Goal: Task Accomplishment & Management: Use online tool/utility

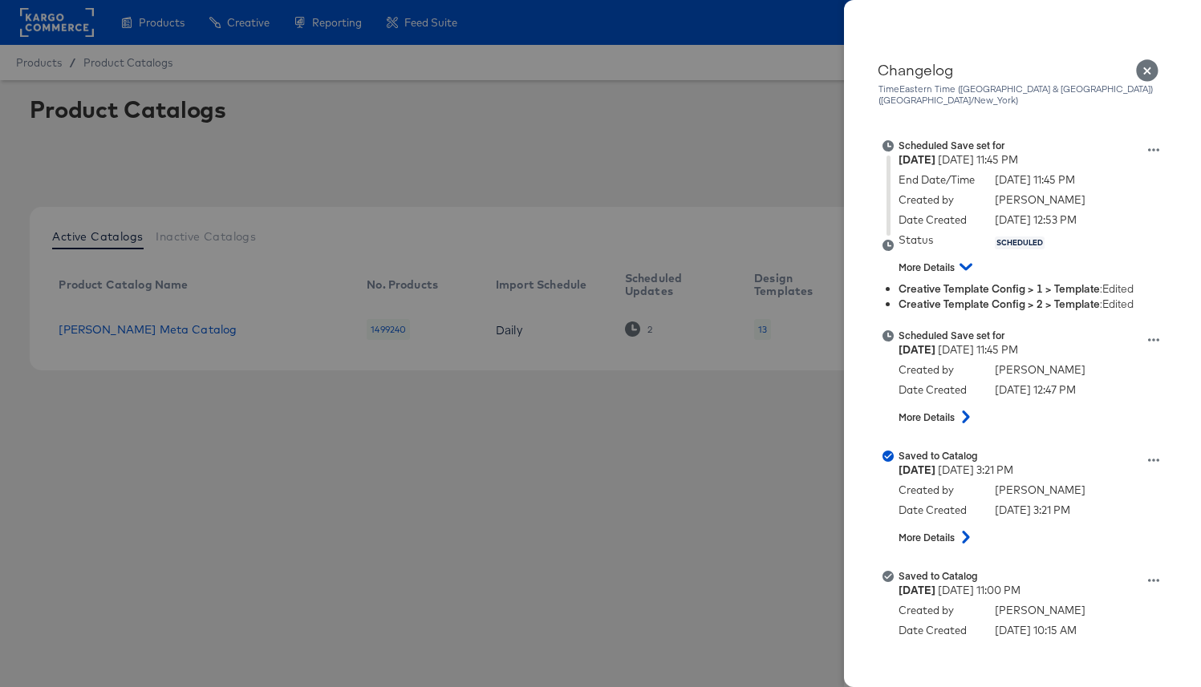
scroll to position [10, 0]
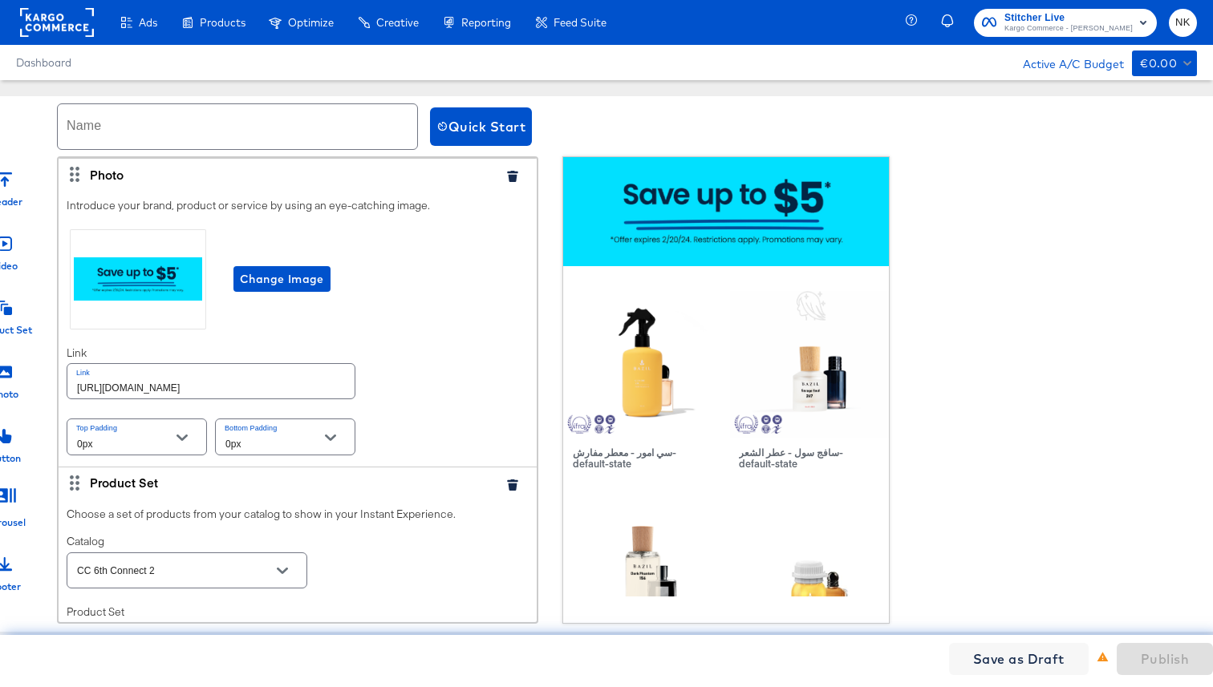
scroll to position [326, 0]
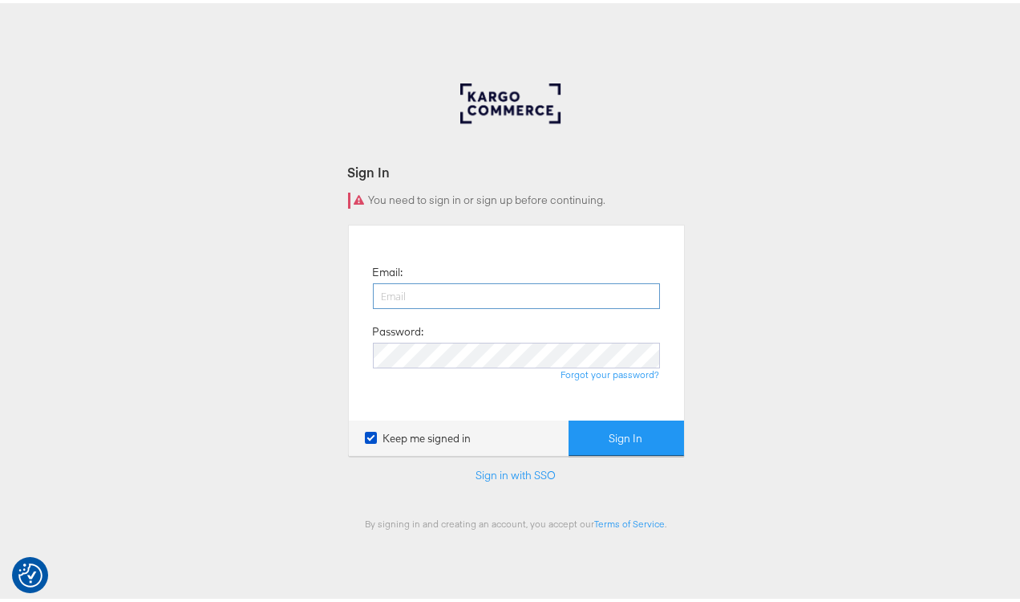
click at [485, 286] on input "email" at bounding box center [516, 293] width 287 height 26
type input "namit.kumar@kargo.com"
click at [569, 417] on button "Sign In" at bounding box center [626, 435] width 115 height 36
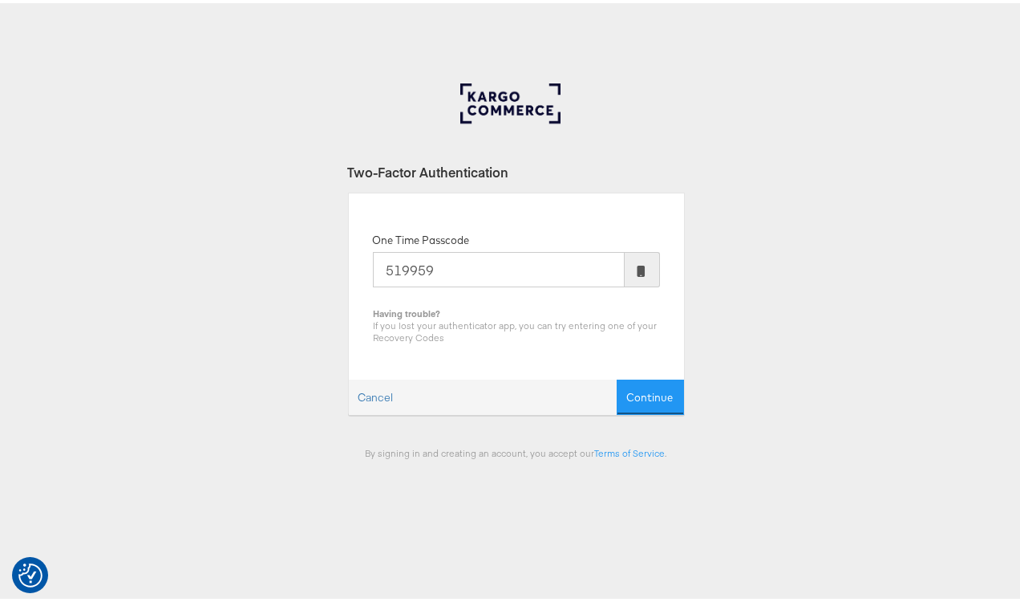
type input "519959"
click at [617, 376] on button "Continue" at bounding box center [650, 394] width 67 height 36
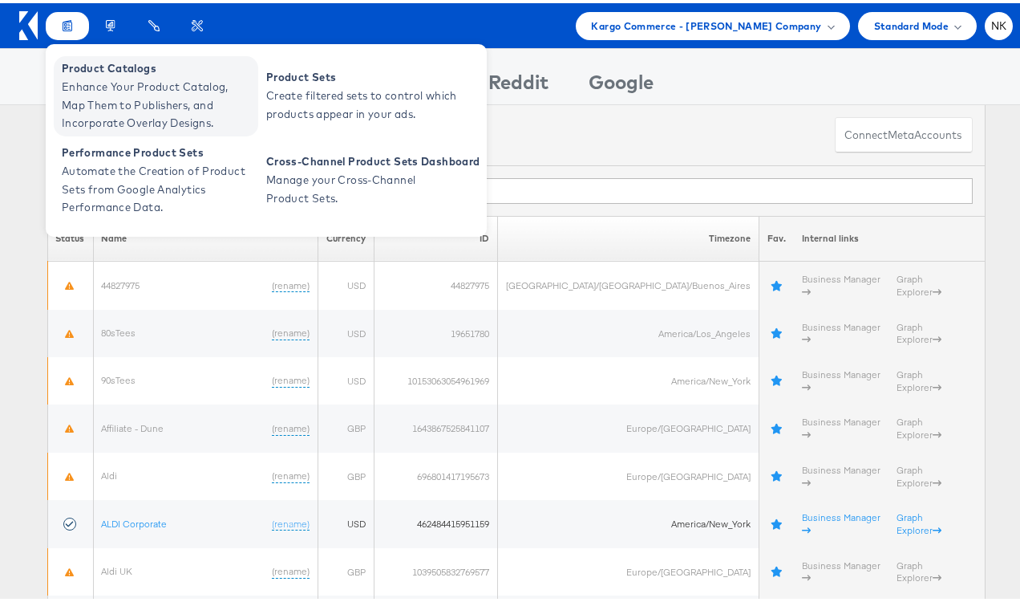
click at [71, 69] on span "Product Catalogs" at bounding box center [158, 65] width 192 height 18
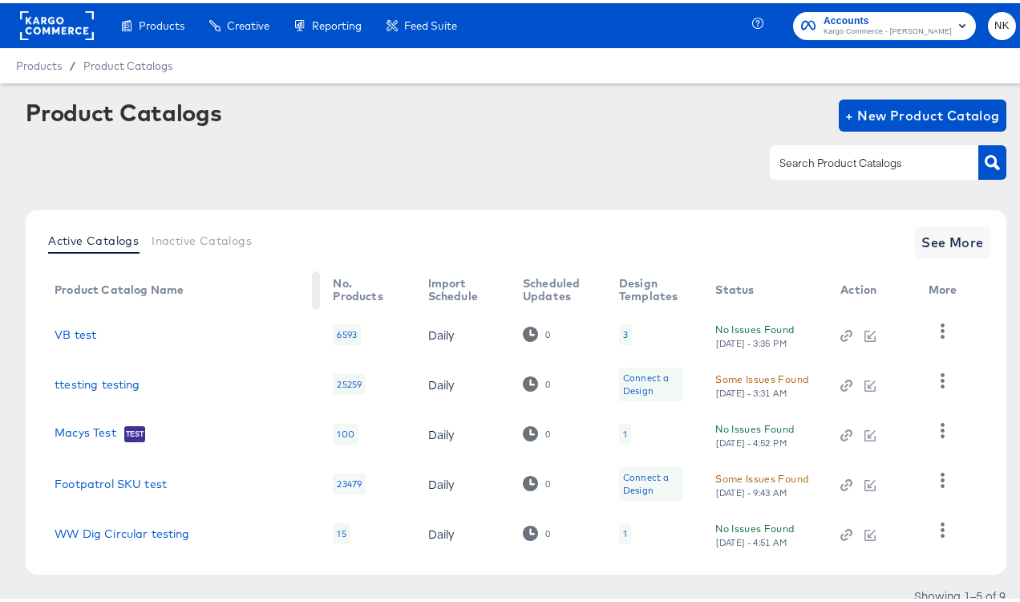
click at [250, 297] on th "Product Catalog Name" at bounding box center [181, 287] width 278 height 38
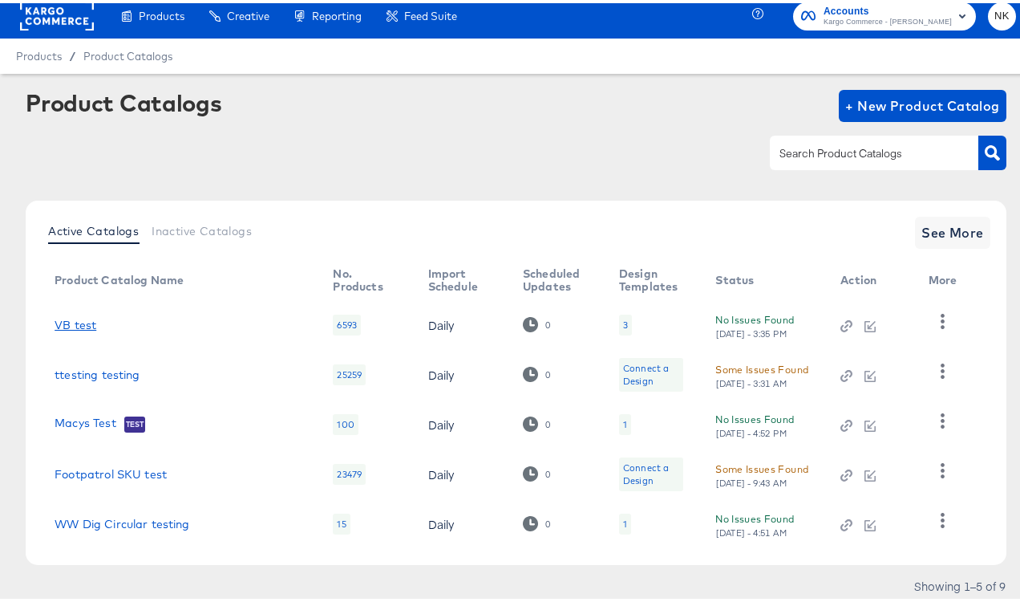
click at [91, 326] on link "VB test" at bounding box center [76, 321] width 42 height 13
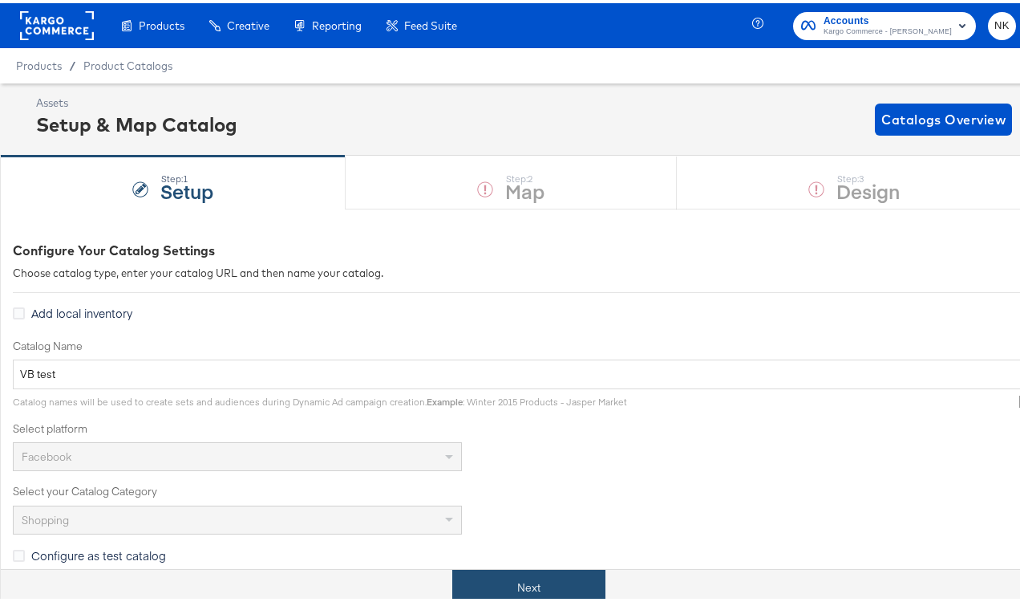
click at [529, 575] on button "Next" at bounding box center [528, 584] width 153 height 36
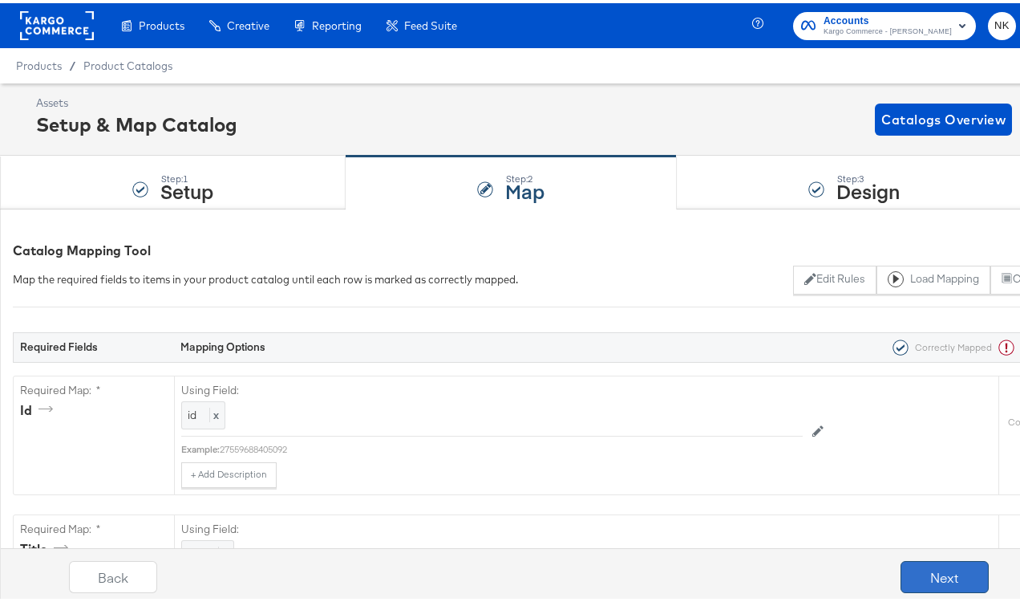
click at [915, 583] on button "Next" at bounding box center [945, 573] width 88 height 32
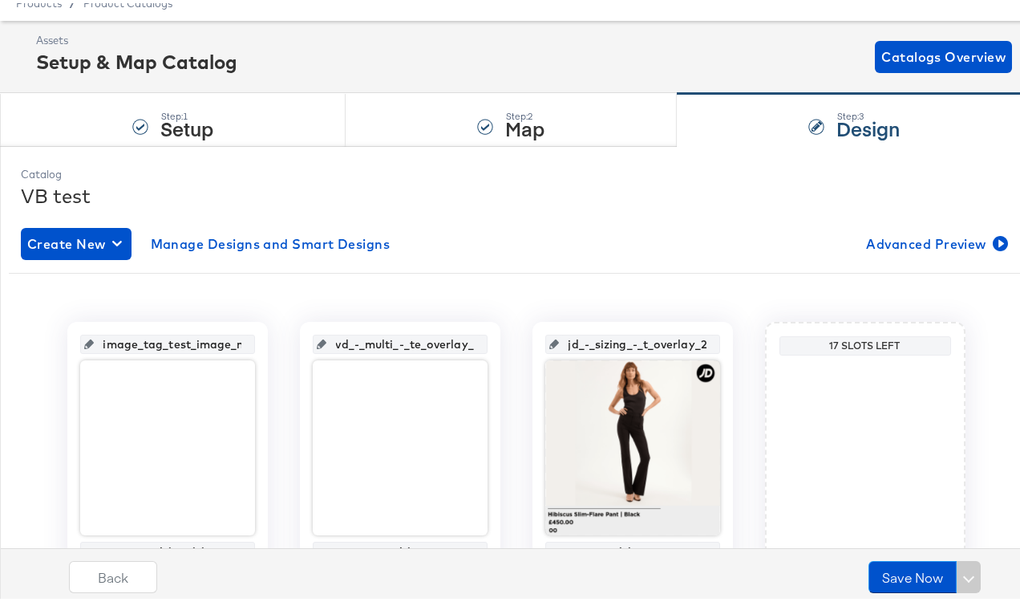
scroll to position [154, 0]
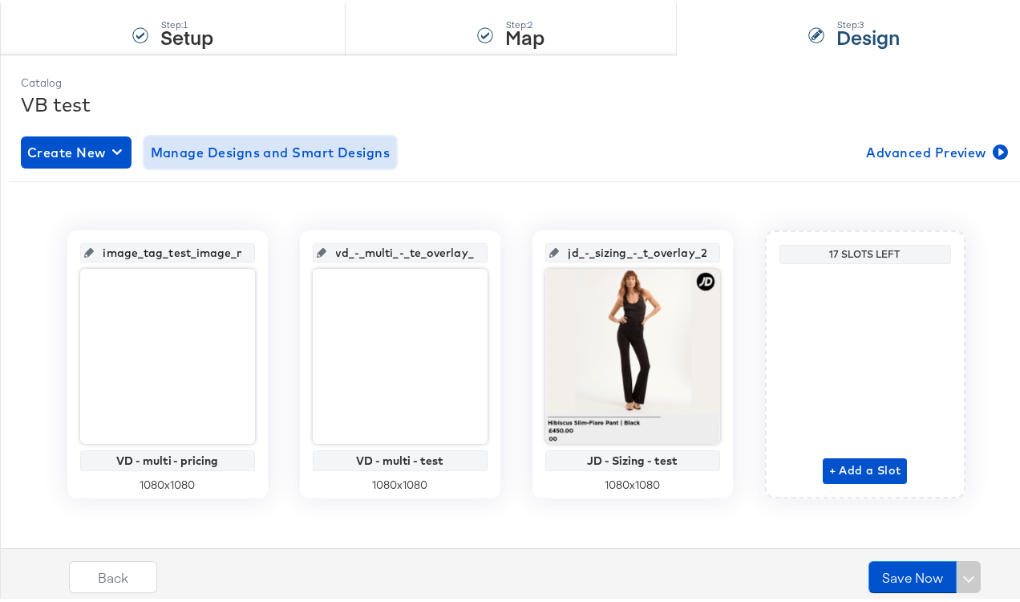
click at [269, 158] on span "Manage Designs and Smart Designs" at bounding box center [271, 149] width 240 height 22
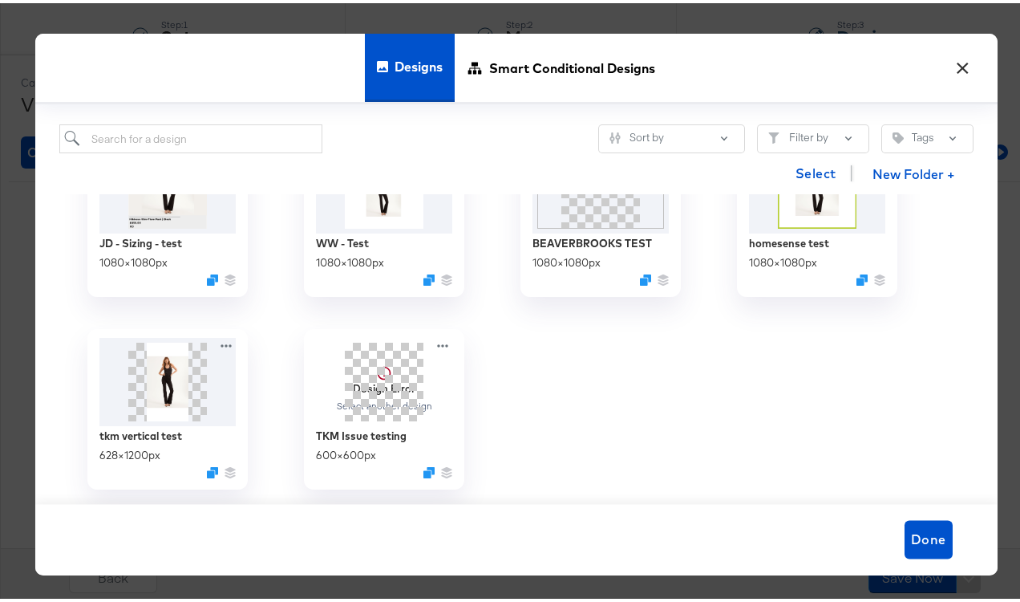
scroll to position [0, 0]
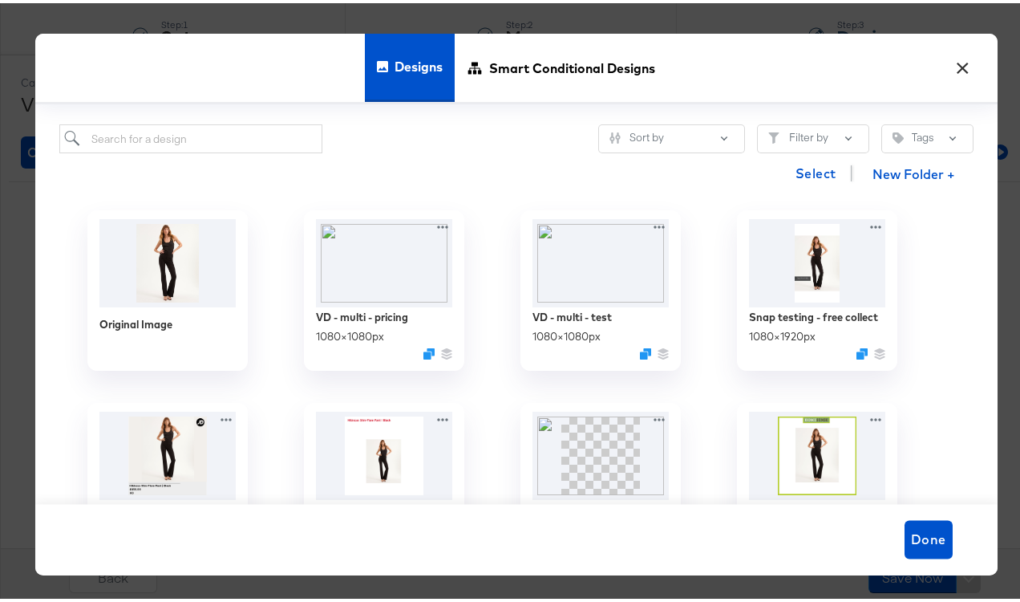
click at [953, 80] on div "Designs Smart Conditional Designs" at bounding box center [516, 65] width 962 height 71
click at [952, 72] on button "×" at bounding box center [963, 61] width 29 height 29
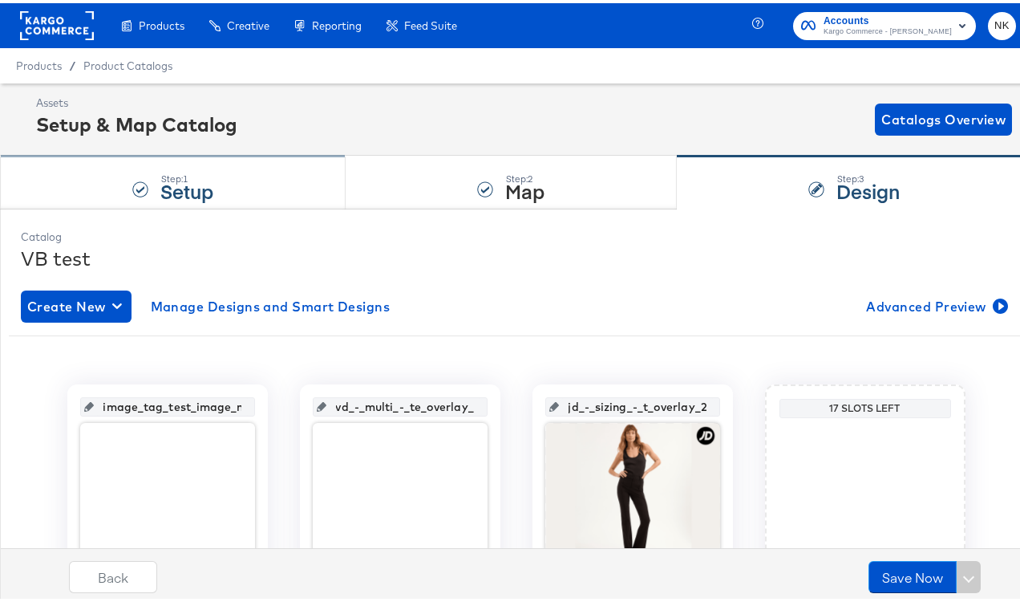
click at [231, 176] on div "Step: 1 Setup" at bounding box center [173, 179] width 346 height 53
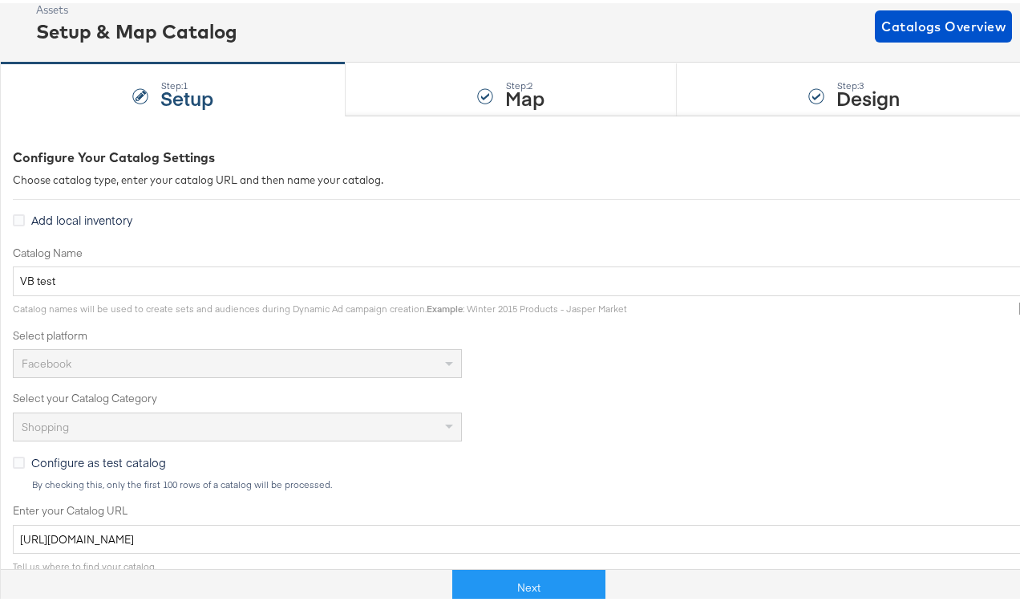
scroll to position [103, 0]
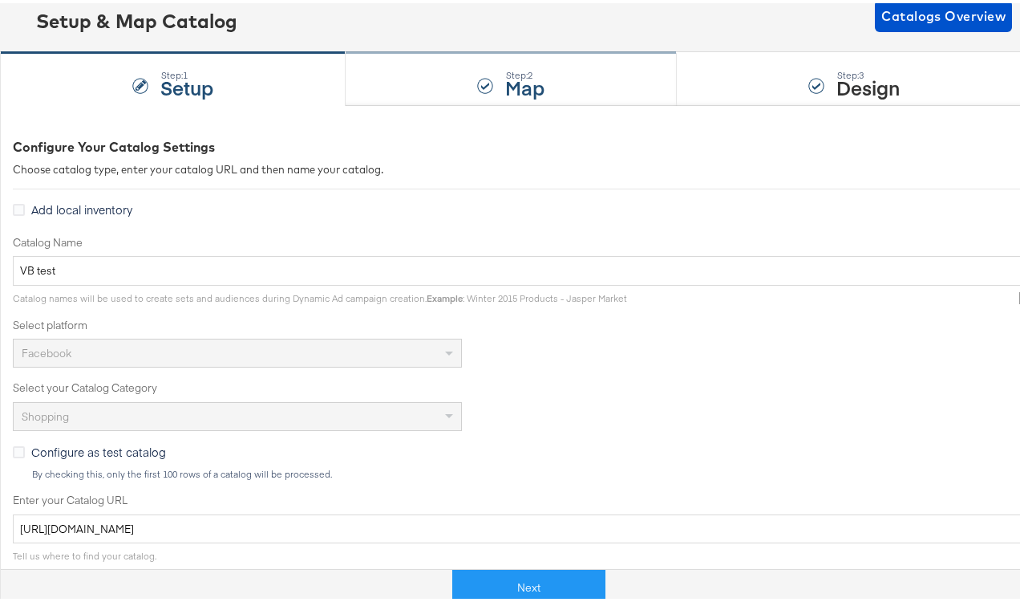
click at [521, 73] on strong "Map" at bounding box center [524, 84] width 39 height 26
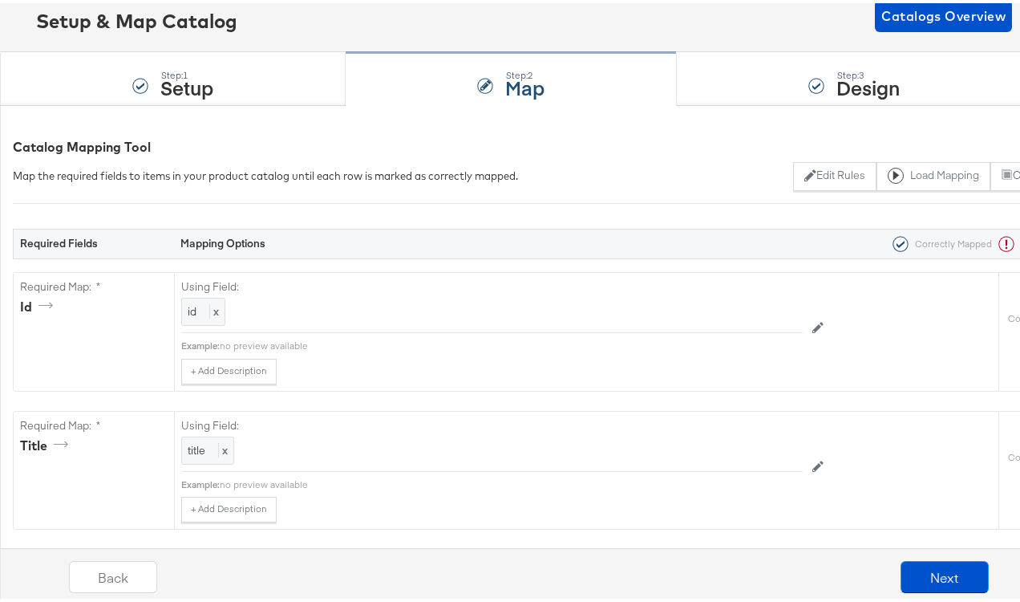
scroll to position [0, 0]
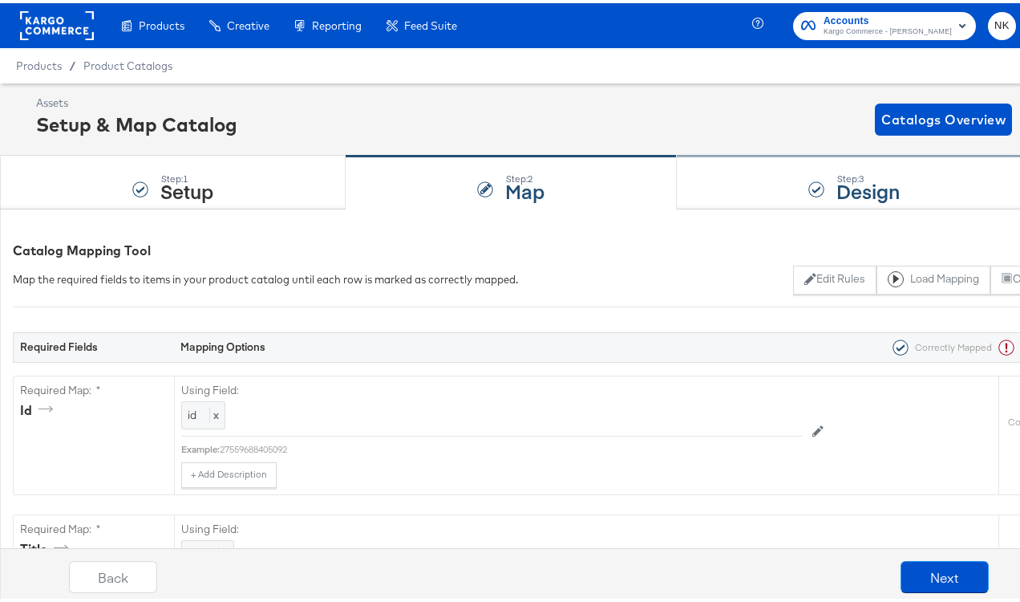
click at [877, 200] on strong "Design" at bounding box center [868, 187] width 63 height 26
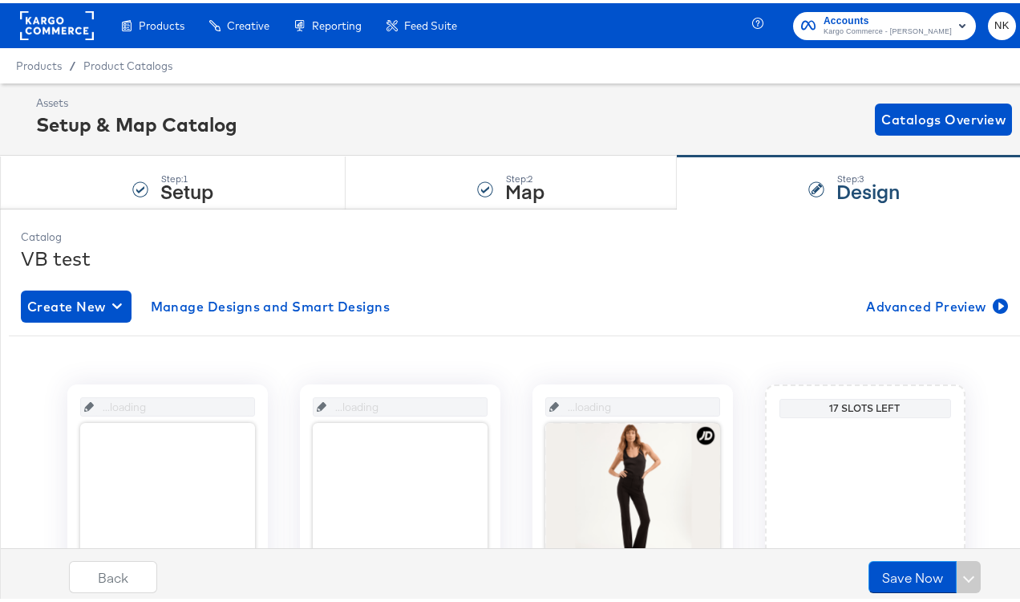
scroll to position [163, 0]
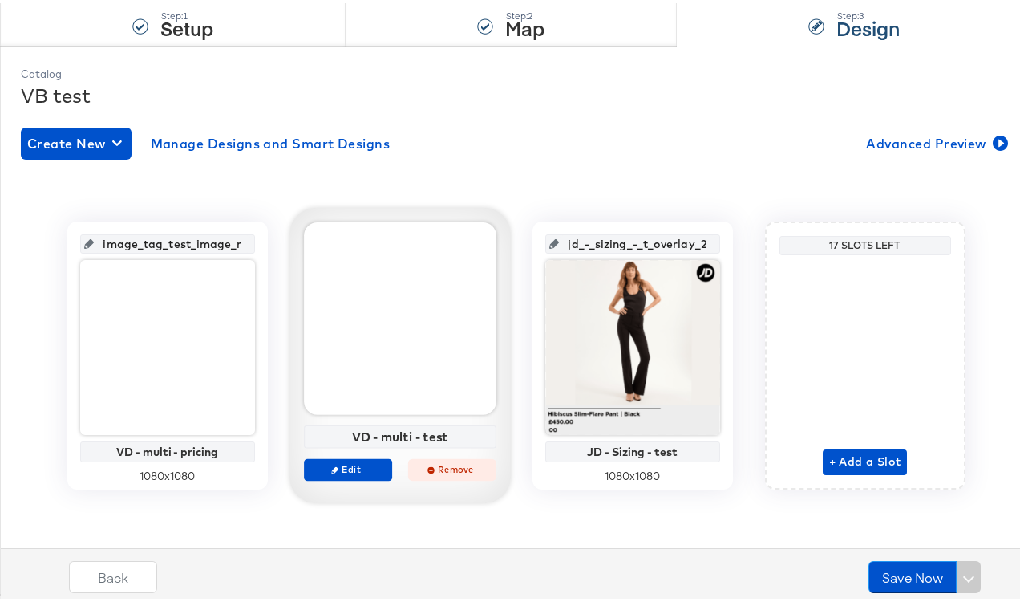
click at [451, 461] on span "Remove" at bounding box center [452, 466] width 74 height 12
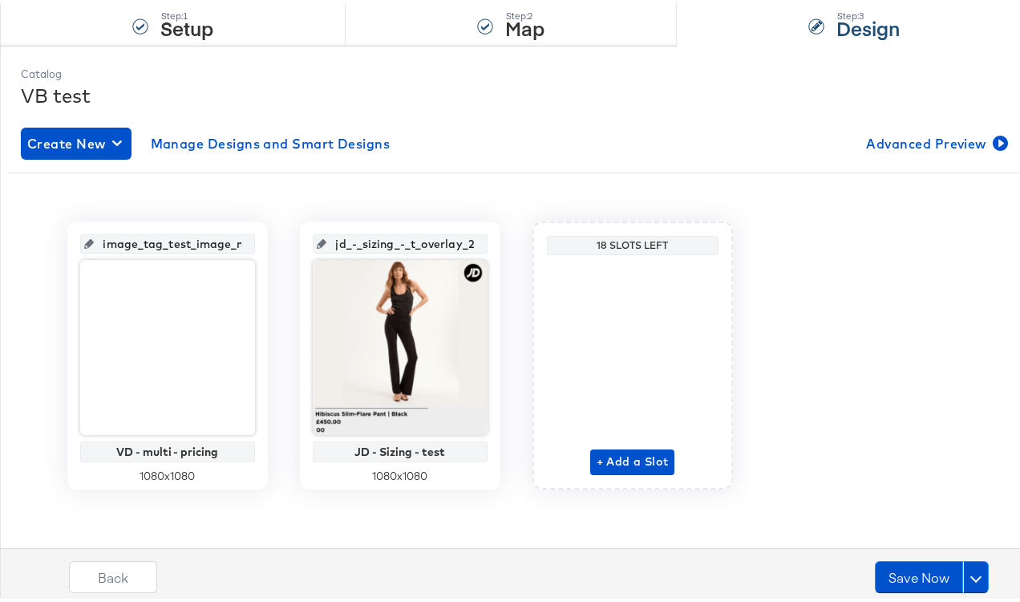
click at [387, 180] on div "image_tag_test_image_main VD - multi - pricing 1080 x 1080 jd_-_sizing_-_t_over…" at bounding box center [516, 345] width 1015 height 353
click at [597, 456] on span "+ Add a Slot" at bounding box center [633, 458] width 72 height 20
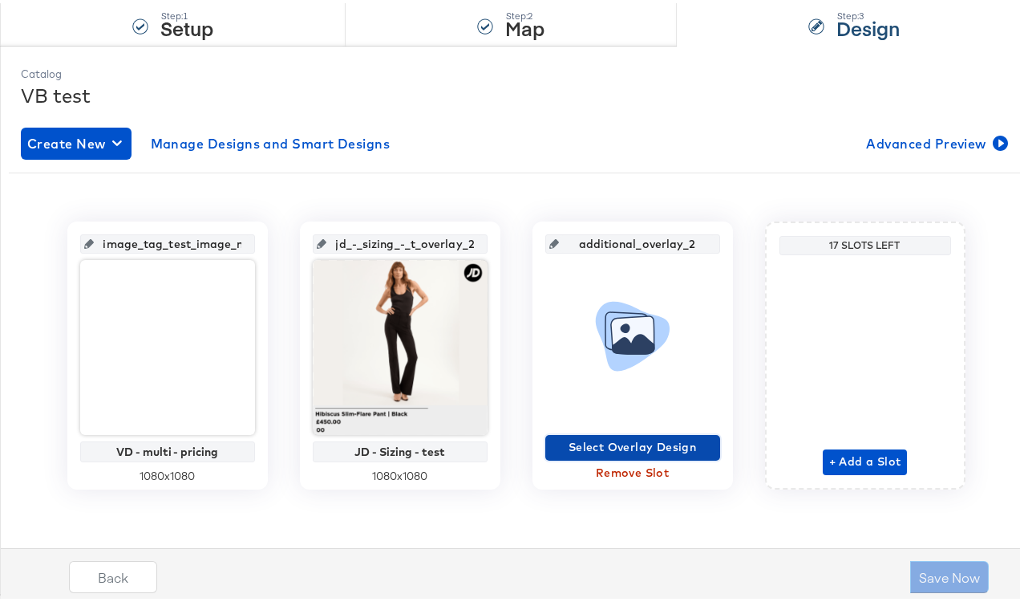
click at [604, 434] on span "Select Overlay Design" at bounding box center [633, 444] width 162 height 20
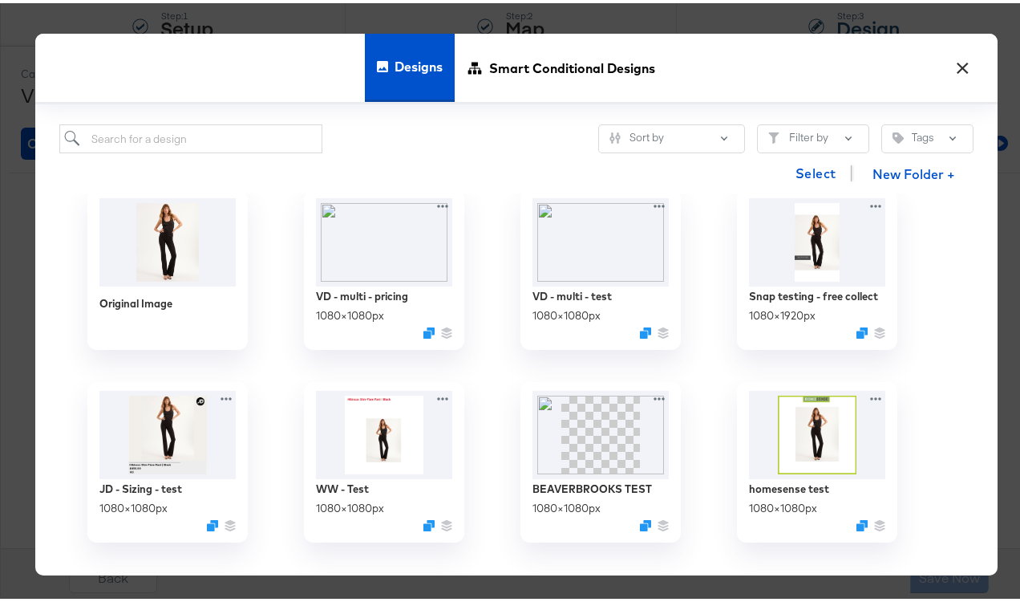
scroll to position [196, 0]
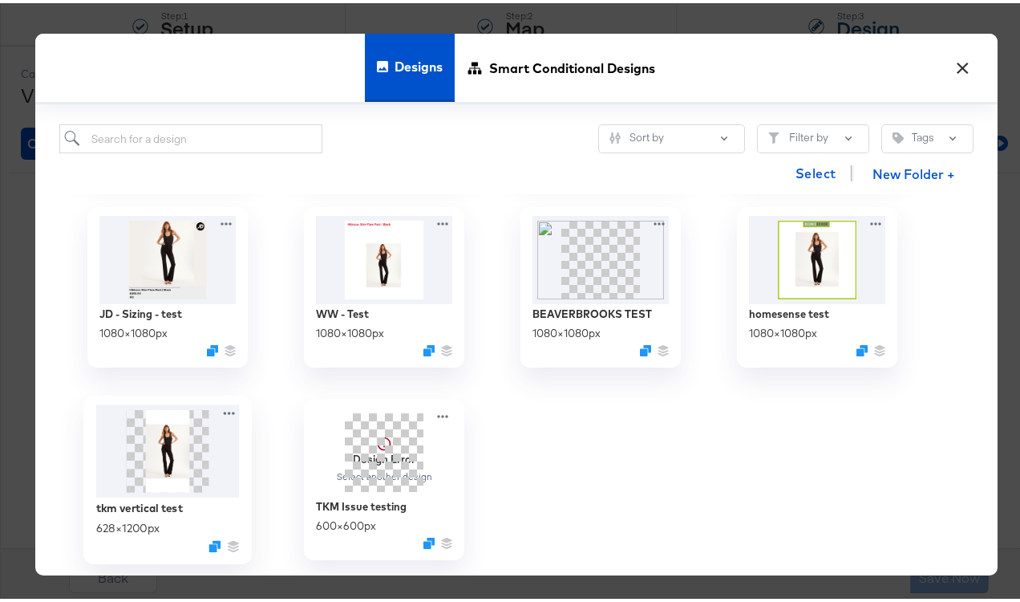
click at [163, 441] on img at bounding box center [167, 447] width 144 height 92
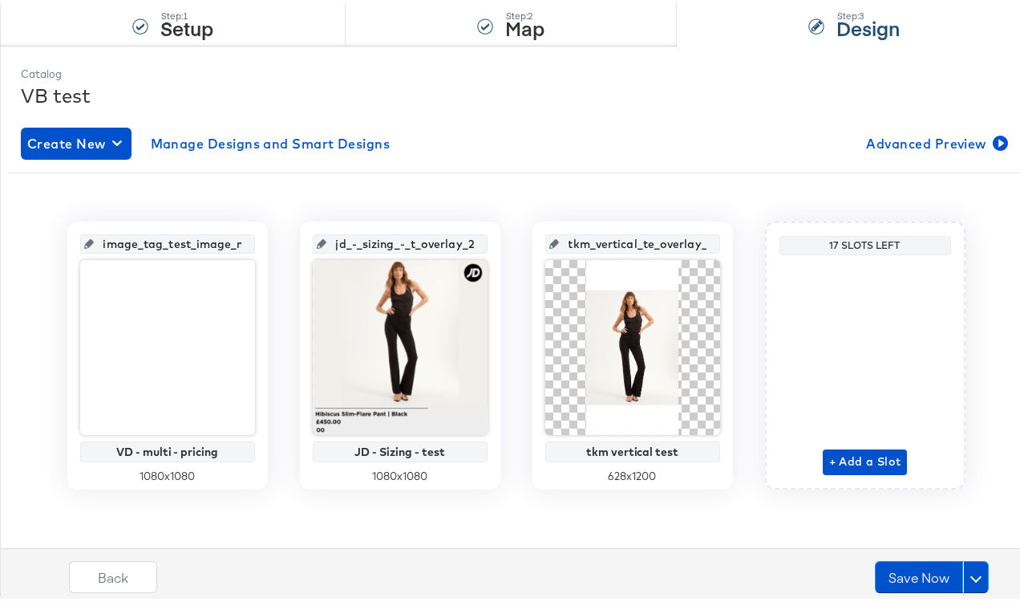
scroll to position [143, 0]
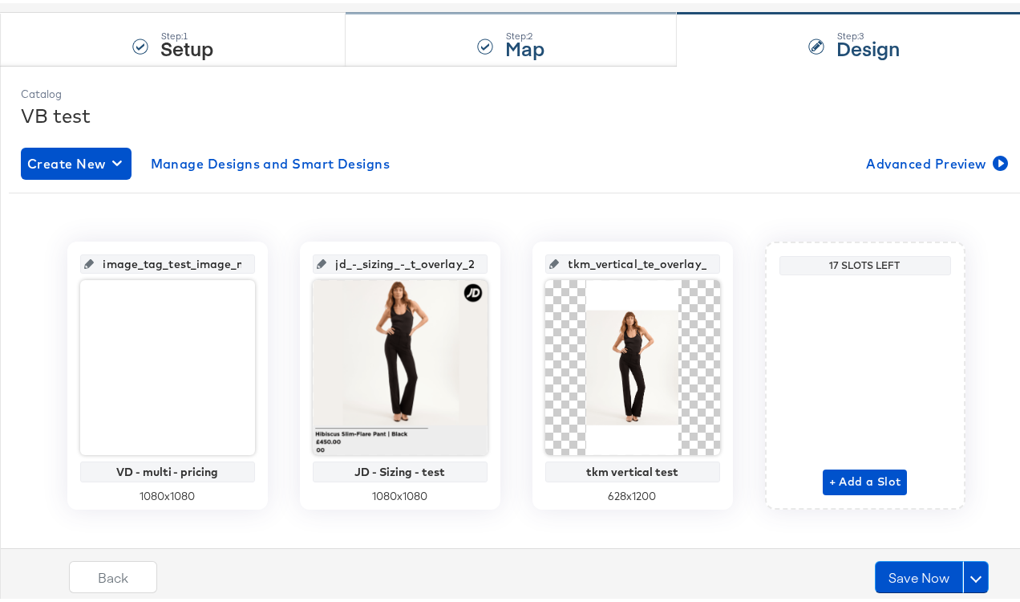
click at [532, 53] on strong "Map" at bounding box center [524, 44] width 39 height 26
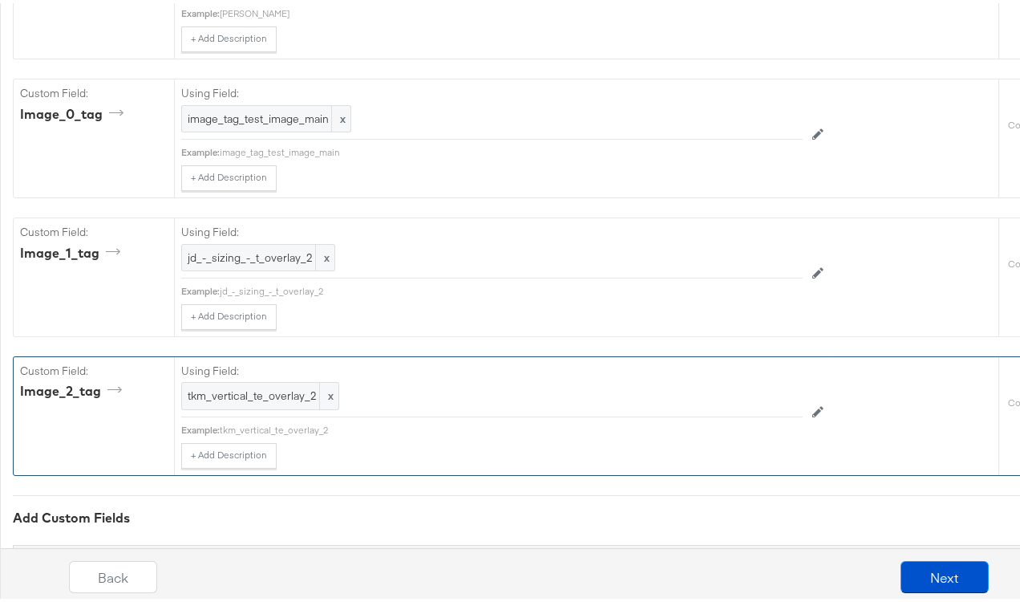
scroll to position [1665, 0]
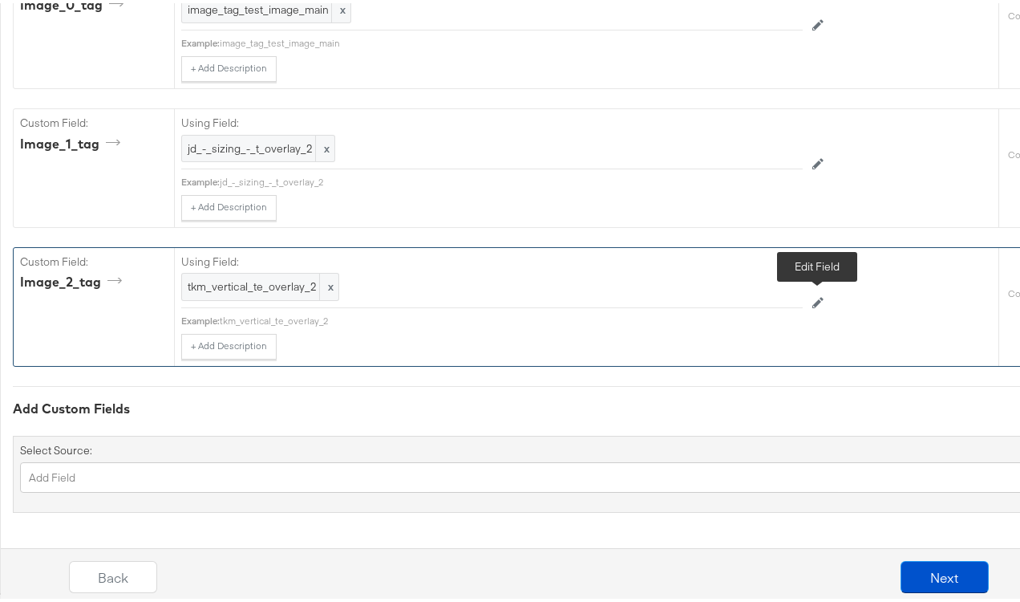
click at [811, 299] on button at bounding box center [818, 300] width 30 height 26
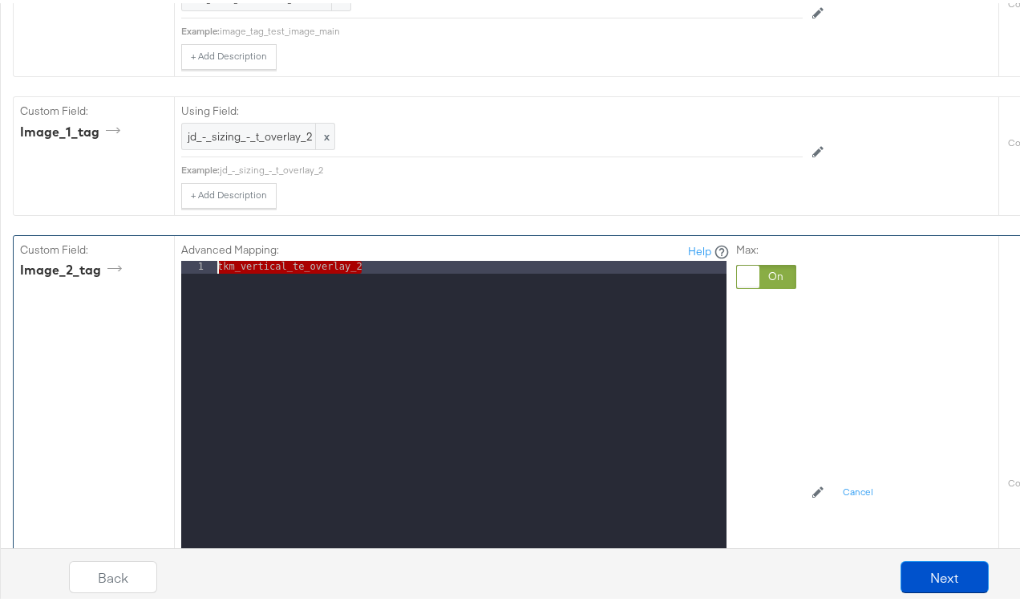
drag, startPoint x: 438, startPoint y: 294, endPoint x: 169, endPoint y: 269, distance: 269.9
click at [169, 269] on div "Custom Field: image_2_tag Advanced Mapping: Help 1 tkm_vertical_te_overlay_2 XX…" at bounding box center [506, 493] width 985 height 520
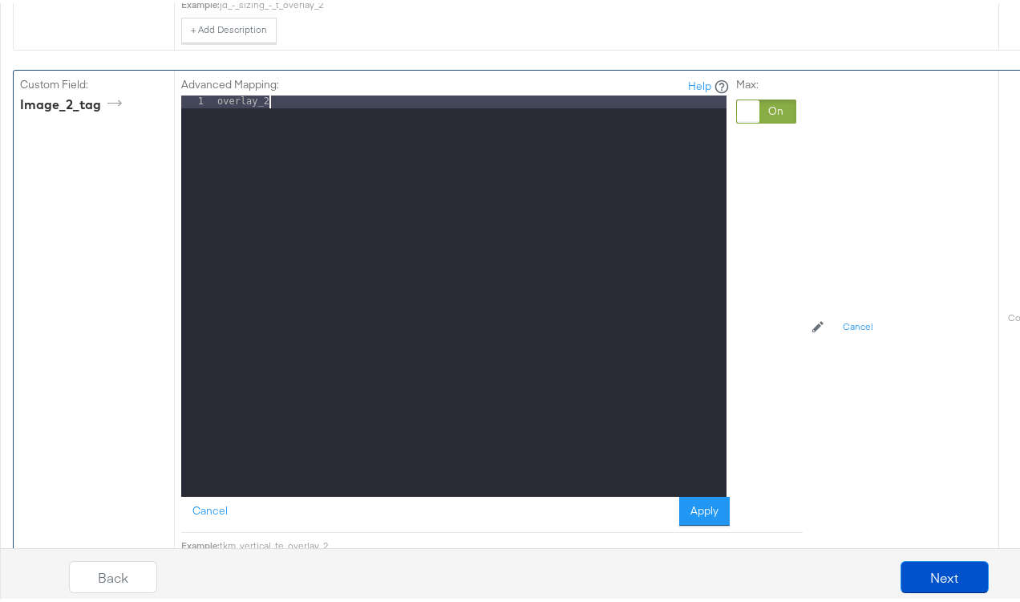
scroll to position [2067, 0]
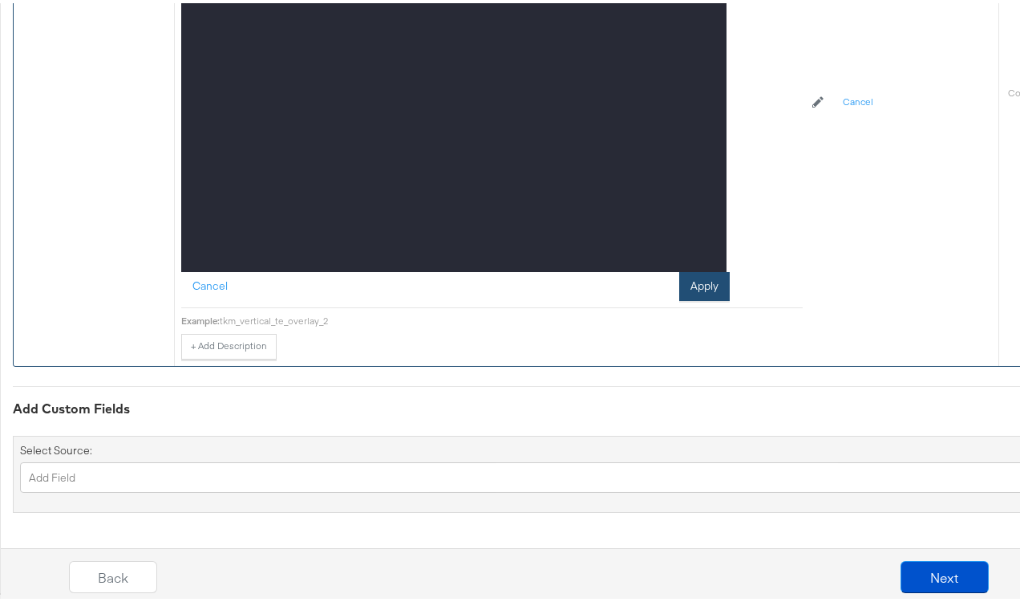
click at [687, 277] on button "Apply" at bounding box center [704, 283] width 51 height 29
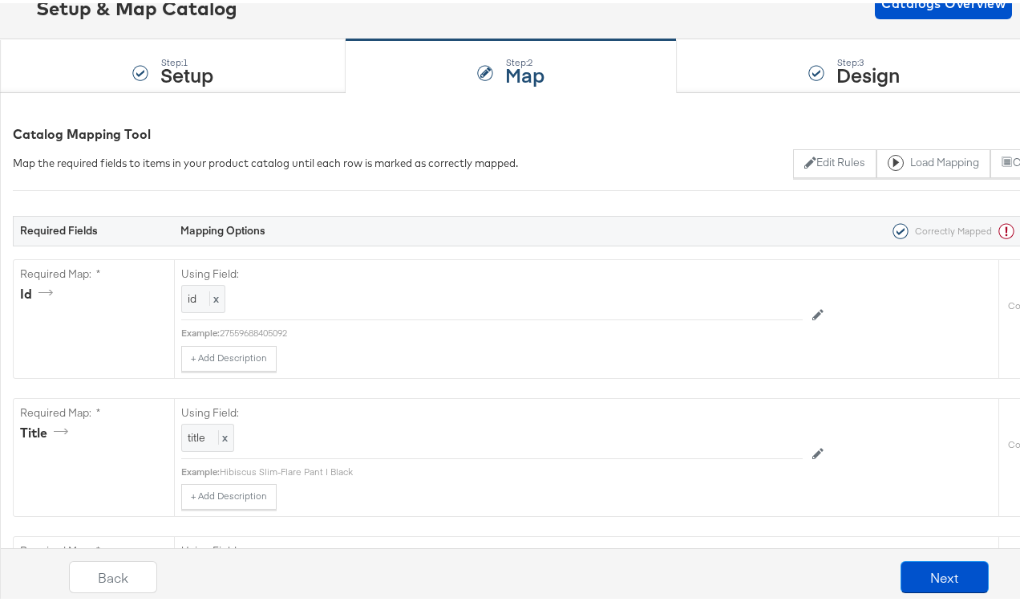
scroll to position [0, 0]
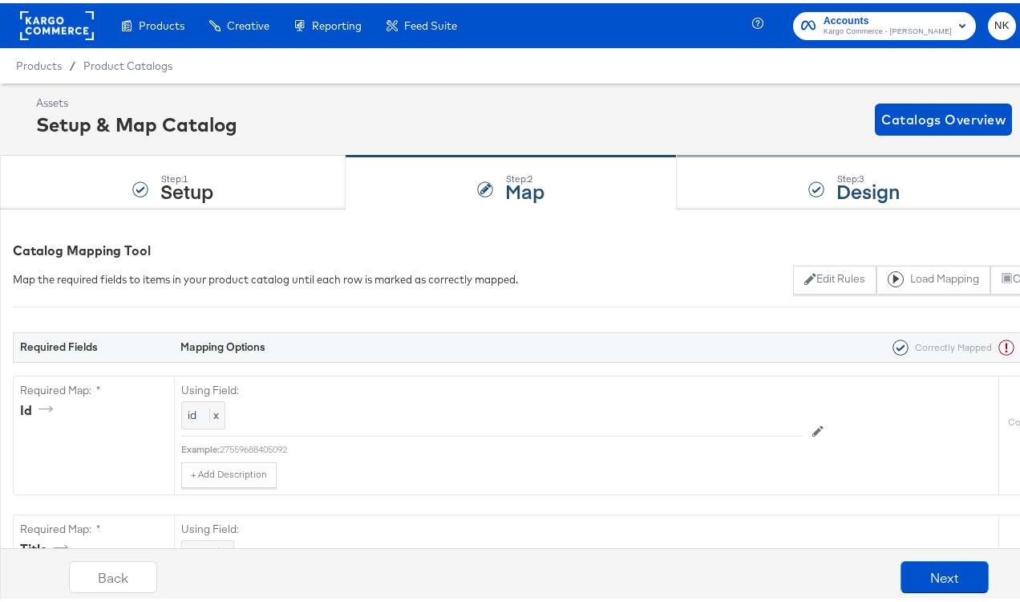
click at [711, 187] on div "Step: 3 Design" at bounding box center [854, 179] width 355 height 53
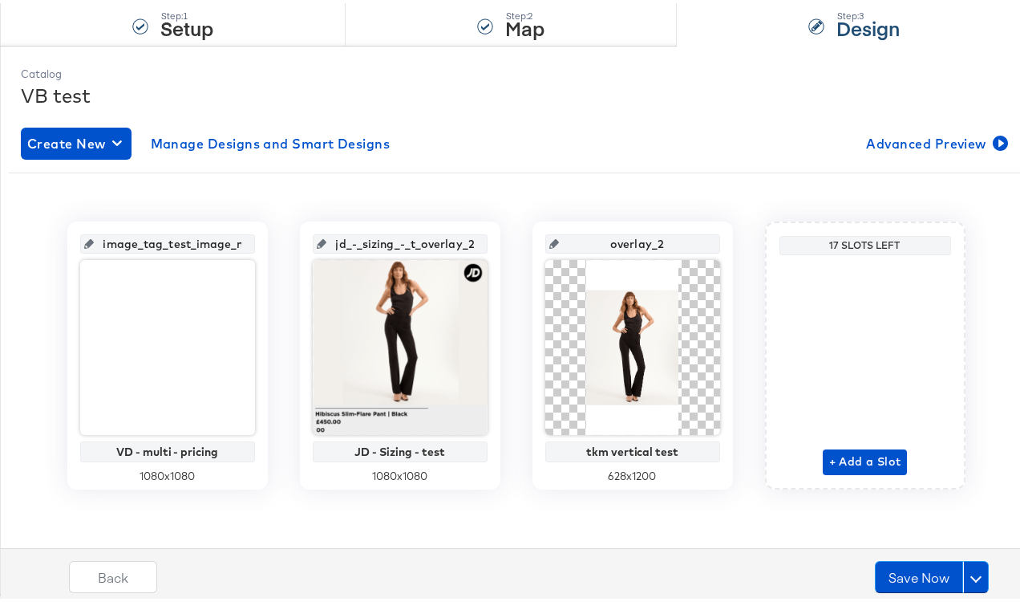
scroll to position [143, 0]
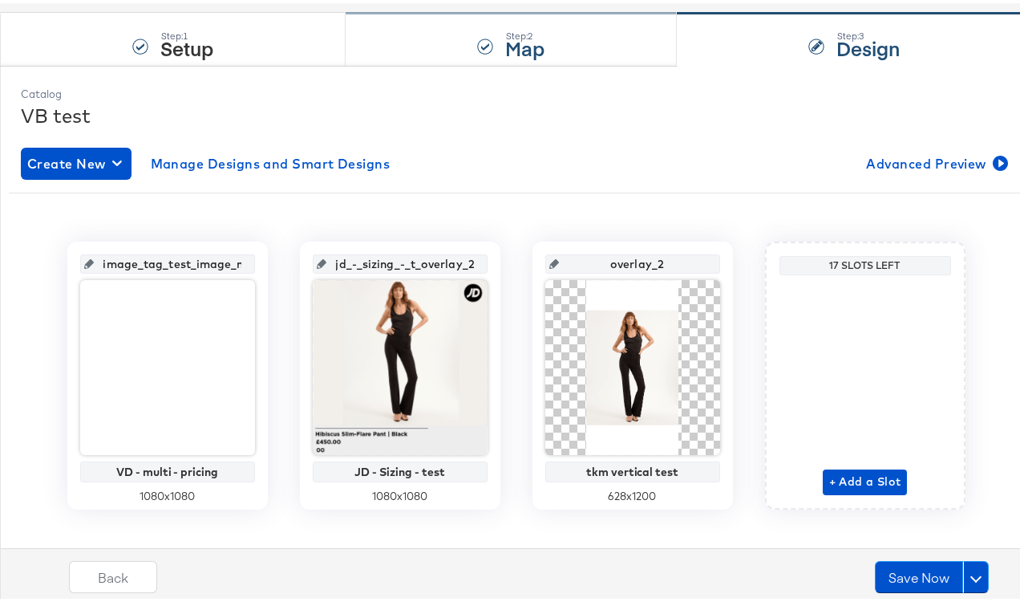
click at [448, 51] on div "Step: 2 Map" at bounding box center [511, 36] width 331 height 53
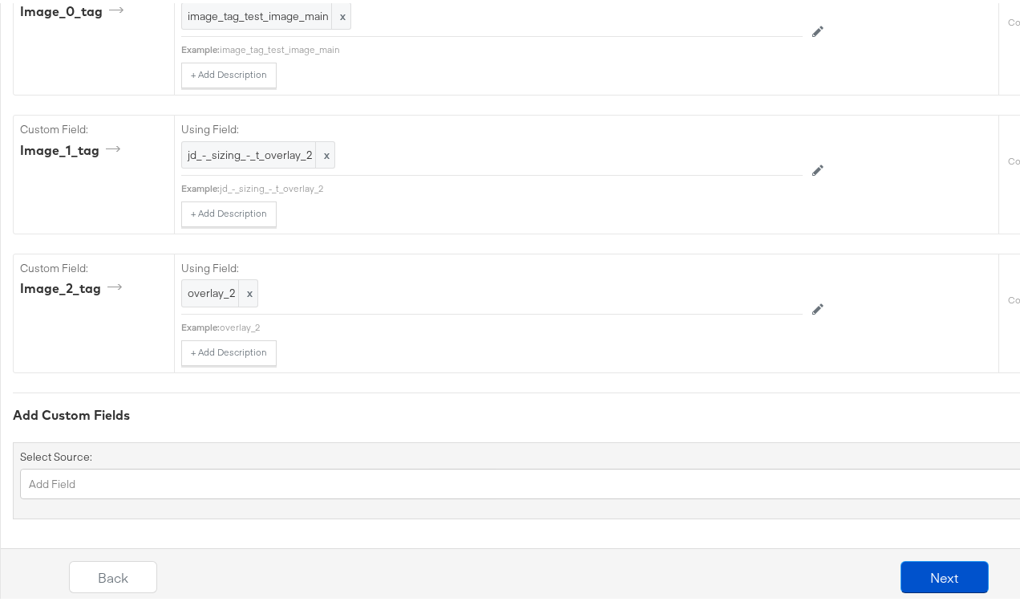
scroll to position [1665, 0]
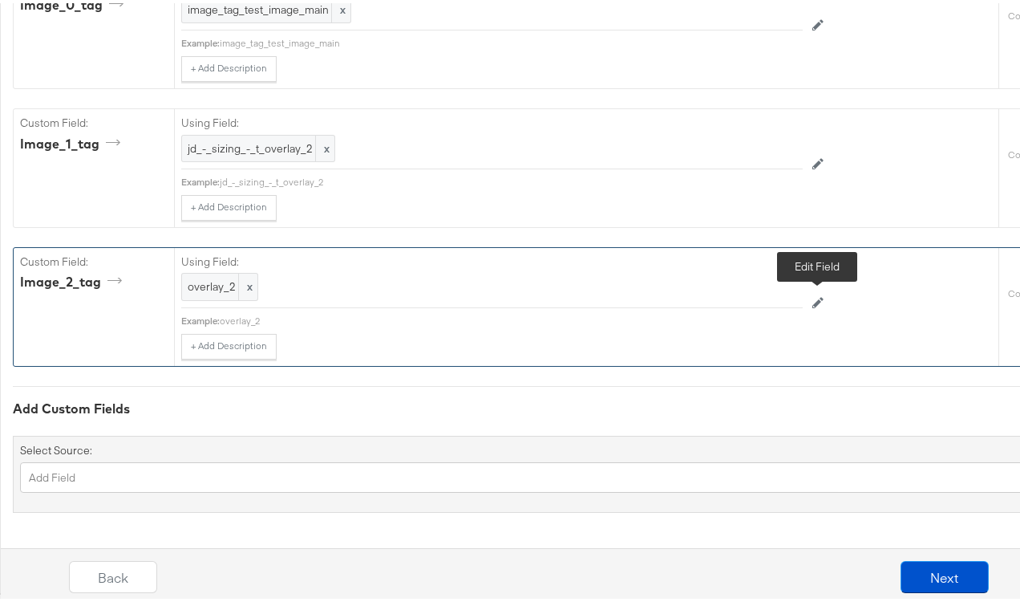
click at [810, 298] on button at bounding box center [818, 300] width 30 height 26
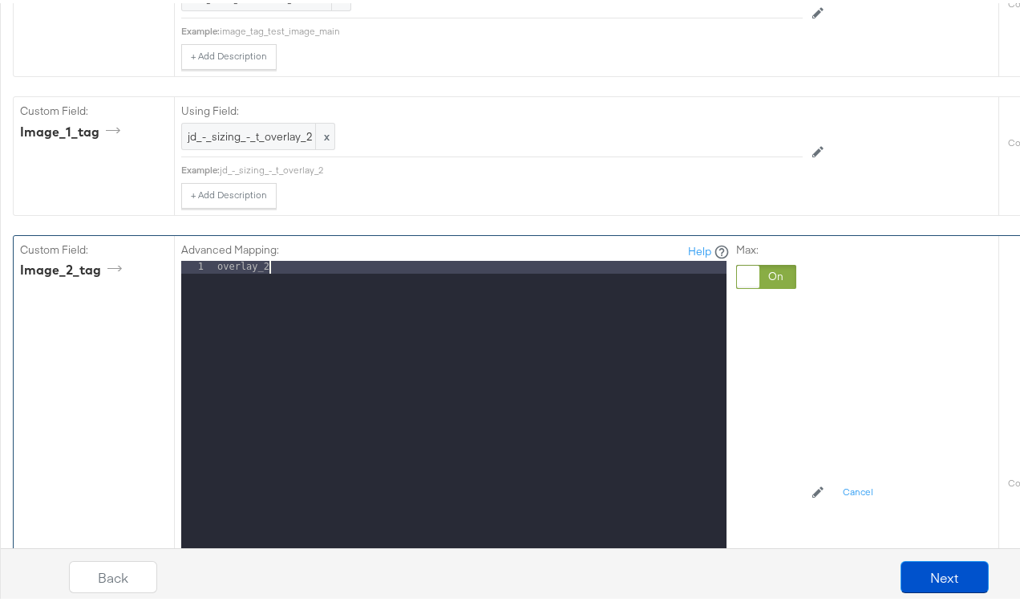
drag, startPoint x: 572, startPoint y: 309, endPoint x: 145, endPoint y: 276, distance: 427.9
click at [144, 276] on div "Custom Field: image_2_tag Advanced Mapping: Help 1 overlay_2 XXXXXXXXXXXXXXXXXX…" at bounding box center [506, 493] width 985 height 520
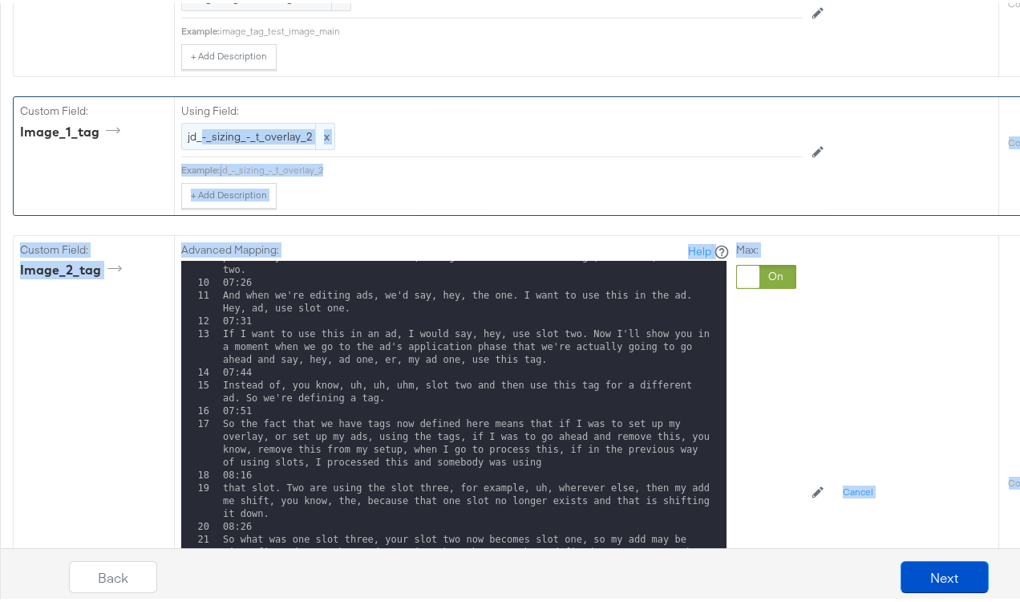
drag, startPoint x: 326, startPoint y: 533, endPoint x: 201, endPoint y: 146, distance: 407.1
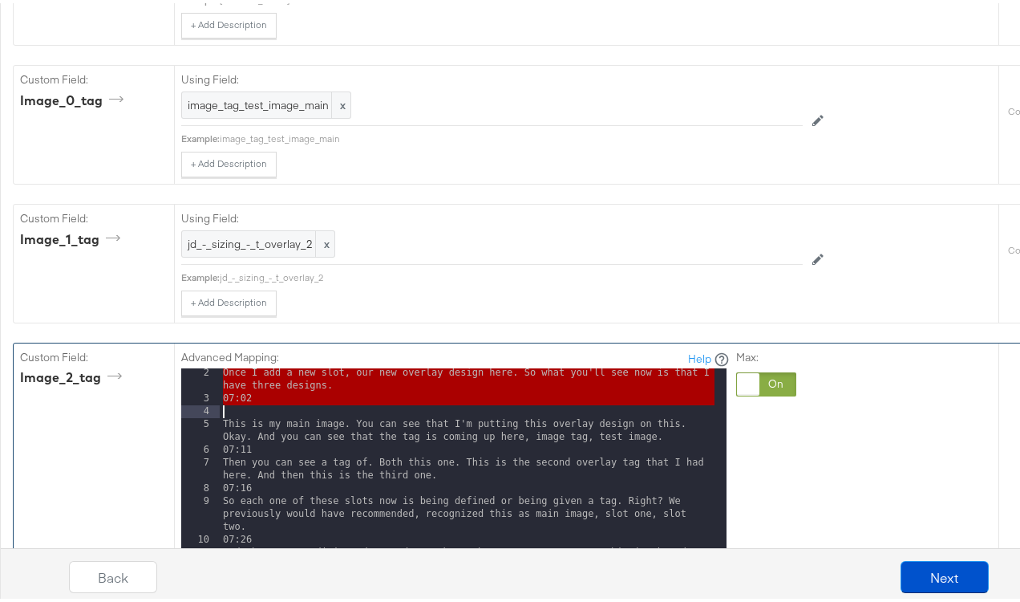
scroll to position [1970, 0]
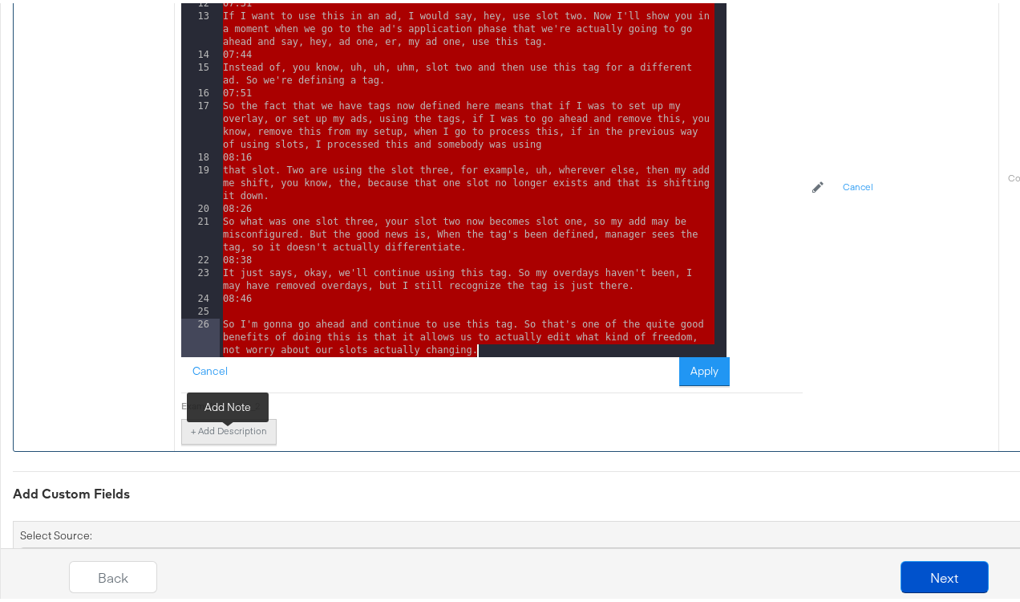
drag, startPoint x: 225, startPoint y: 387, endPoint x: 257, endPoint y: 441, distance: 63.0
click at [257, 441] on div "Advanced Mapping: Help 9 10 11 12 13 14 15 16 17 18 19 20 21 22 23 24 25 26 So …" at bounding box center [492, 184] width 622 height 513
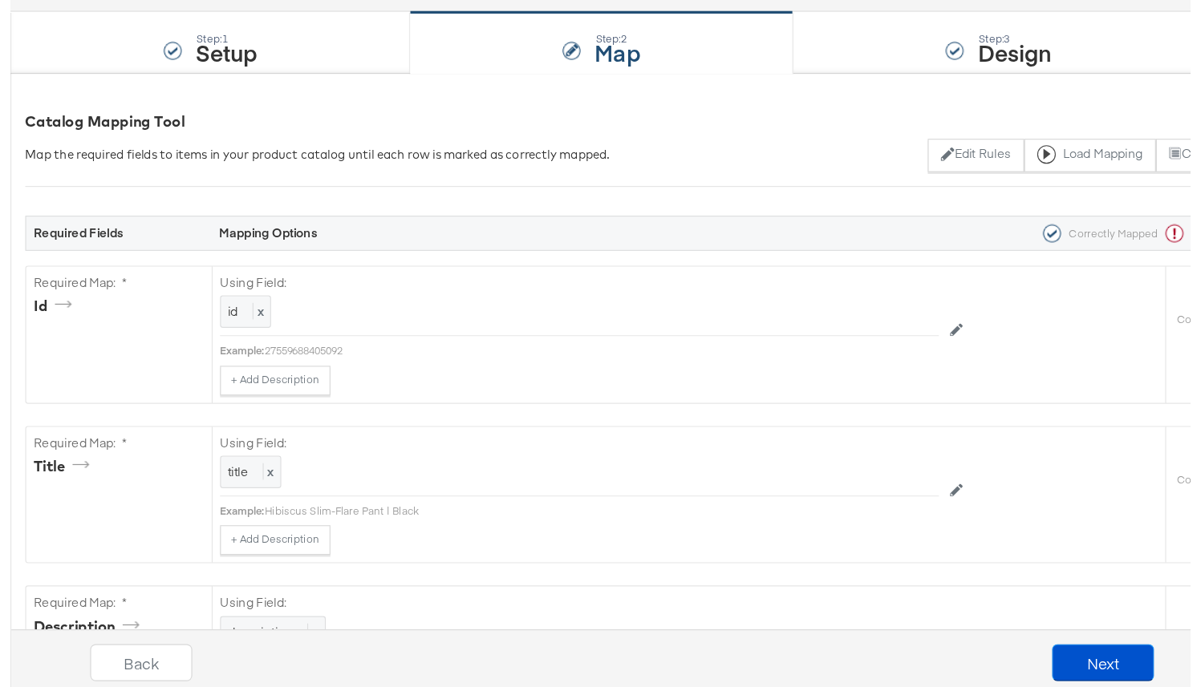
scroll to position [0, 0]
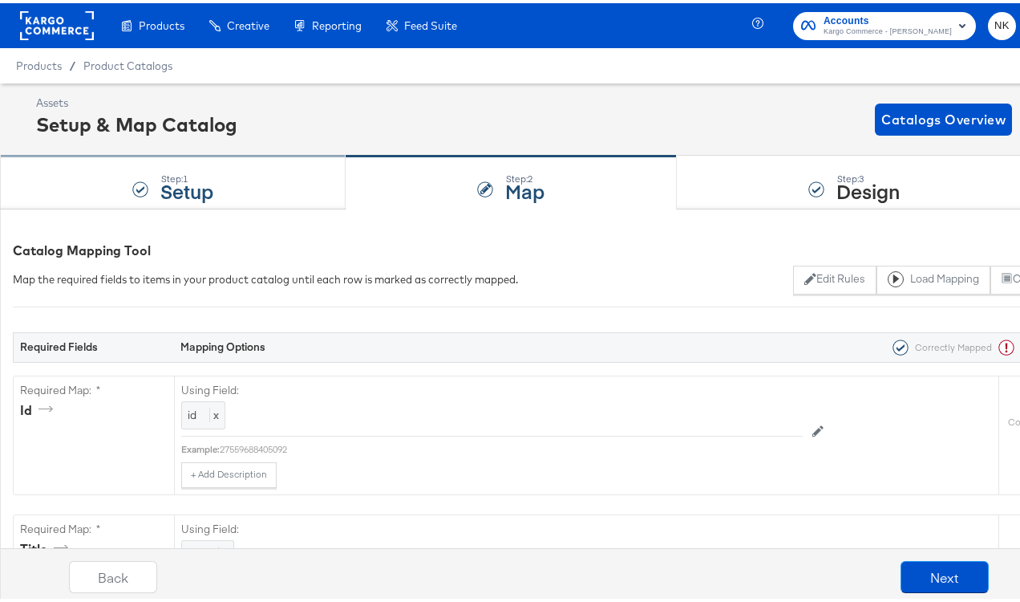
click at [129, 196] on div "Step: 1 Setup" at bounding box center [173, 179] width 346 height 53
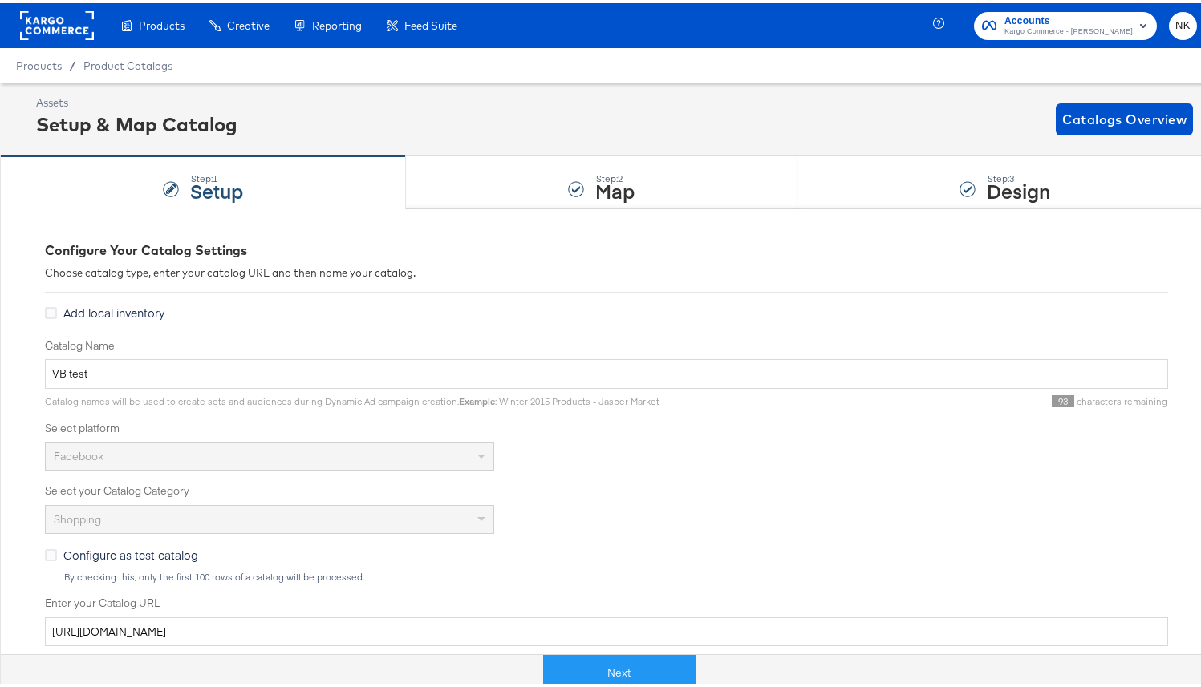
click at [445, 320] on div "Add local inventory" at bounding box center [606, 312] width 1123 height 21
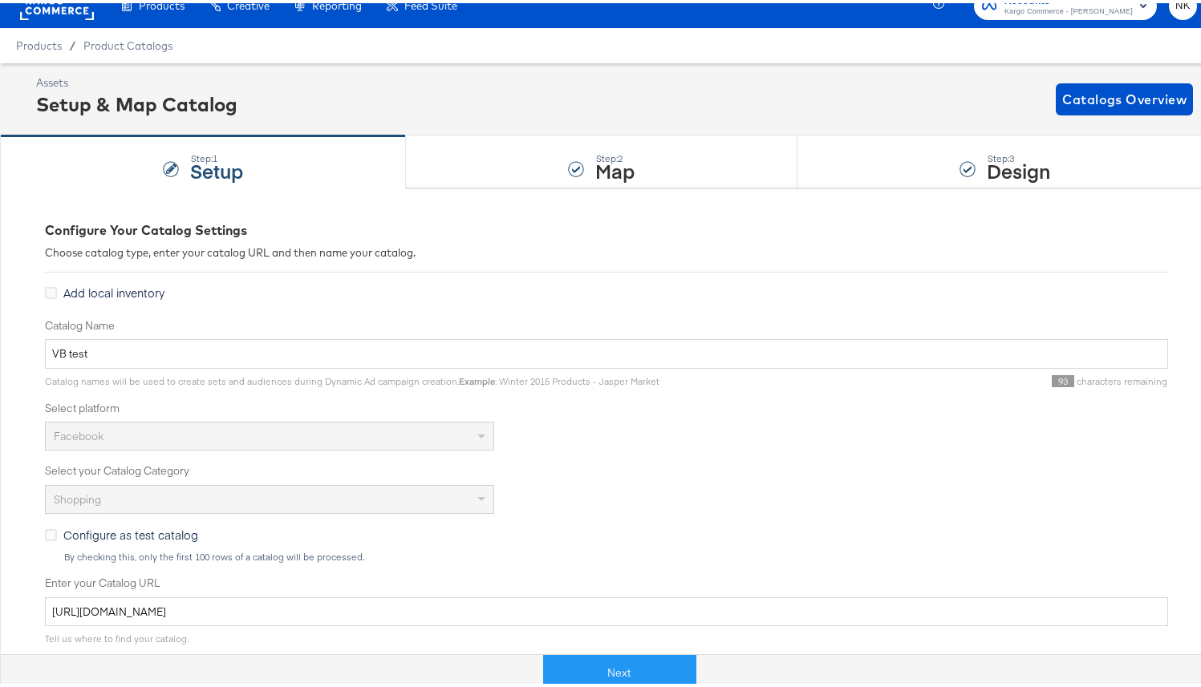
scroll to position [41, 0]
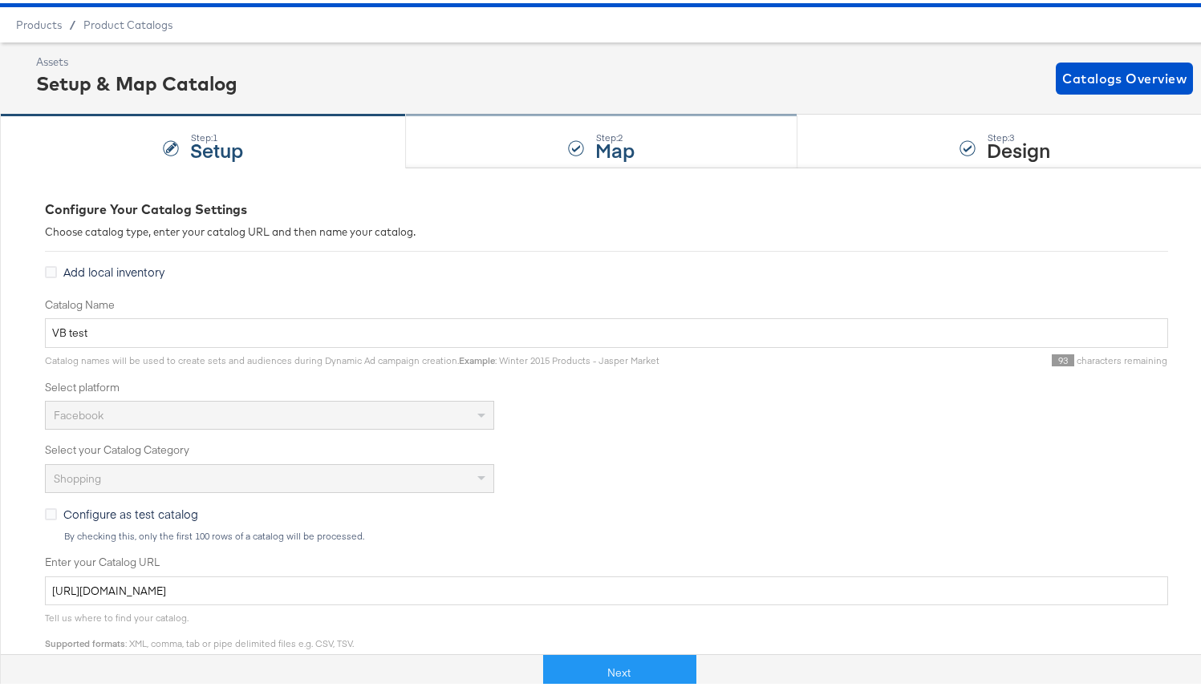
click at [512, 151] on div "Step: 2 Map" at bounding box center [601, 138] width 391 height 53
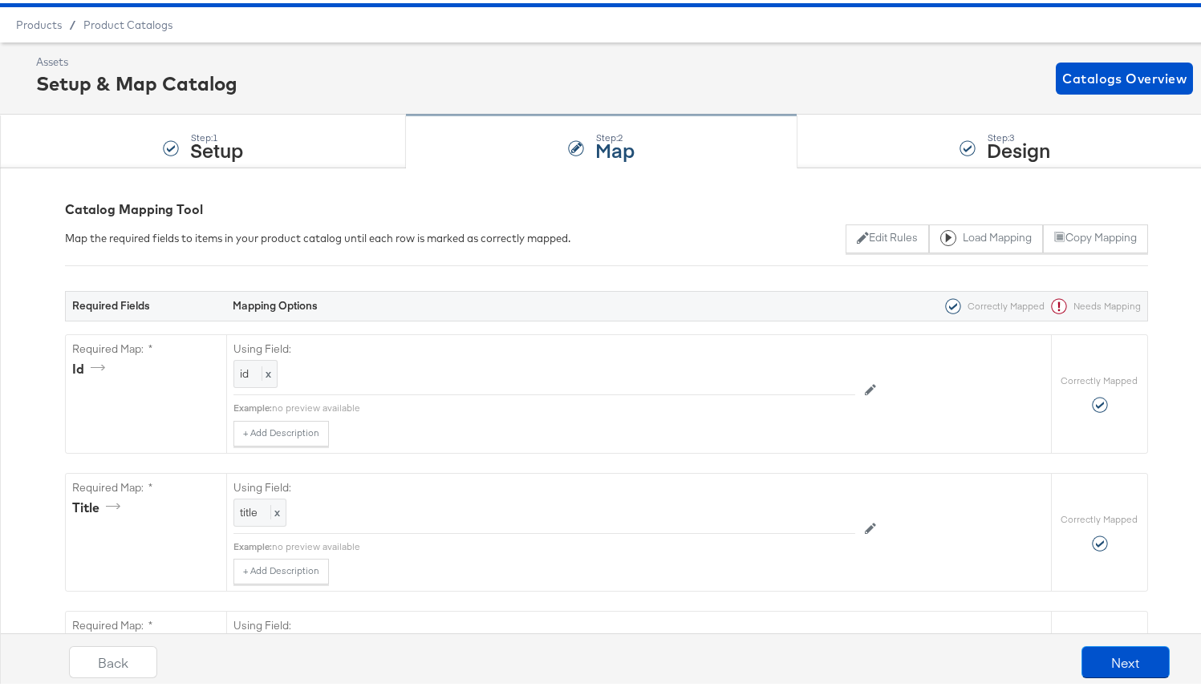
scroll to position [0, 0]
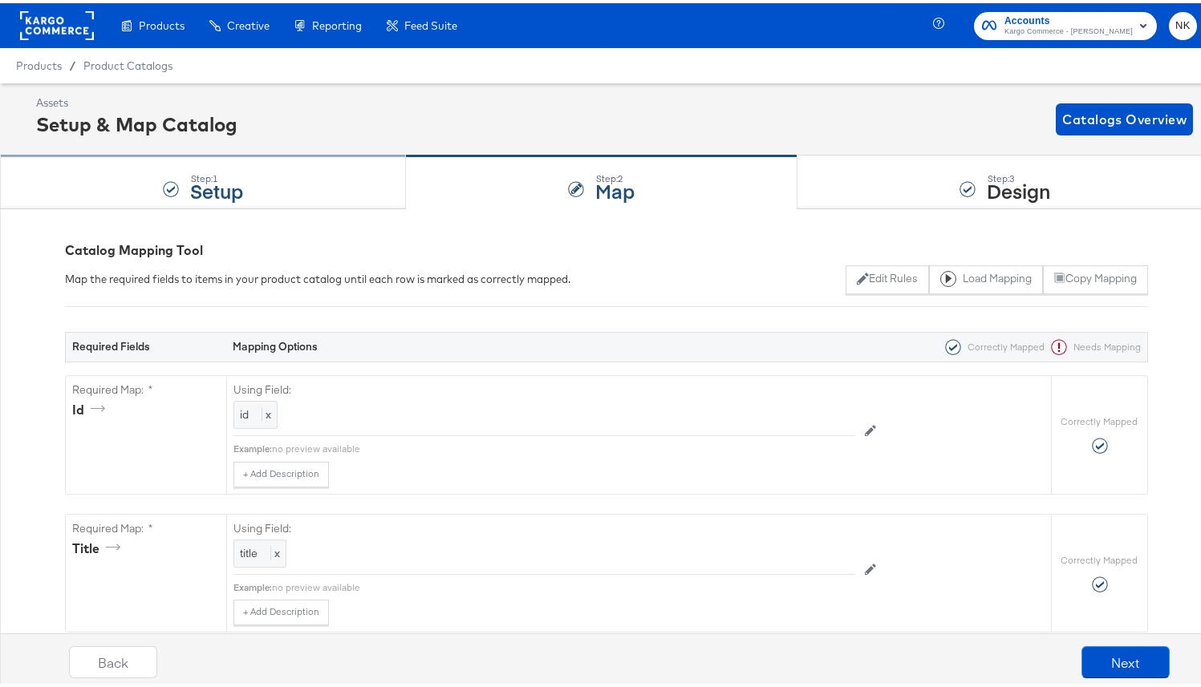
click at [313, 160] on div "Step: 1 Setup" at bounding box center [203, 179] width 406 height 53
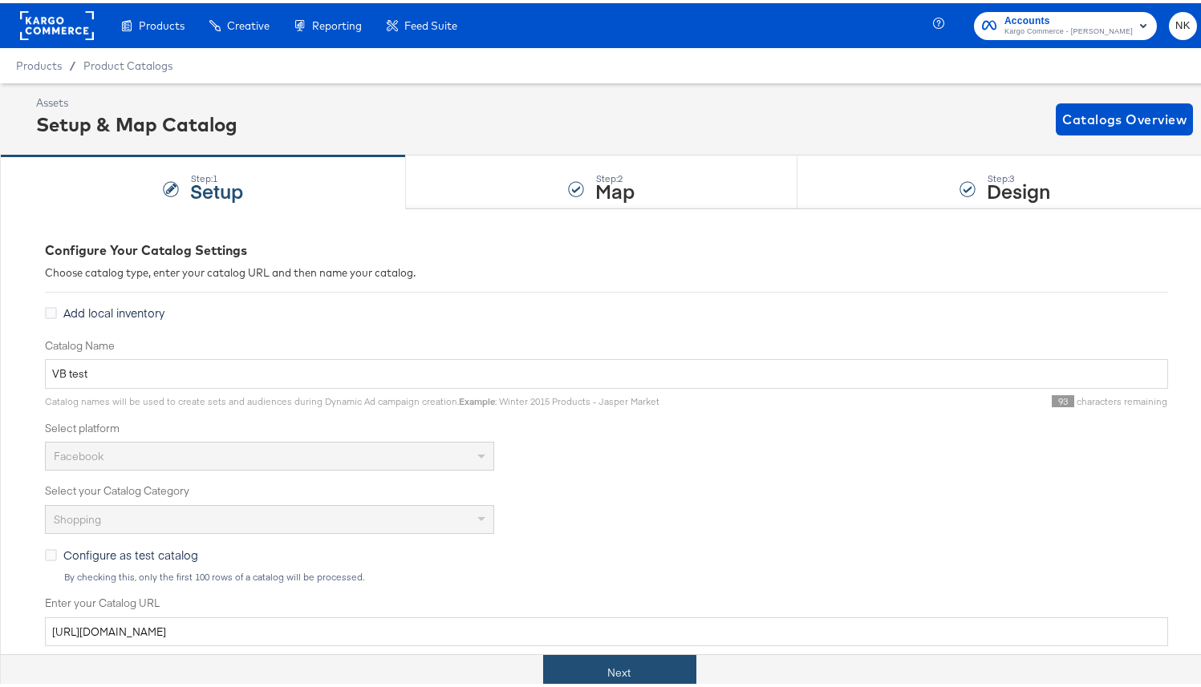
click at [582, 601] on button "Next" at bounding box center [619, 670] width 153 height 36
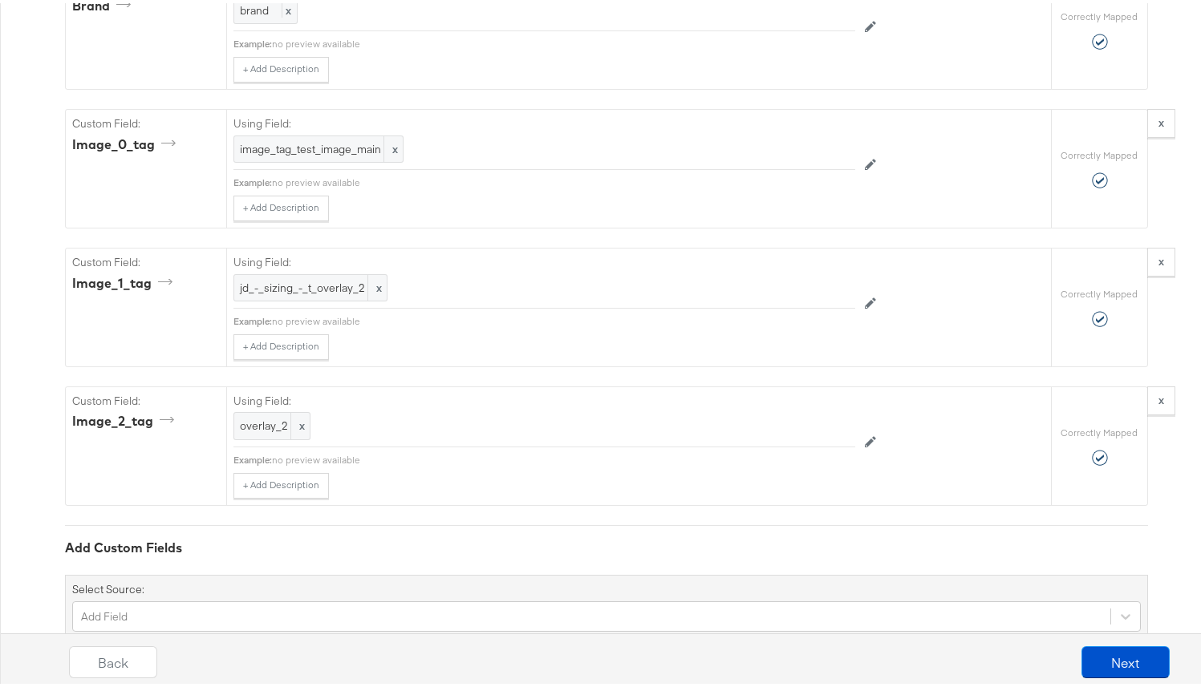
scroll to position [1579, 0]
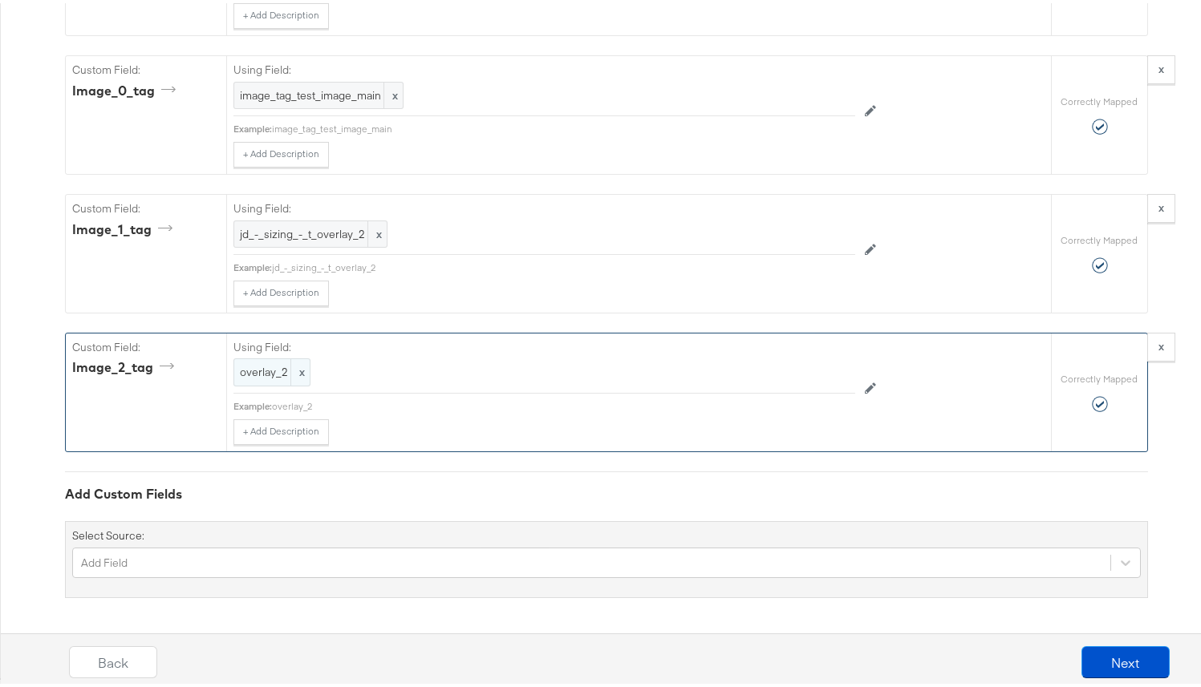
click at [290, 374] on span "x" at bounding box center [299, 369] width 19 height 26
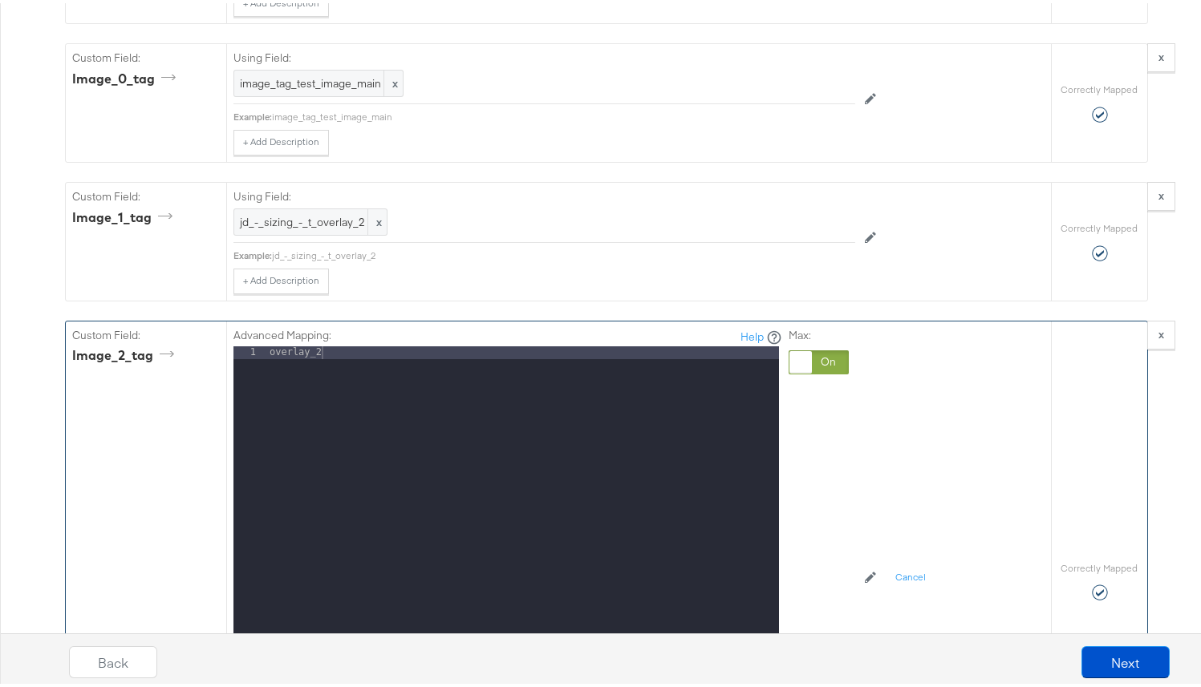
click at [497, 333] on div "Advanced Mapping: Help 1 overlay_2 XXXXXXXXXXXXXXXXXXXXXXXXXXXXXXXXXXXXXXXXXXXX…" at bounding box center [544, 549] width 622 height 463
drag, startPoint x: 454, startPoint y: 368, endPoint x: 221, endPoint y: 363, distance: 233.4
click at [226, 363] on div "Advanced Mapping: Help 1 overlay_2 XXXXXXXXXXXXXXXXXXXXXXXXXXXXXXXXXXXXXXXXXXXX…" at bounding box center [638, 578] width 824 height 520
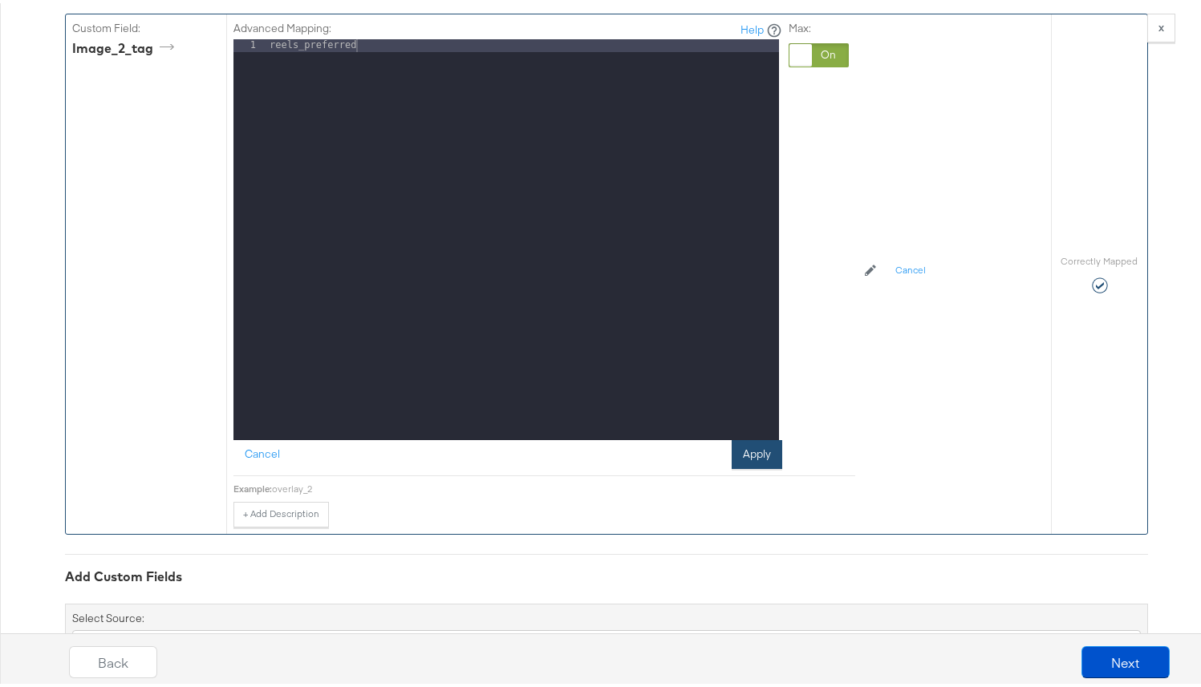
click at [736, 466] on button "Apply" at bounding box center [756, 451] width 51 height 29
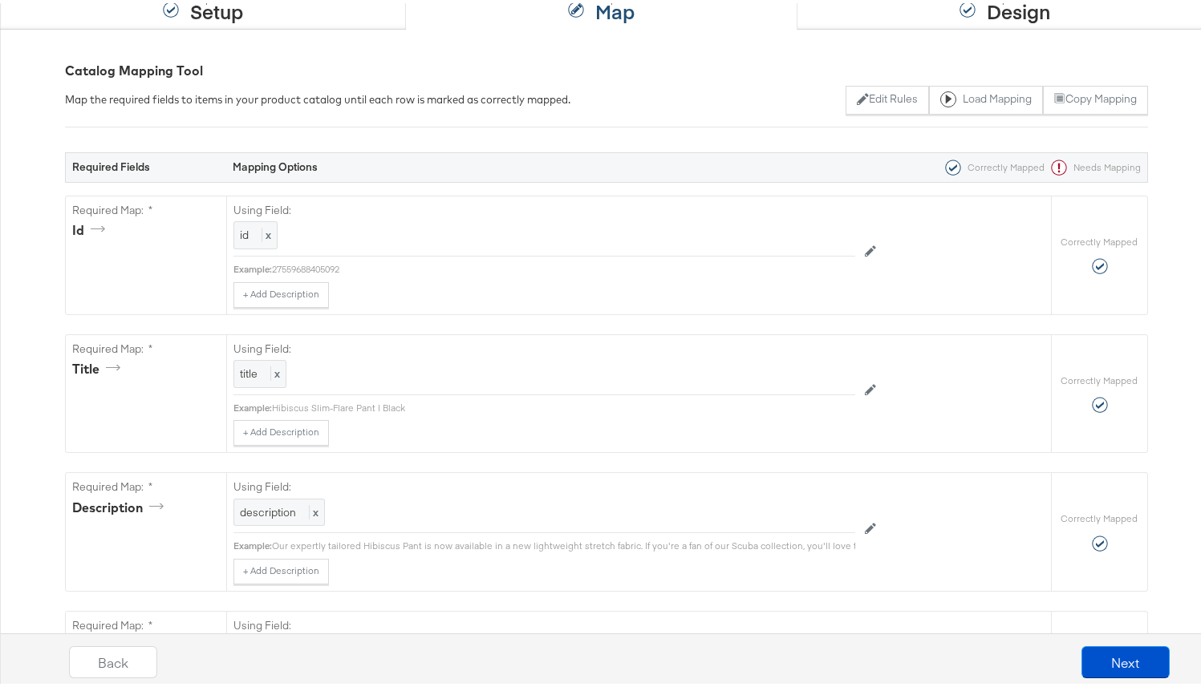
scroll to position [90, 0]
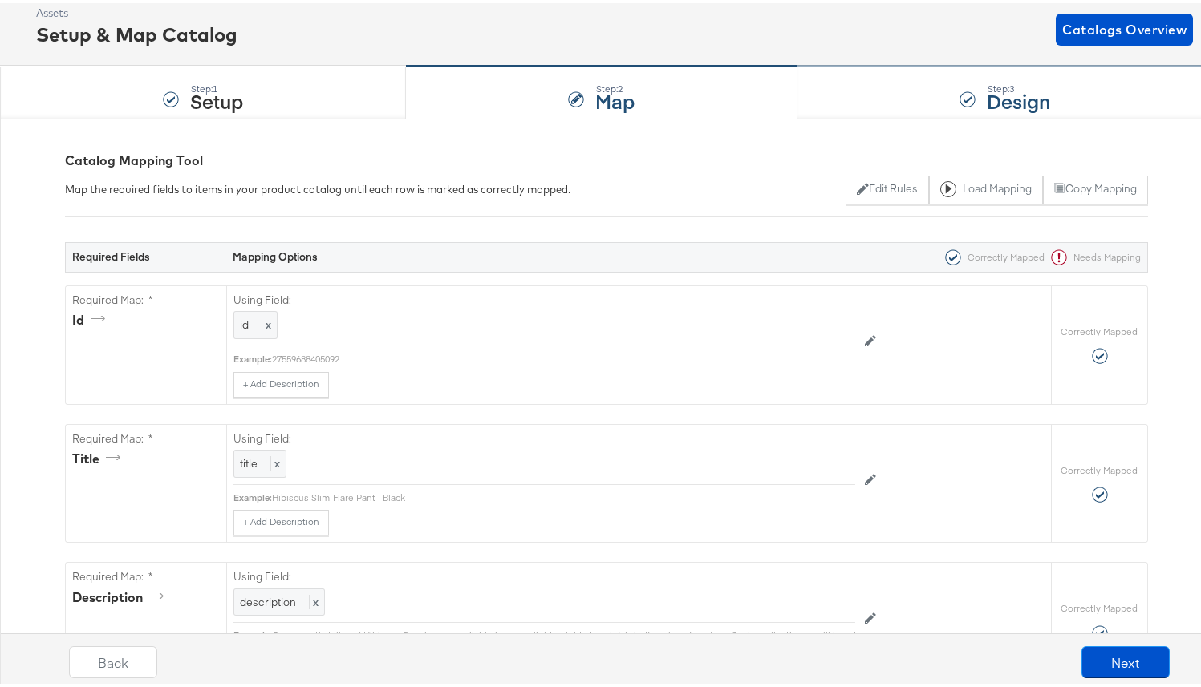
click at [909, 112] on div "Step: 3 Design" at bounding box center [1004, 89] width 415 height 53
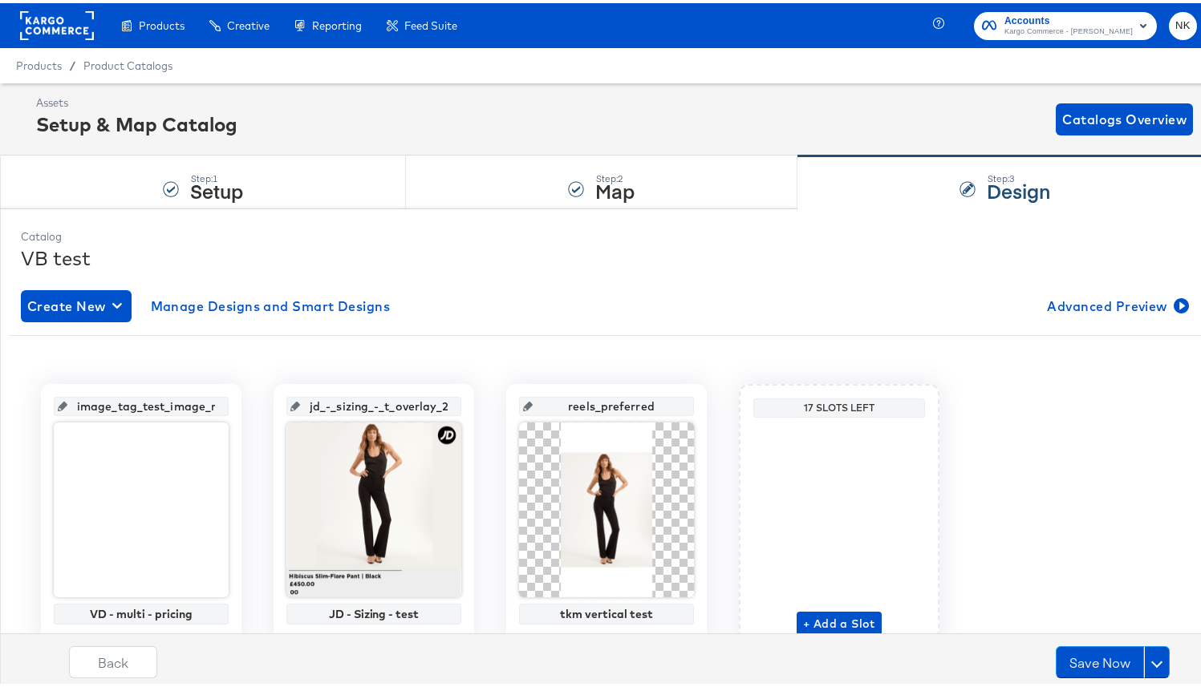
scroll to position [77, 0]
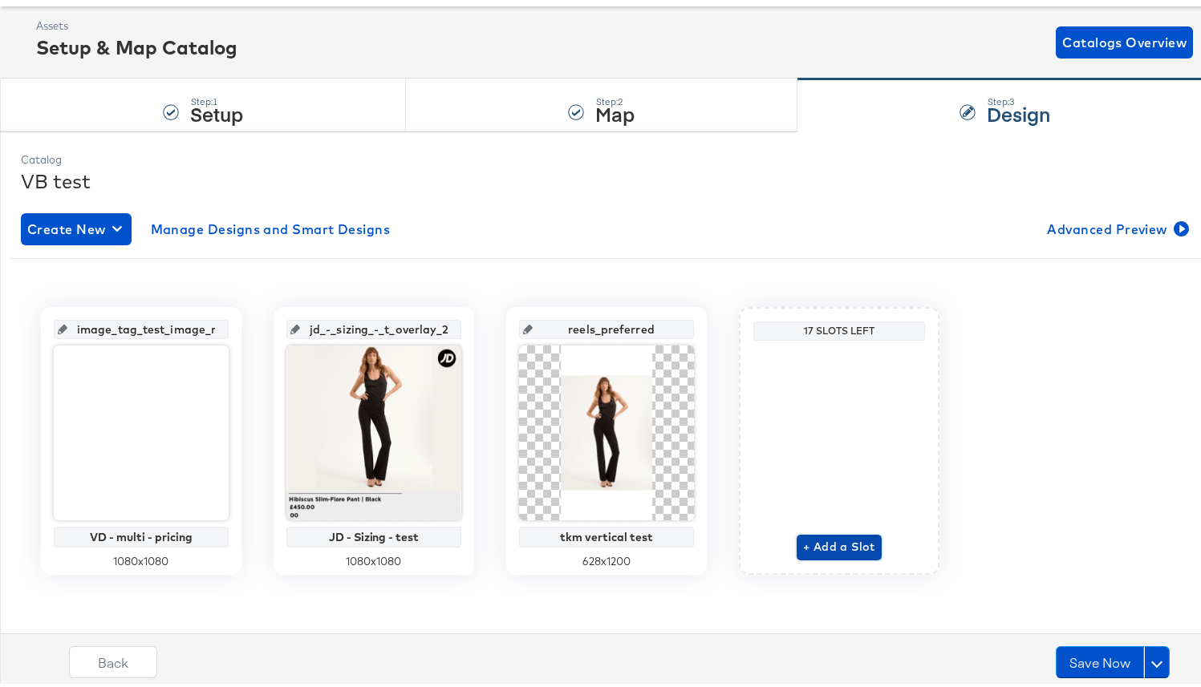
click at [828, 535] on span "+ Add a Slot" at bounding box center [839, 544] width 72 height 20
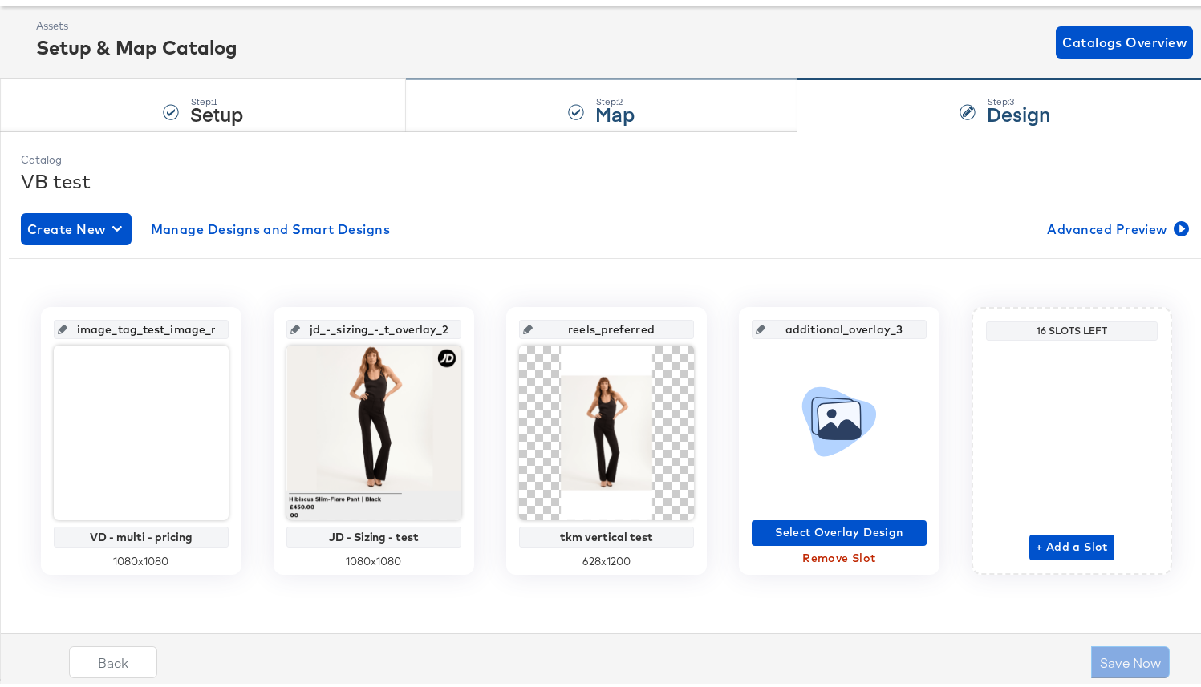
click at [611, 121] on strong "Map" at bounding box center [615, 110] width 39 height 26
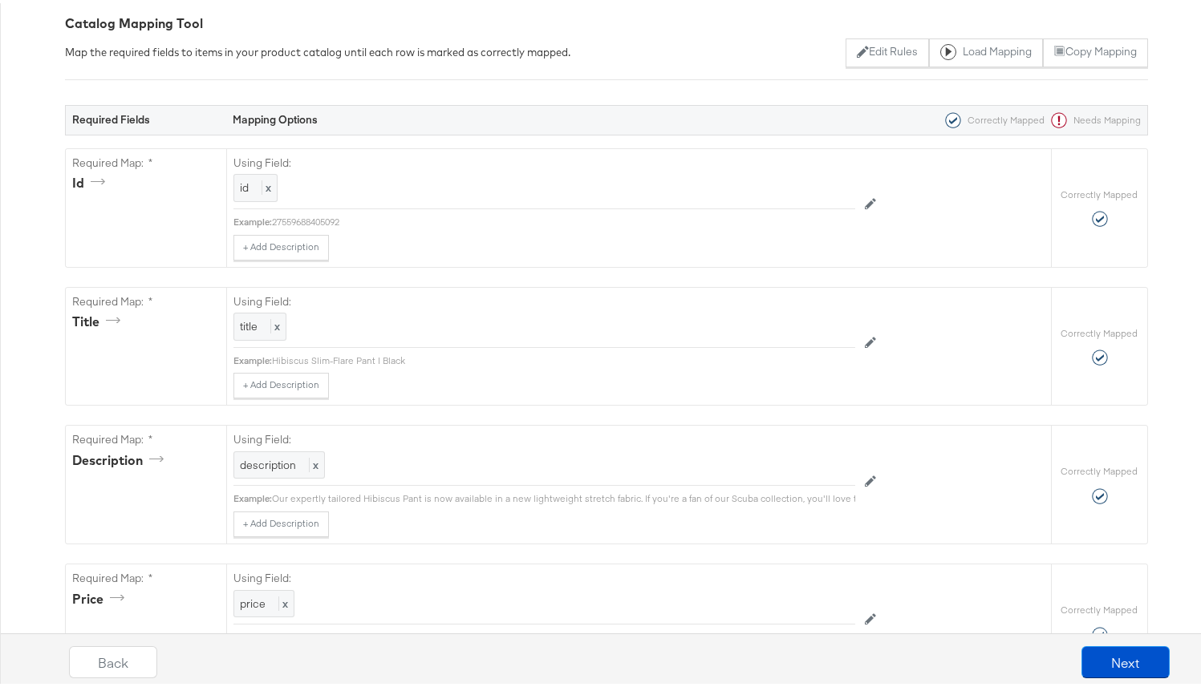
scroll to position [0, 0]
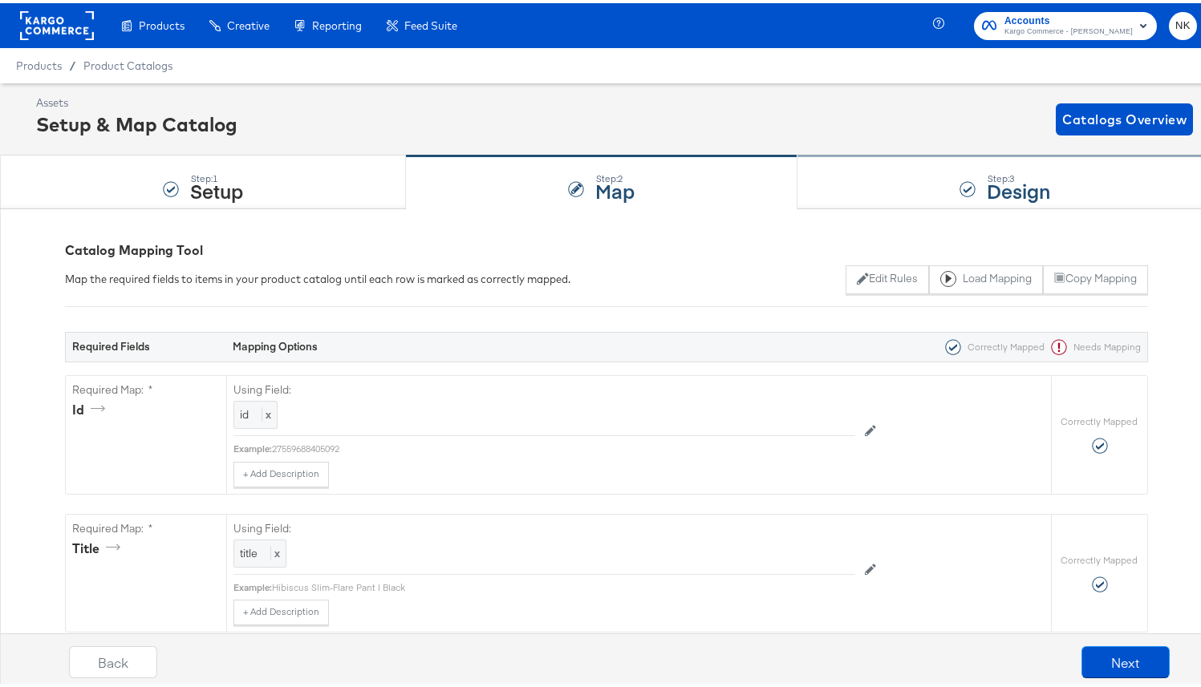
click at [888, 167] on div "Step: 3 Design" at bounding box center [1004, 179] width 415 height 53
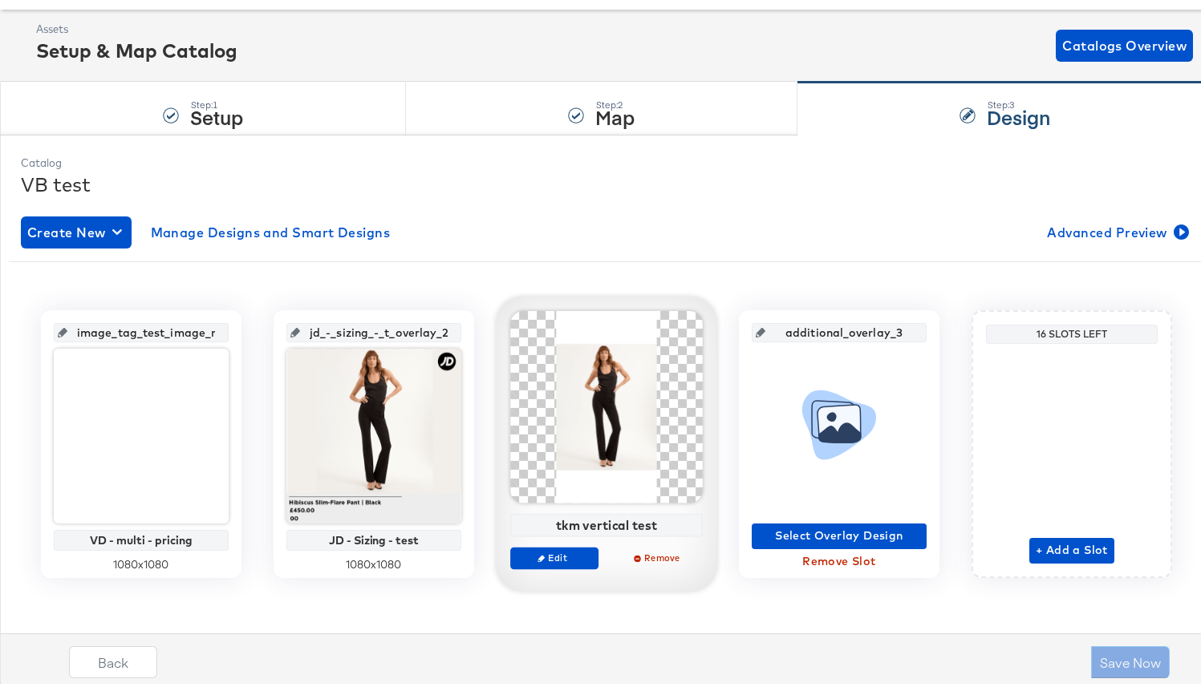
scroll to position [77, 0]
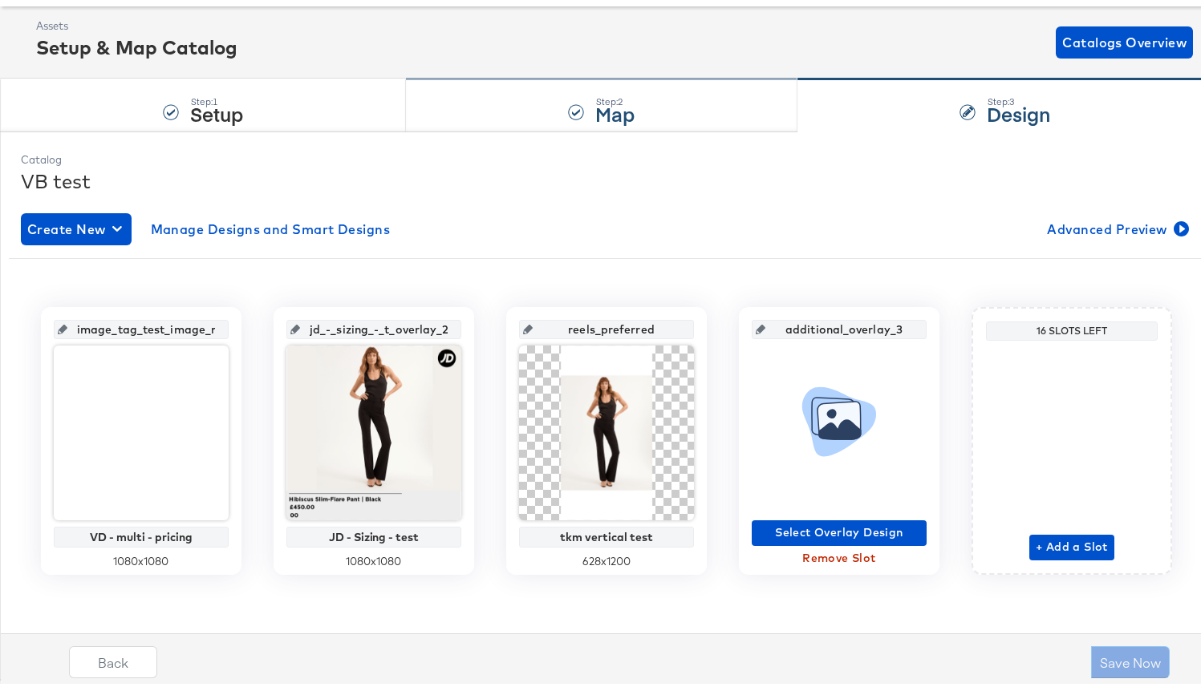
click at [679, 91] on div "Step: 2 Map" at bounding box center [601, 102] width 391 height 53
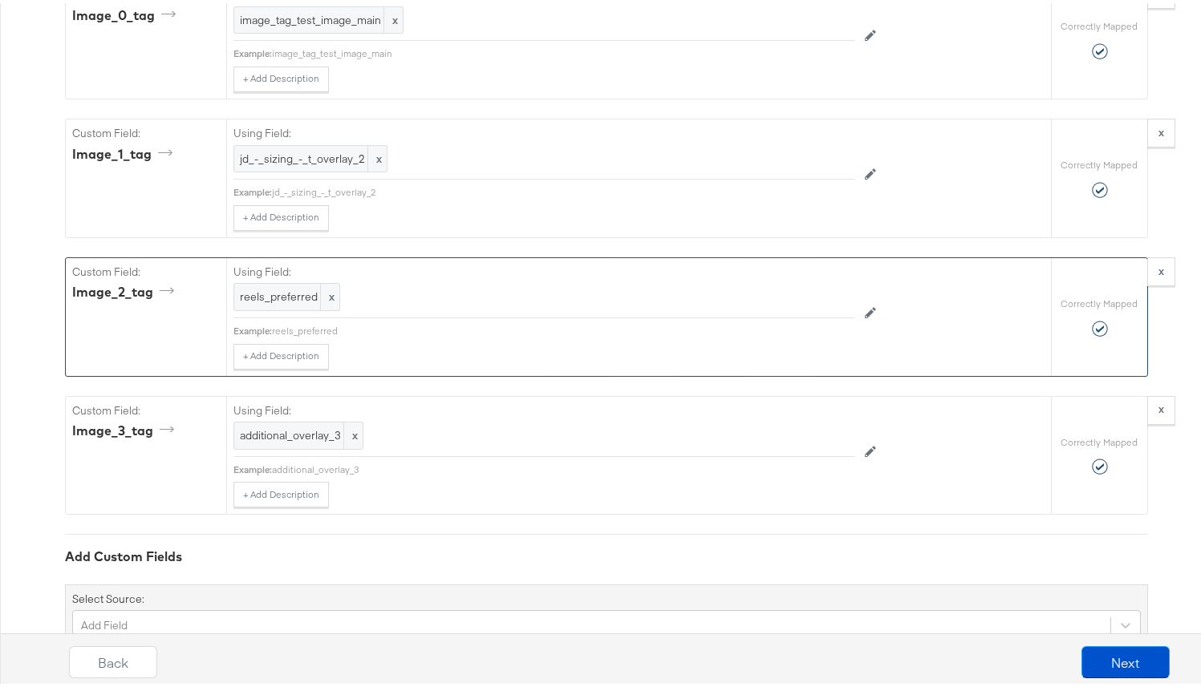
scroll to position [1717, 0]
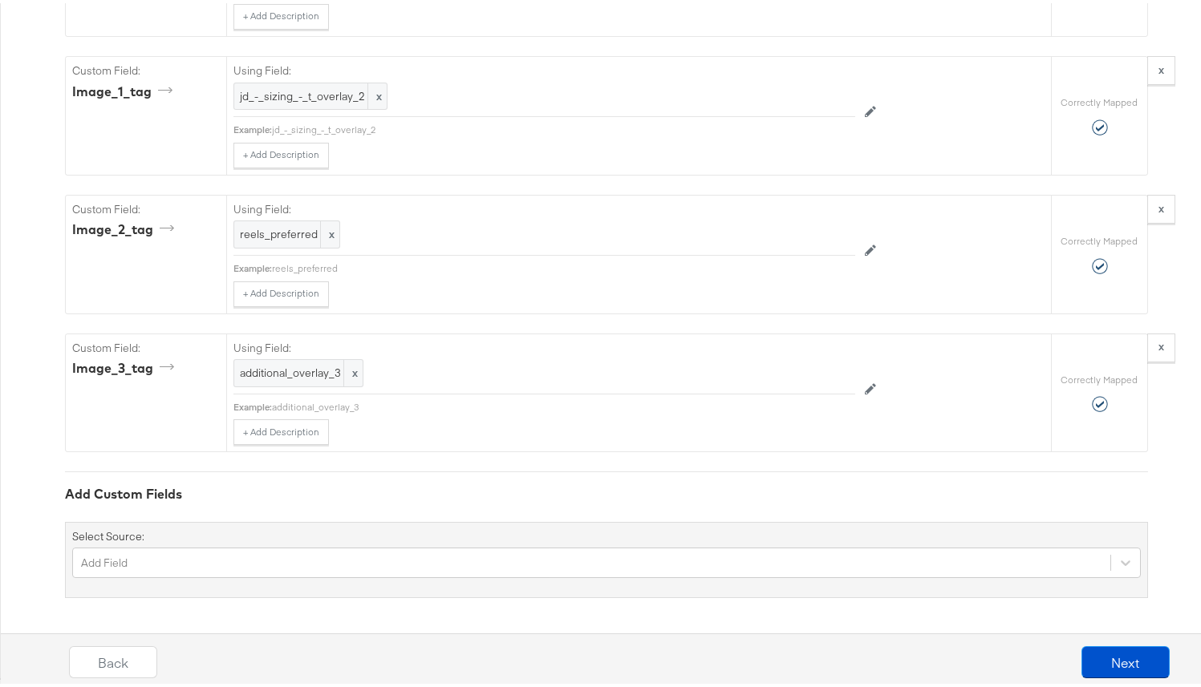
click at [594, 490] on div "Add Custom Fields" at bounding box center [606, 491] width 1083 height 18
click at [1031, 601] on button "Next" at bounding box center [1125, 659] width 88 height 32
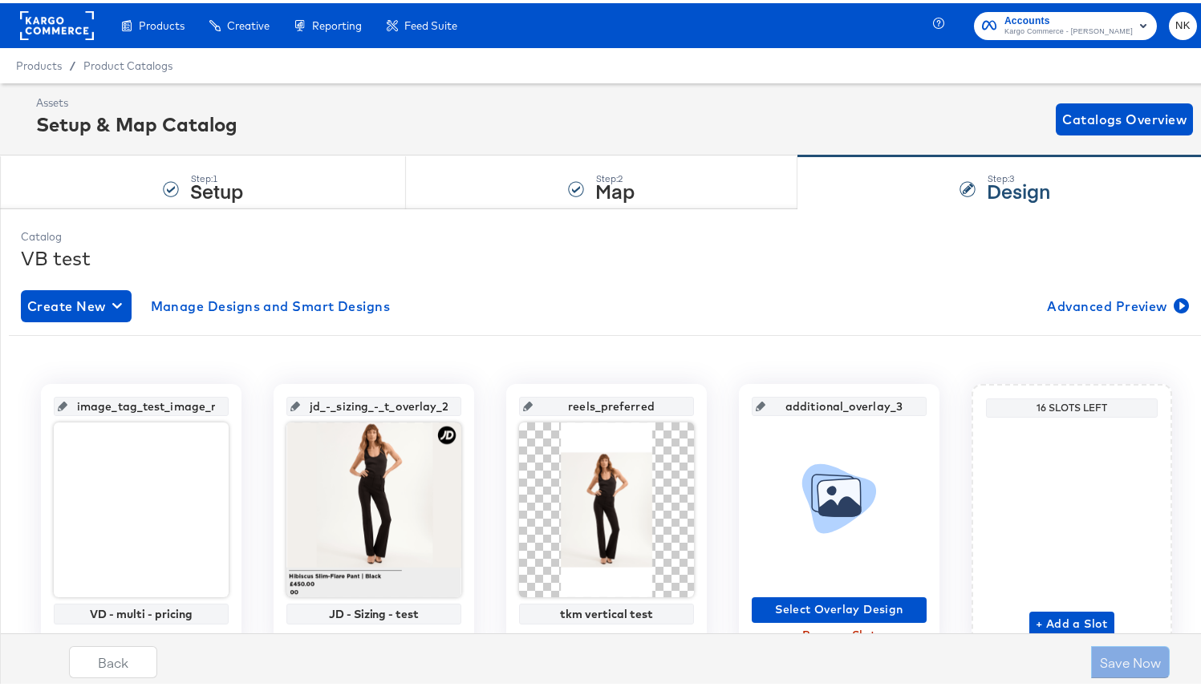
scroll to position [77, 0]
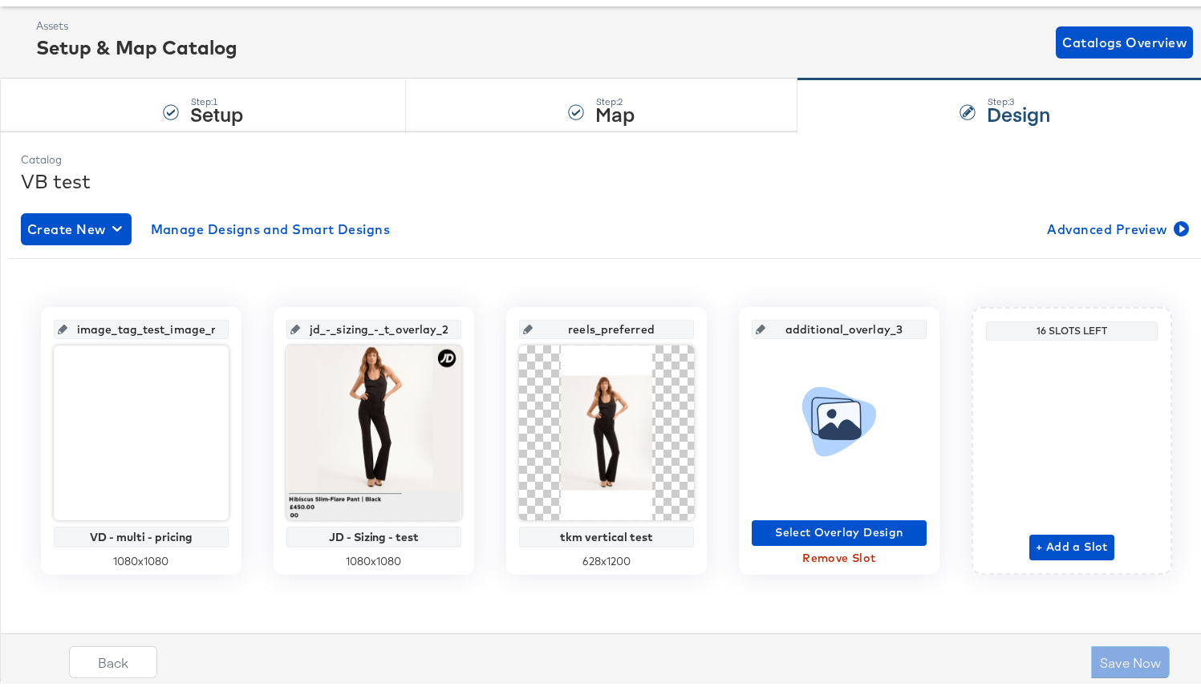
click at [511, 294] on div "image_tag_test_image_main VD - multi - pricing 1080 x 1080 jd_-_sizing_-_t_over…" at bounding box center [606, 432] width 1195 height 280
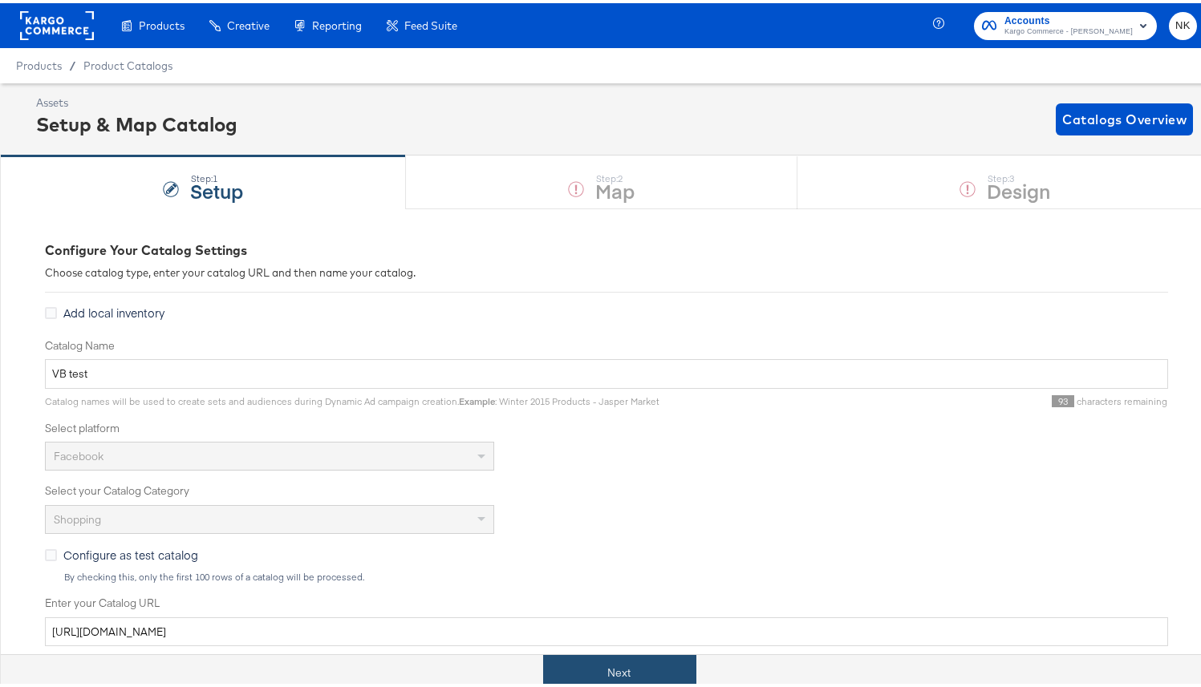
click at [592, 601] on button "Next" at bounding box center [619, 670] width 153 height 36
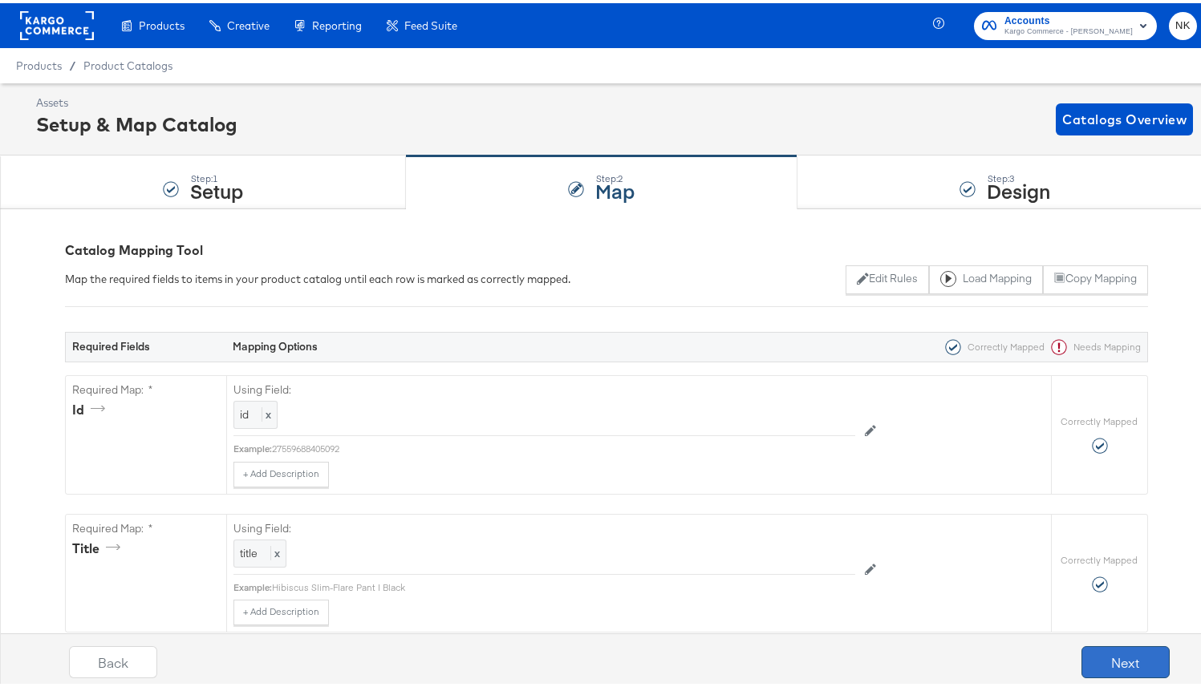
click at [1031, 601] on button "Next" at bounding box center [1125, 659] width 88 height 32
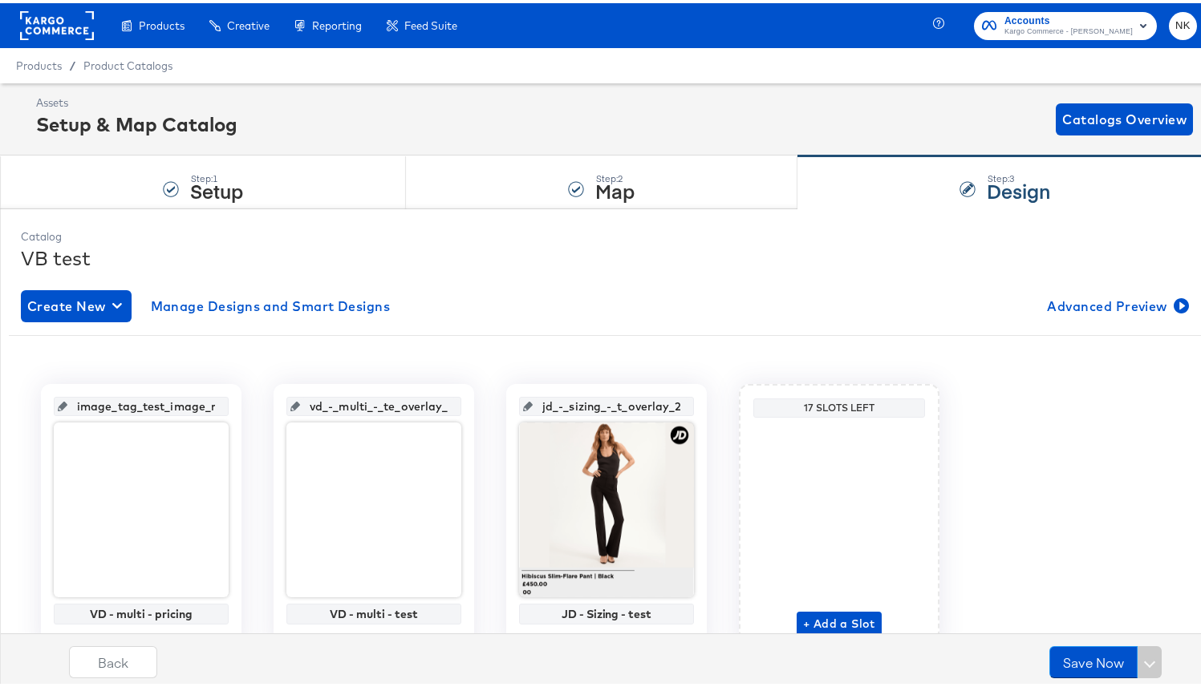
scroll to position [77, 0]
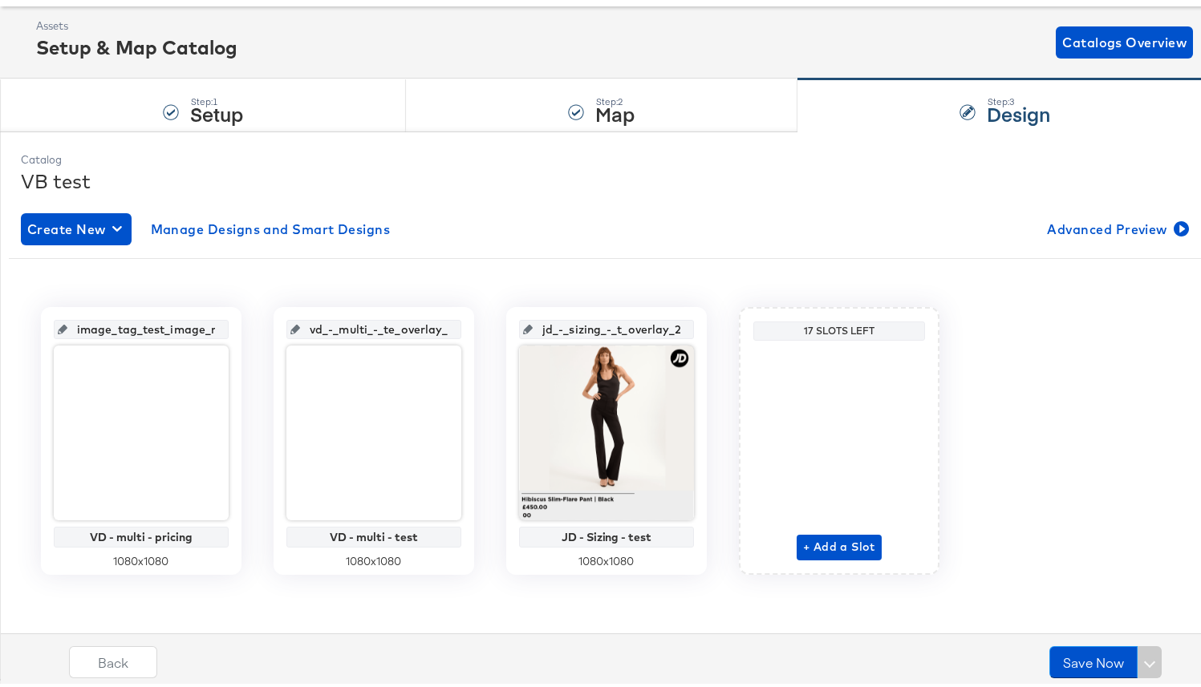
click at [336, 268] on div "image_tag_test_image_main VD - multi - pricing 1080 x 1080 vd_-_multi_-_te_over…" at bounding box center [606, 432] width 1171 height 328
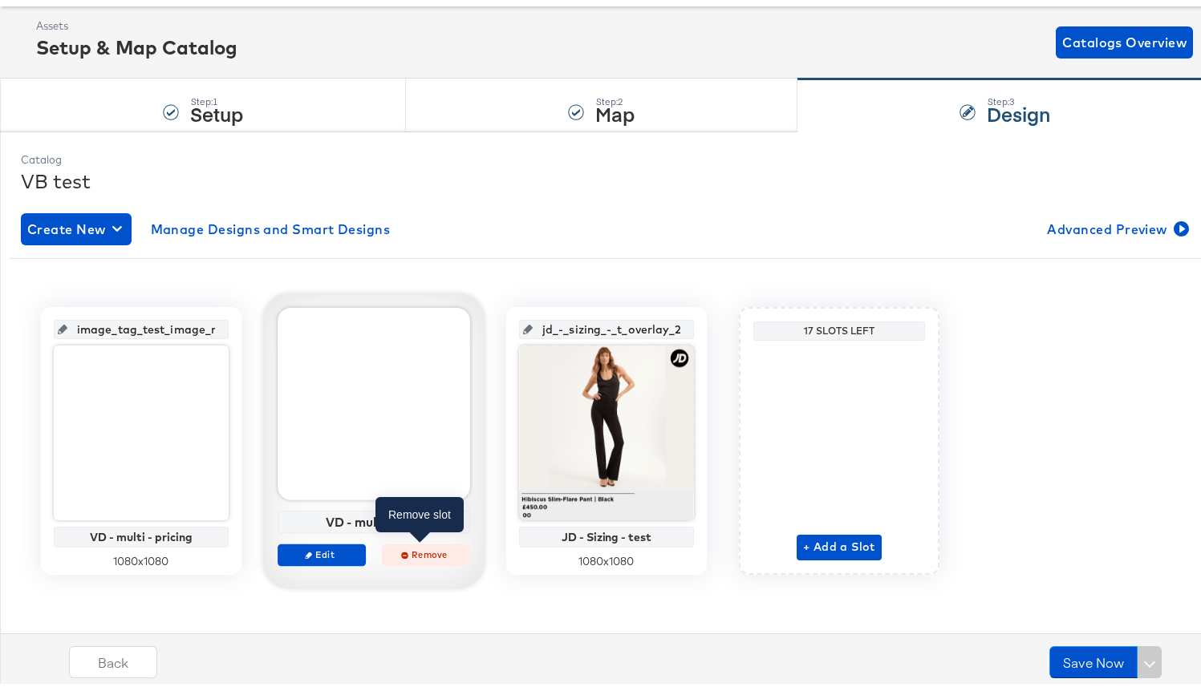
click at [421, 549] on span "Remove" at bounding box center [426, 551] width 74 height 12
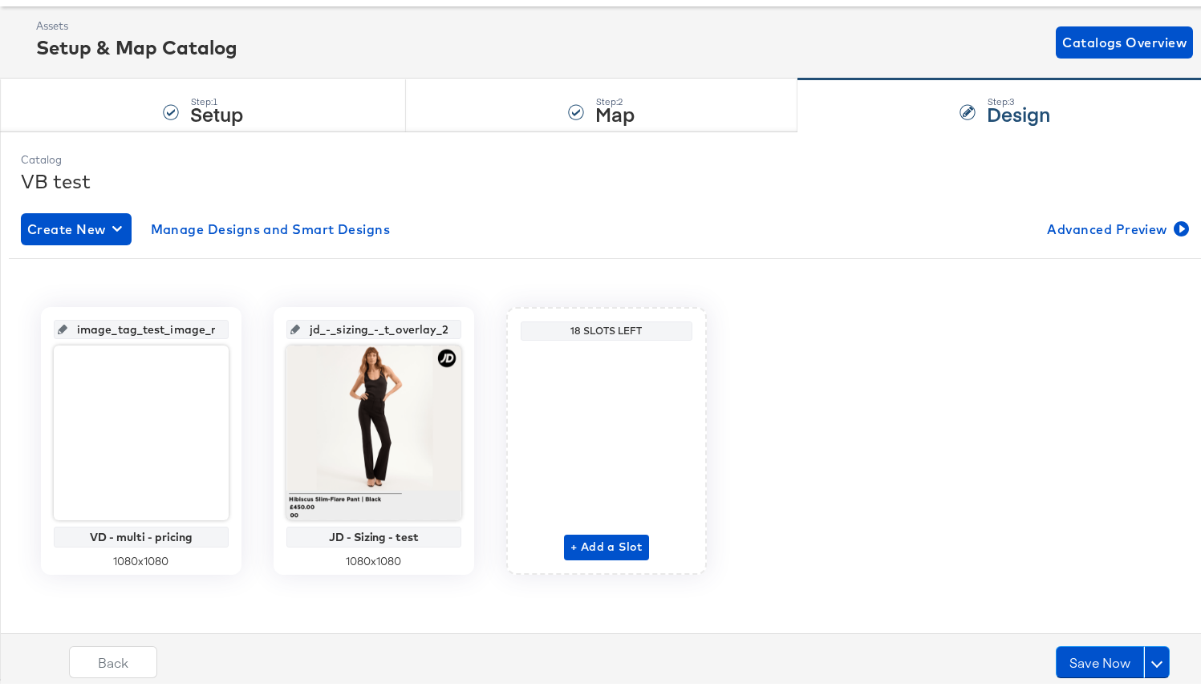
click at [328, 269] on div "image_tag_test_image_main VD - multi - pricing 1080 x 1080 jd_-_sizing_-_t_over…" at bounding box center [606, 432] width 1171 height 328
click at [431, 279] on div "image_tag_test_image_main VD - multi - pricing 1080 x 1080 jd_-_sizing_-_t_over…" at bounding box center [606, 432] width 1171 height 328
click at [440, 246] on div "Create New Manage Designs and Smart Designs Advanced Preview image_tag_test_ima…" at bounding box center [606, 402] width 1171 height 411
click at [366, 269] on div "image_tag_test_image_main VD - multi - pricing 1080 x 1080 jd_-_sizing_-_t_over…" at bounding box center [606, 432] width 1171 height 328
click at [402, 253] on div "Create New Manage Designs and Smart Designs Advanced Preview image_tag_test_ima…" at bounding box center [606, 402] width 1171 height 411
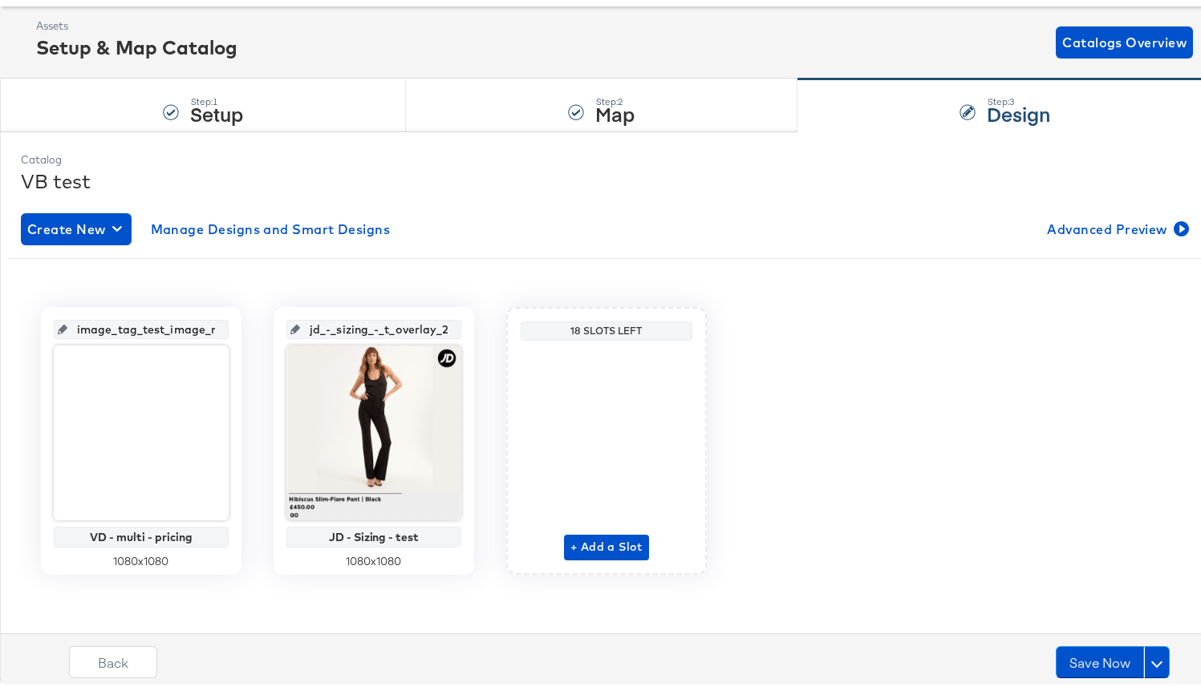
click at [403, 286] on div "image_tag_test_image_main VD - multi - pricing 1080 x 1080 jd_-_sizing_-_t_over…" at bounding box center [606, 432] width 1171 height 328
click at [426, 283] on div "image_tag_test_image_main VD - multi - pricing 1080 x 1080 jd_-_sizing_-_t_over…" at bounding box center [606, 432] width 1171 height 328
click at [406, 280] on div "image_tag_test_image_main VD - multi - pricing 1080 x 1080 jd_-_sizing_-_t_over…" at bounding box center [606, 432] width 1171 height 328
click at [602, 543] on span "+ Add a Slot" at bounding box center [606, 544] width 72 height 20
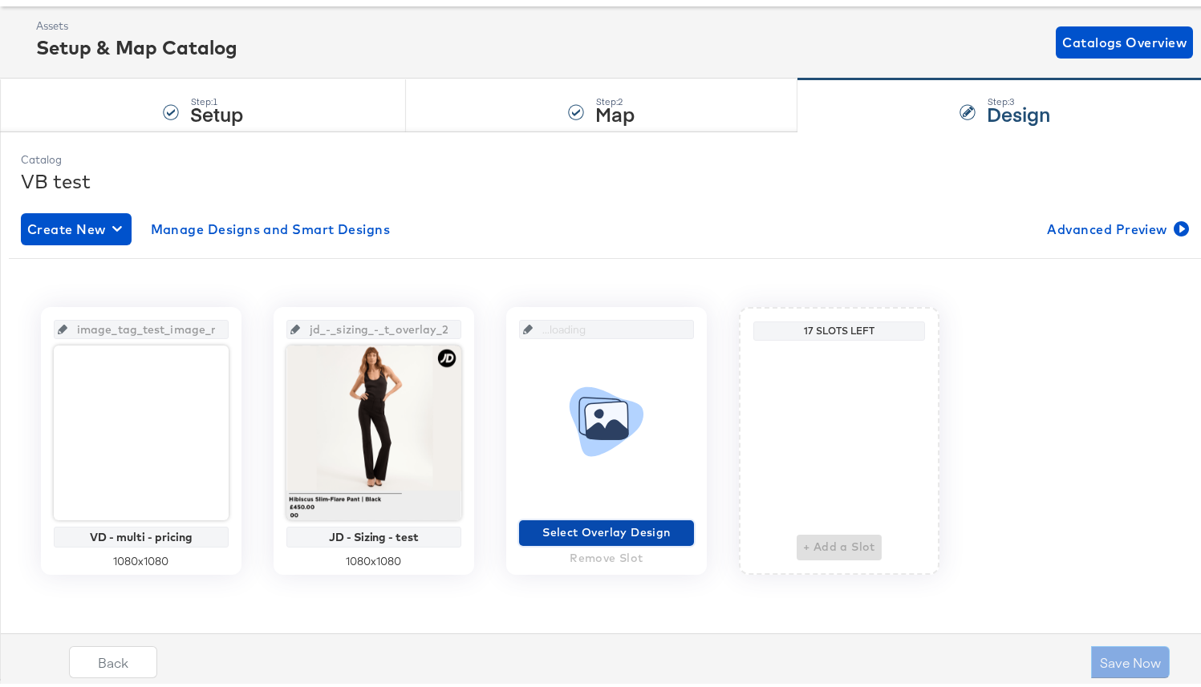
click at [595, 535] on span "Select Overlay Design" at bounding box center [606, 530] width 162 height 20
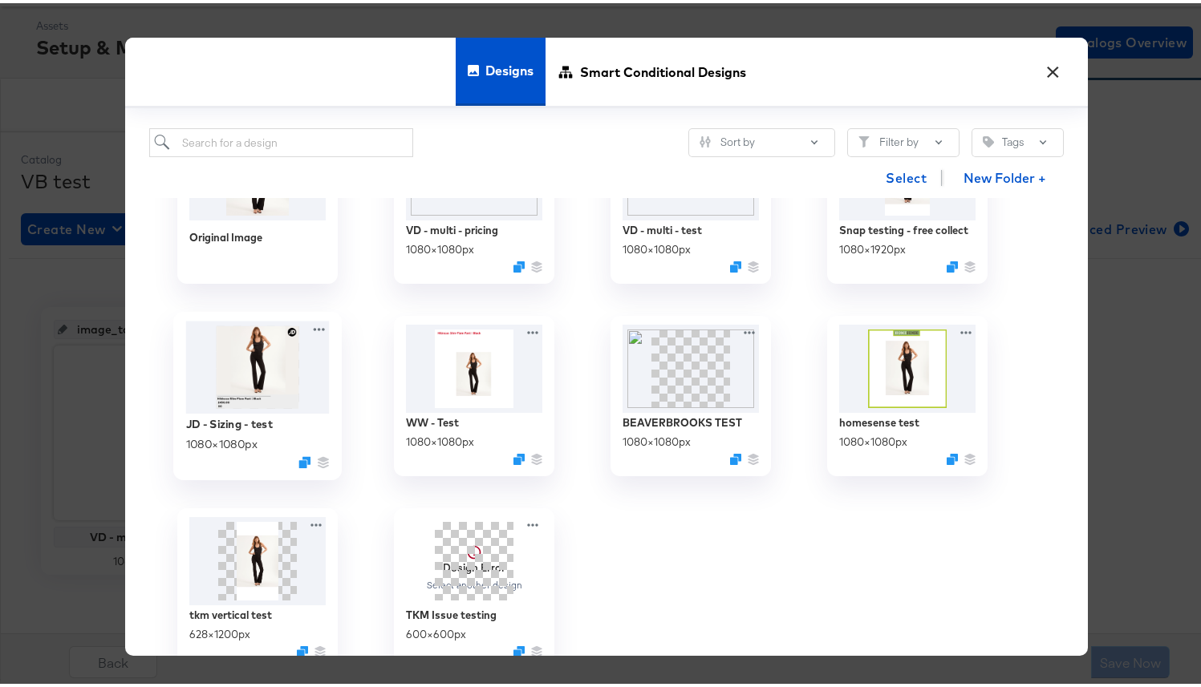
scroll to position [106, 0]
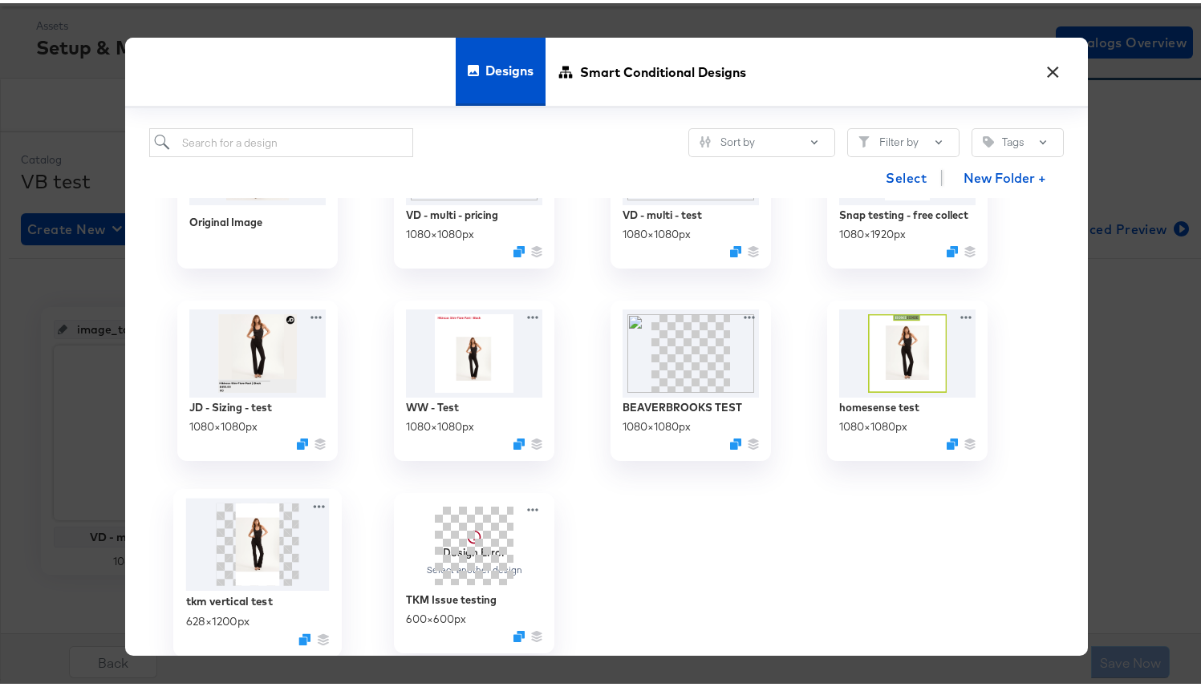
click at [237, 549] on img at bounding box center [258, 542] width 144 height 93
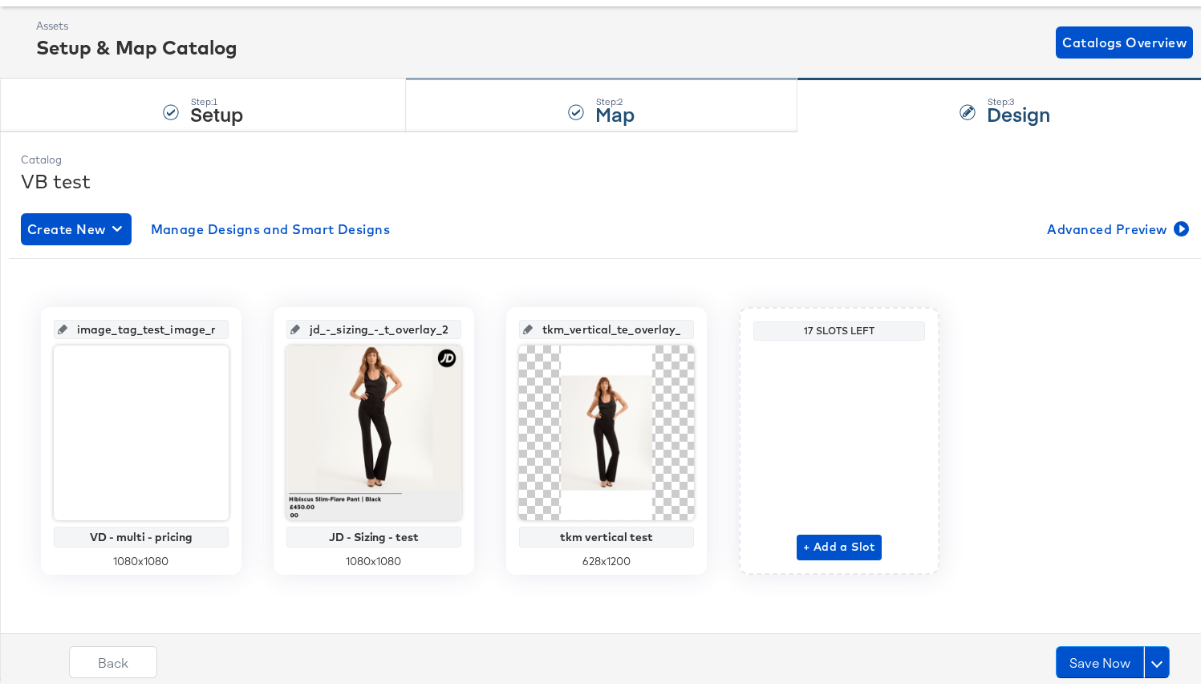
click at [500, 113] on div "Step: 2 Map" at bounding box center [601, 102] width 391 height 53
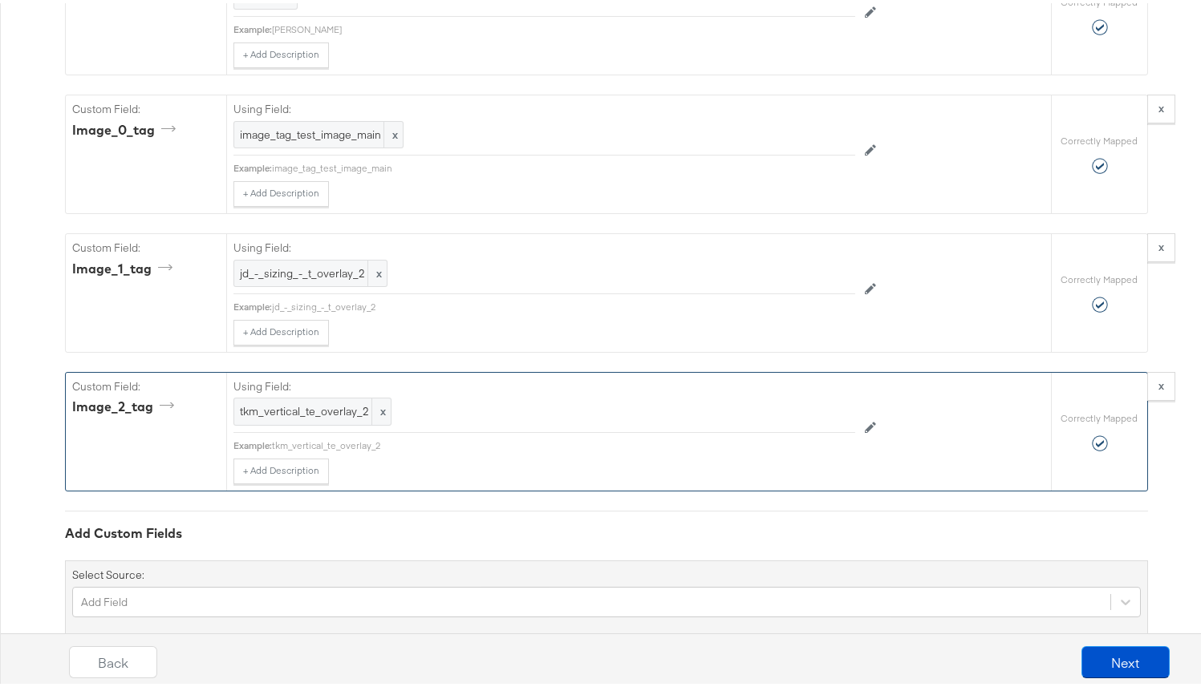
scroll to position [1537, 0]
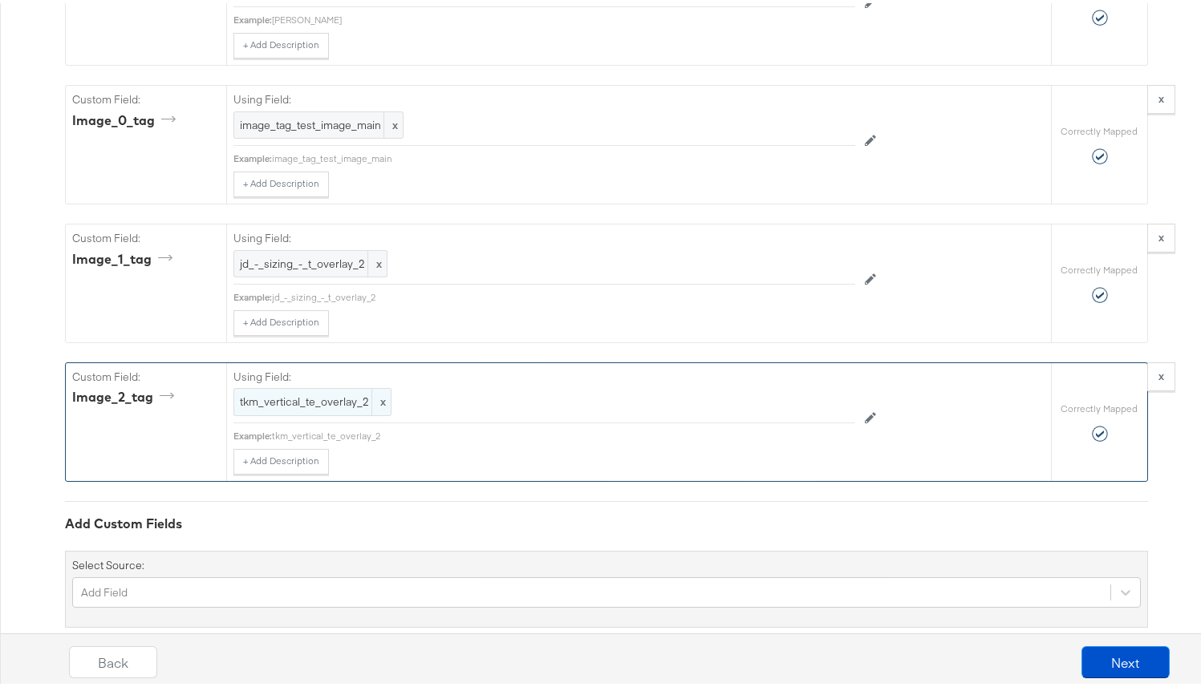
click at [376, 412] on span "x" at bounding box center [380, 399] width 19 height 26
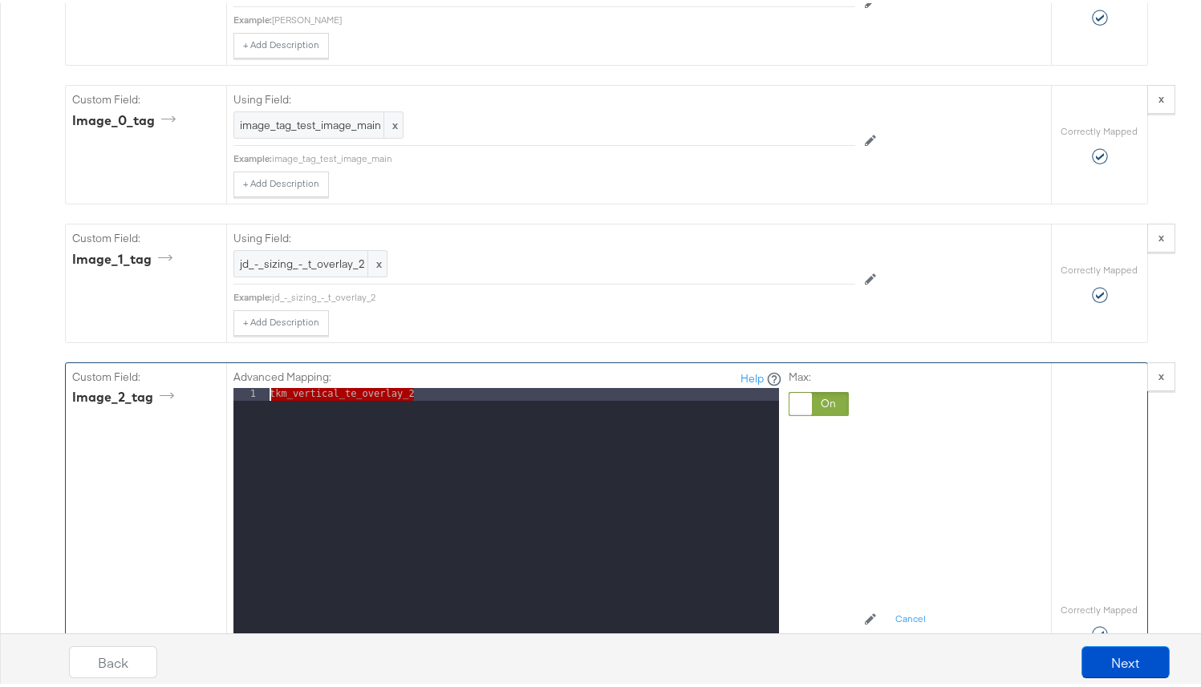
drag, startPoint x: 520, startPoint y: 416, endPoint x: 257, endPoint y: 402, distance: 262.7
click at [257, 402] on div "1 tkm_vertical_te_overlay_2 XXXXXXXXXXXXXXXXXXXXXXXXXXXXXXXXXXXXXXXXXXXXXXXXXX" at bounding box center [505, 585] width 545 height 401
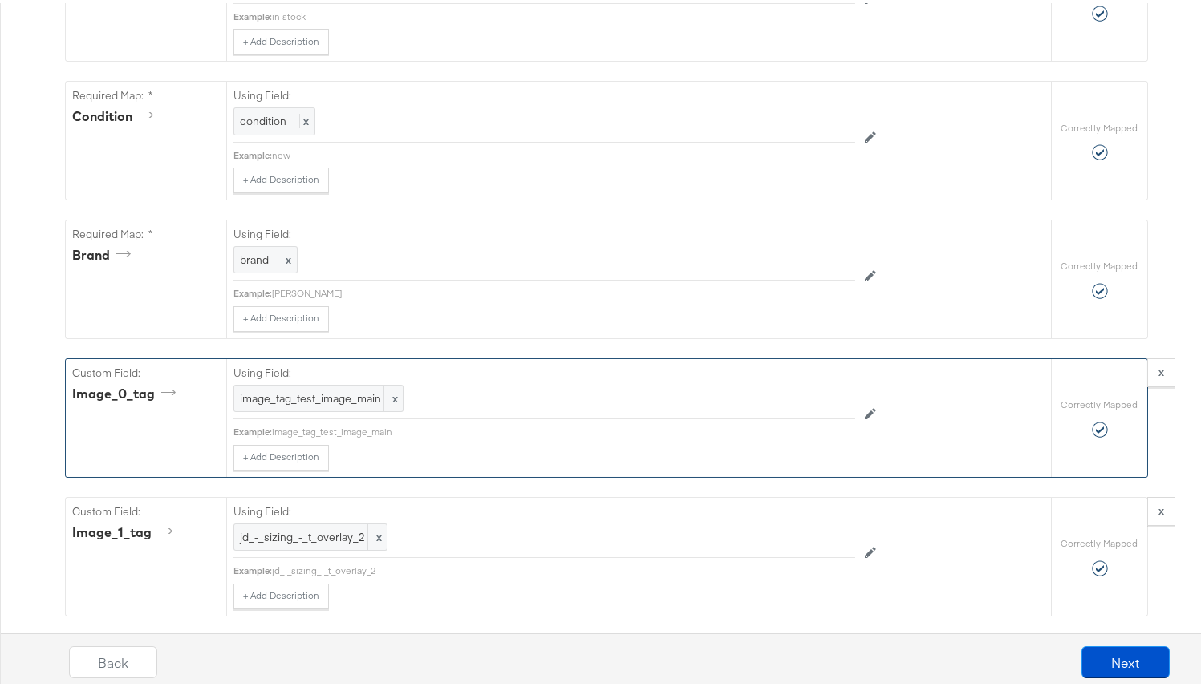
scroll to position [1254, 0]
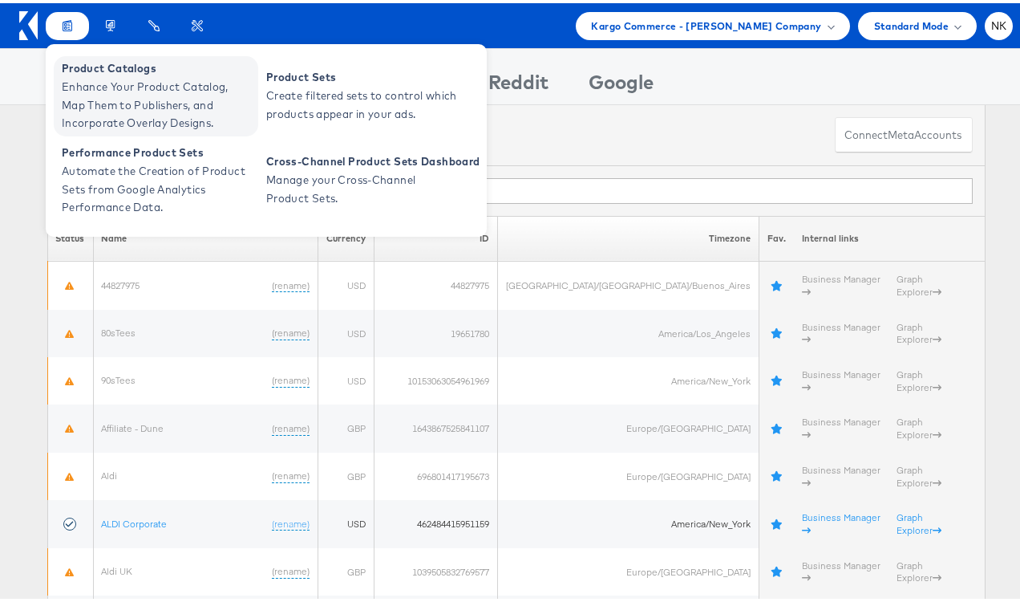
click at [85, 66] on span "Product Catalogs" at bounding box center [158, 65] width 192 height 18
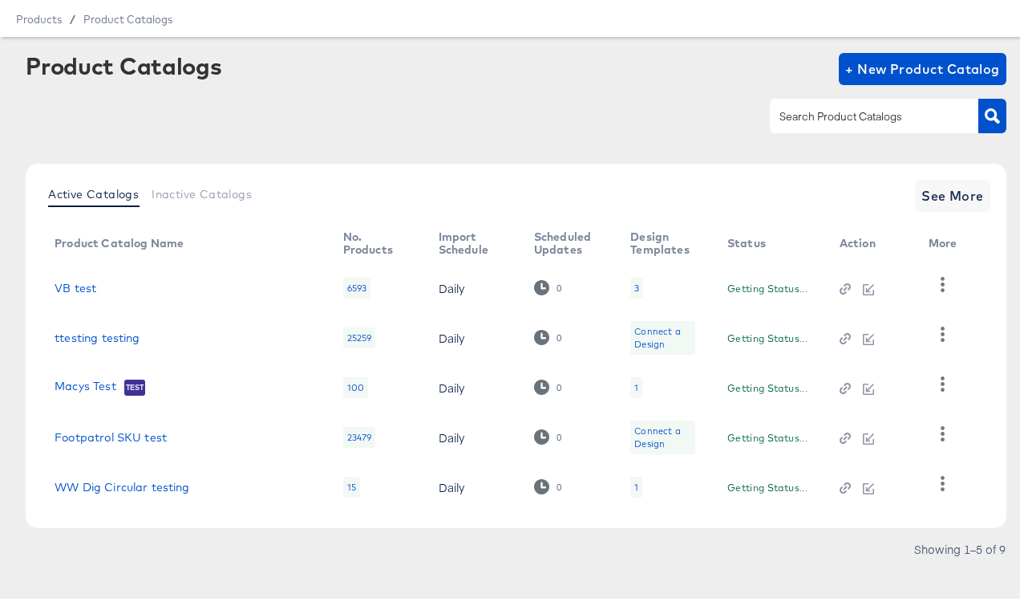
scroll to position [59, 0]
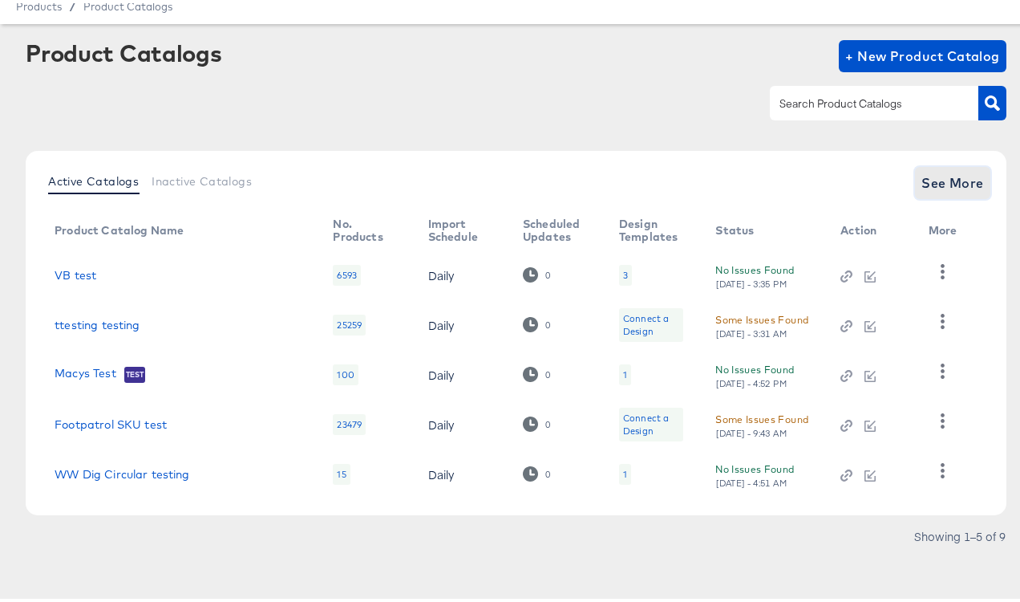
click at [975, 192] on button "See More" at bounding box center [952, 180] width 75 height 32
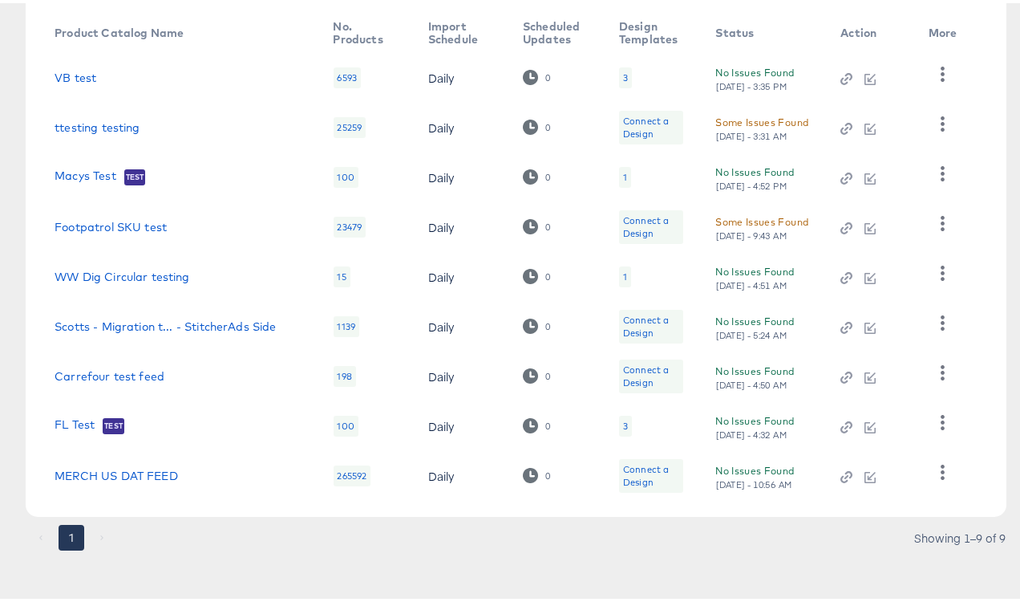
scroll to position [258, 0]
click at [84, 420] on link "FL Test" at bounding box center [75, 421] width 40 height 16
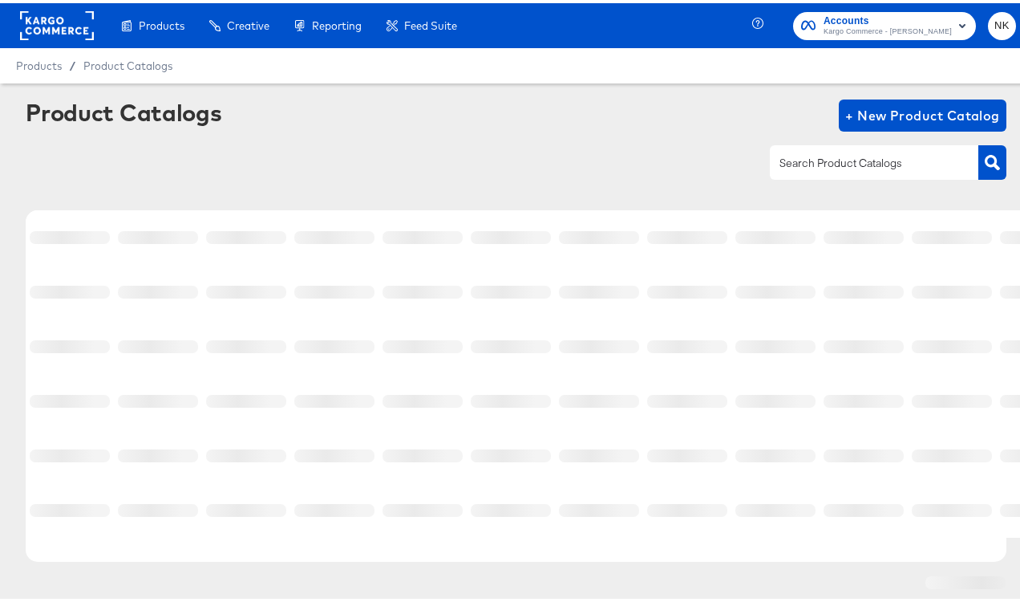
scroll to position [47, 0]
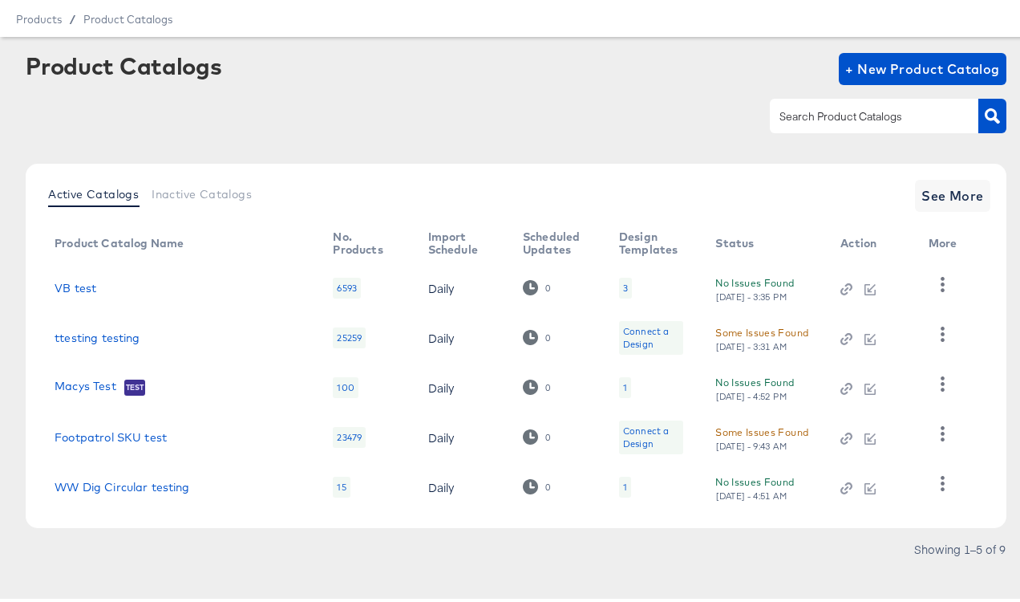
click at [845, 441] on td at bounding box center [871, 434] width 87 height 50
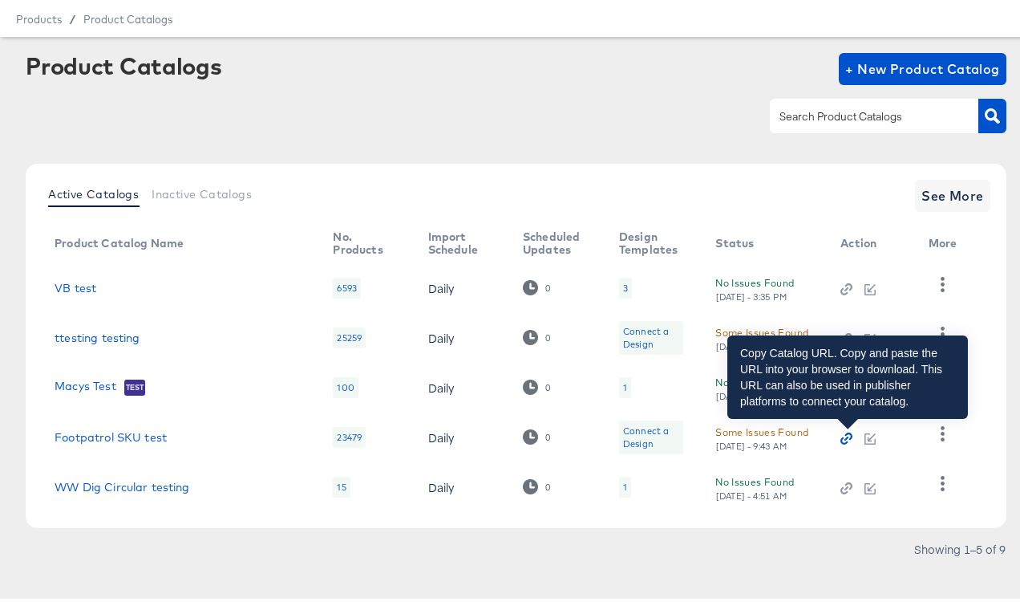
click at [845, 436] on icon "button" at bounding box center [846, 434] width 11 height 11
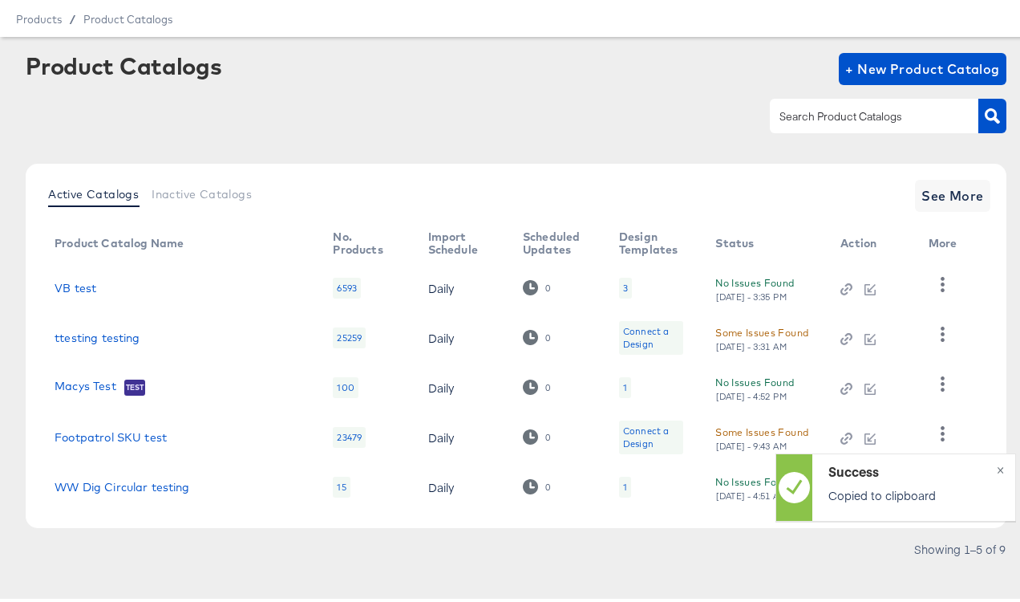
scroll to position [59, 0]
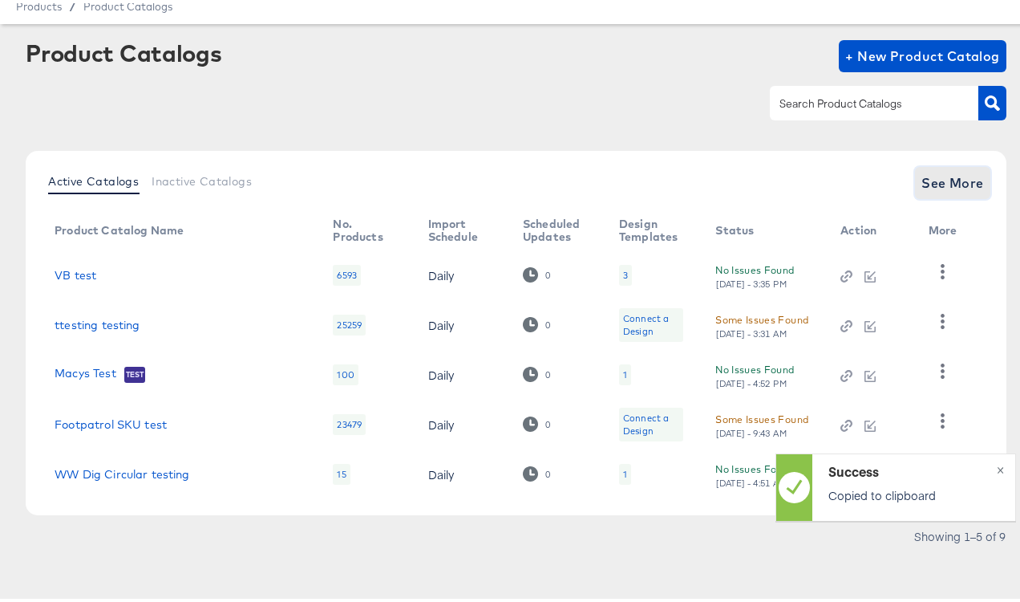
click at [931, 189] on span "See More" at bounding box center [953, 179] width 63 height 22
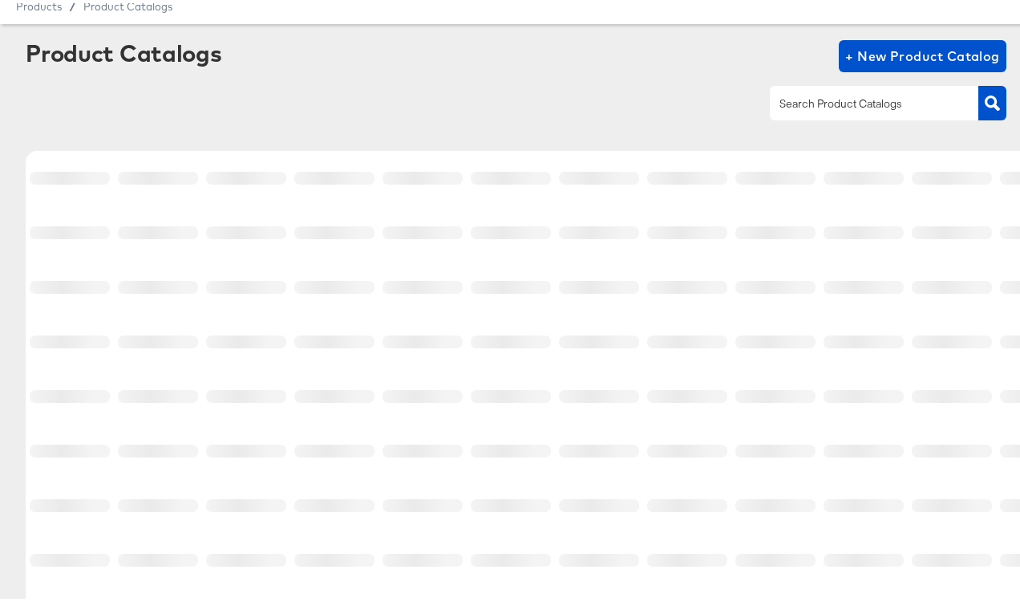
scroll to position [258, 0]
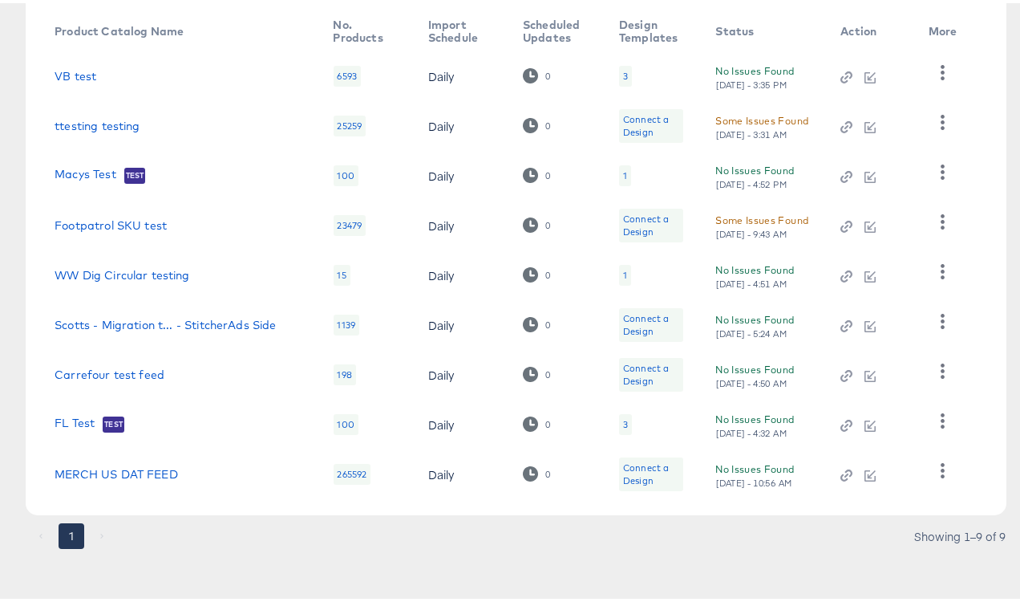
click at [841, 423] on td at bounding box center [871, 421] width 87 height 50
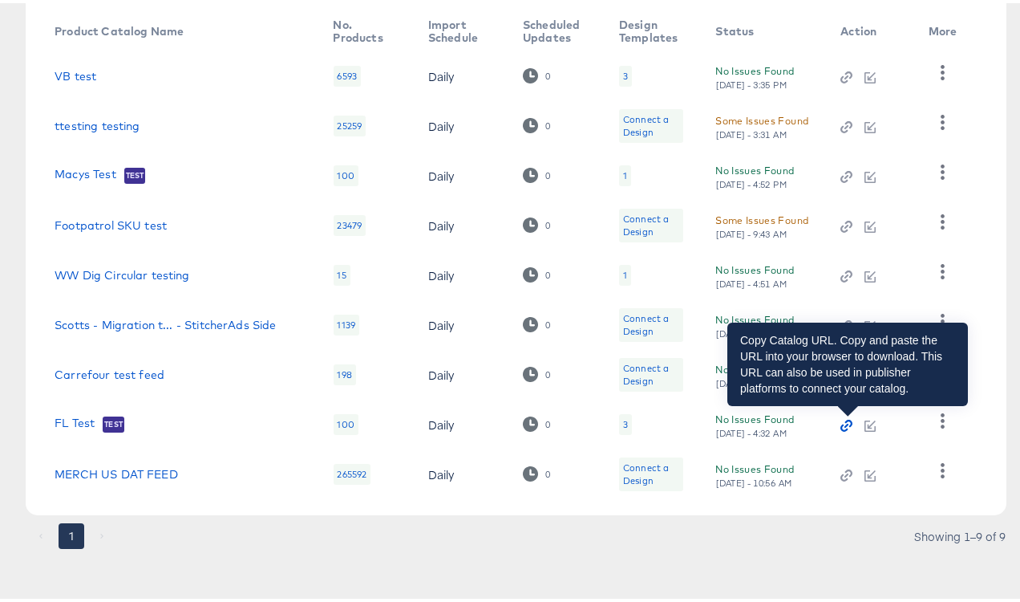
click at [852, 423] on icon "button" at bounding box center [846, 421] width 11 height 11
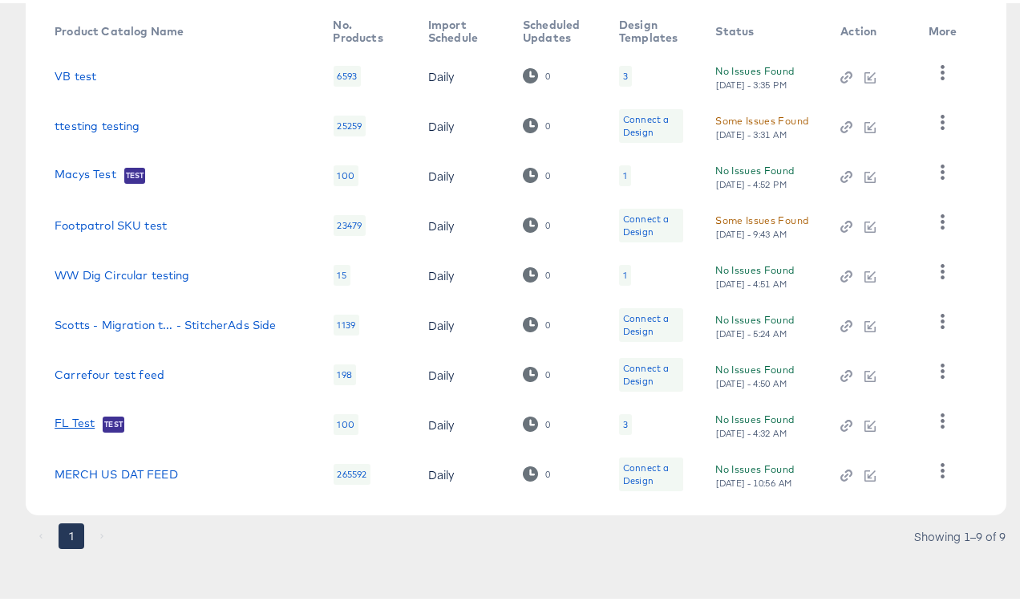
click at [90, 414] on link "FL Test" at bounding box center [75, 421] width 40 height 16
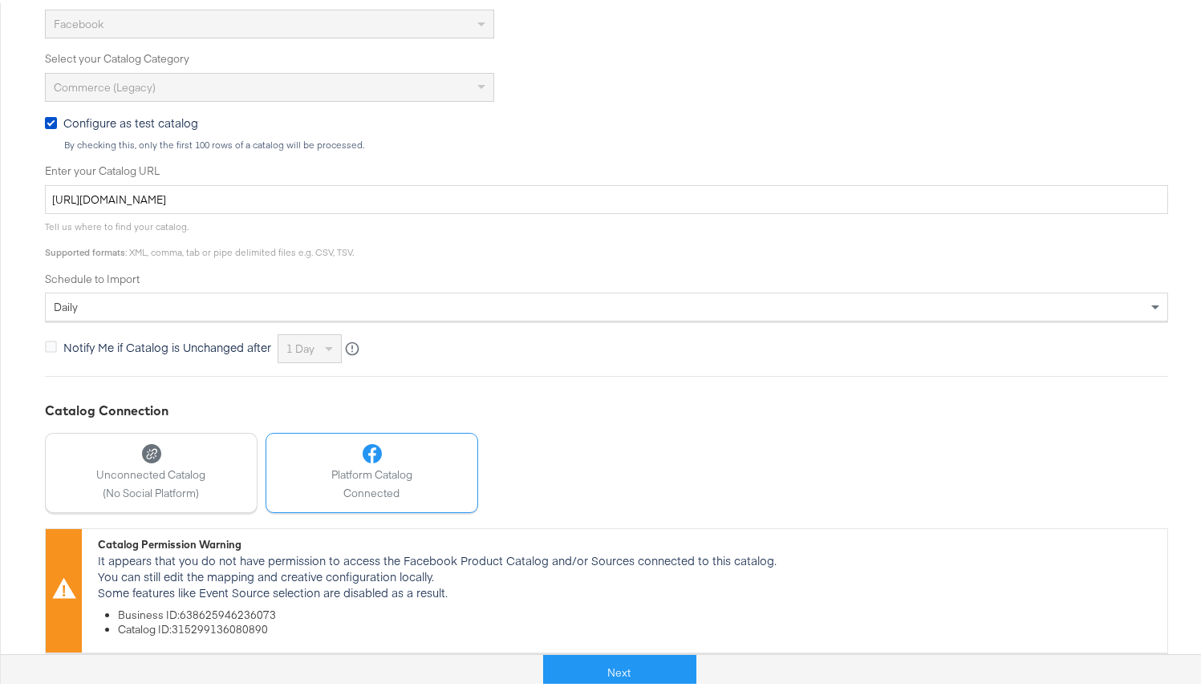
scroll to position [437, 0]
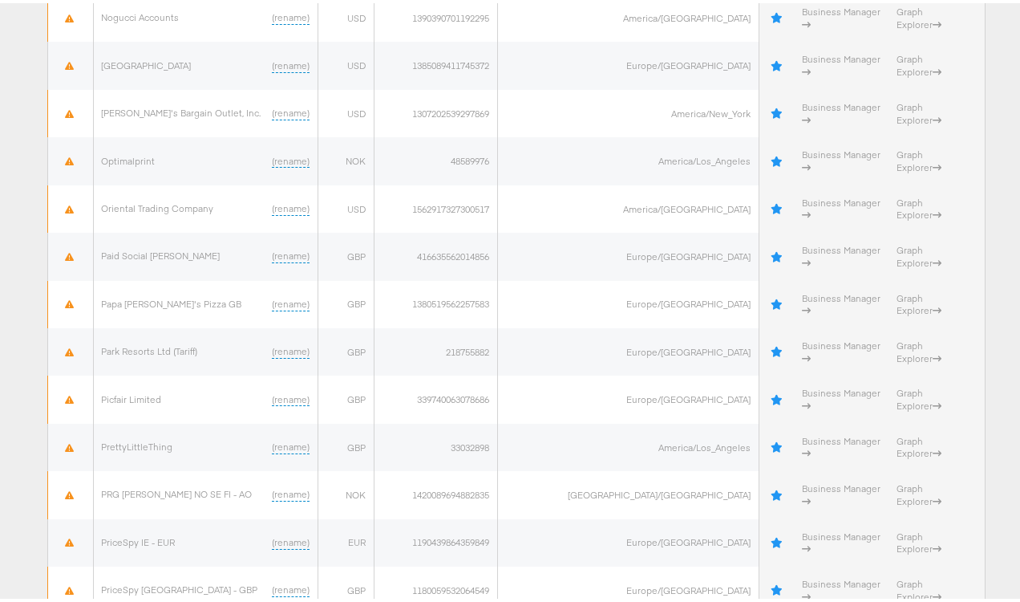
scroll to position [4927, 0]
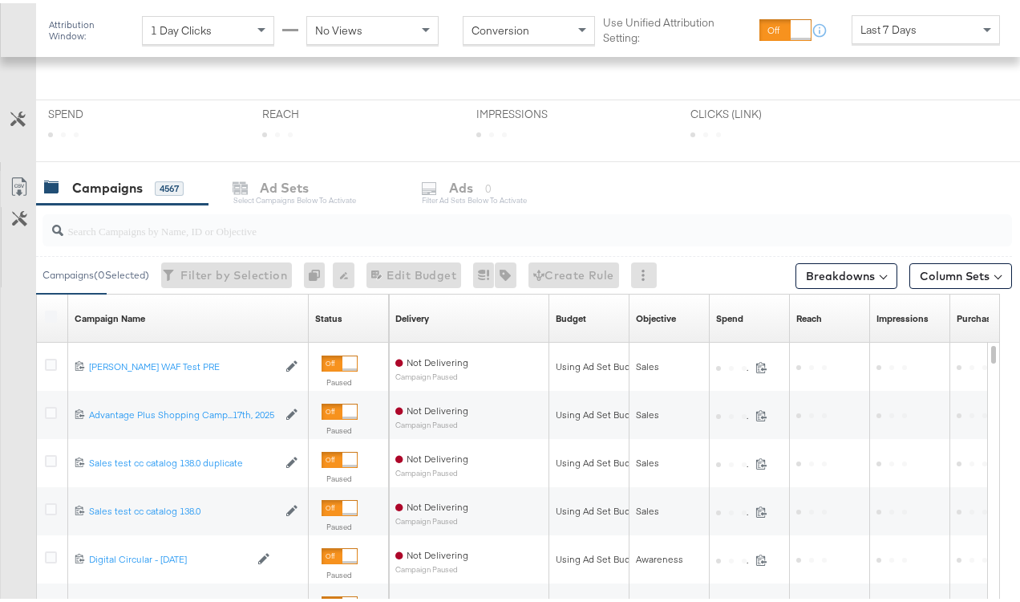
scroll to position [568, 0]
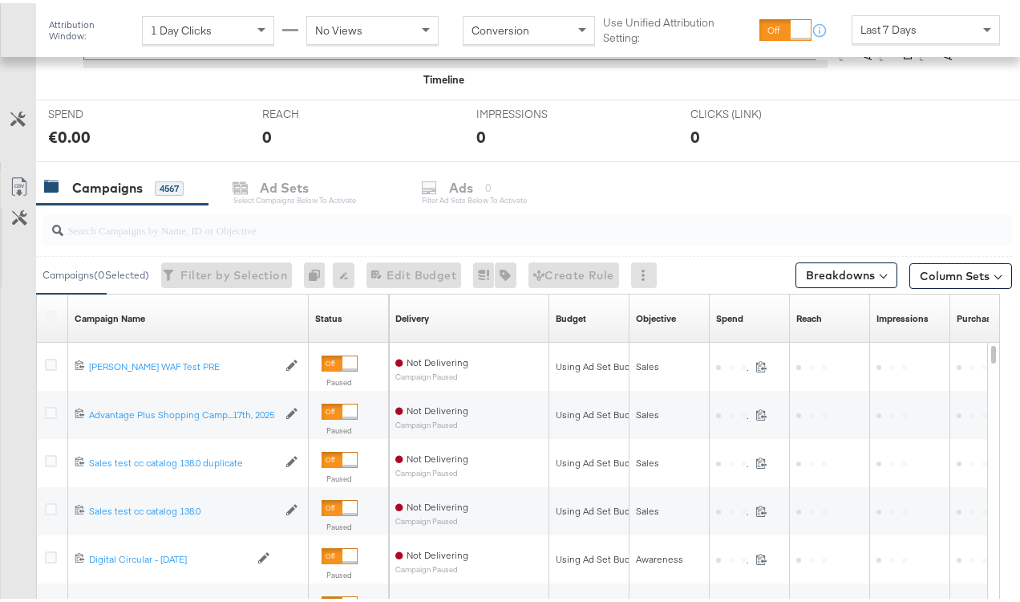
click at [192, 238] on div at bounding box center [528, 227] width 970 height 32
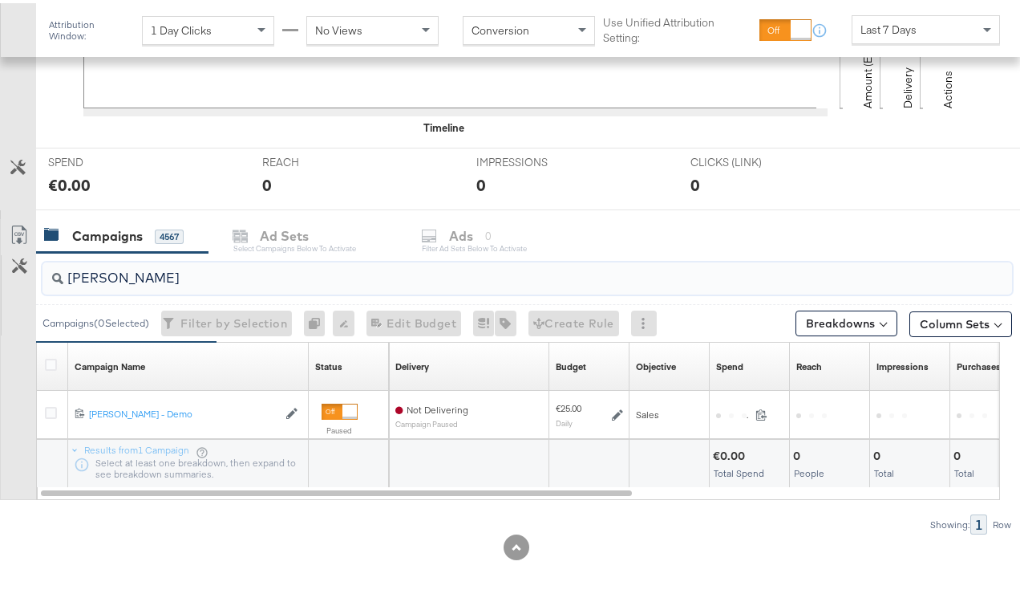
scroll to position [520, 0]
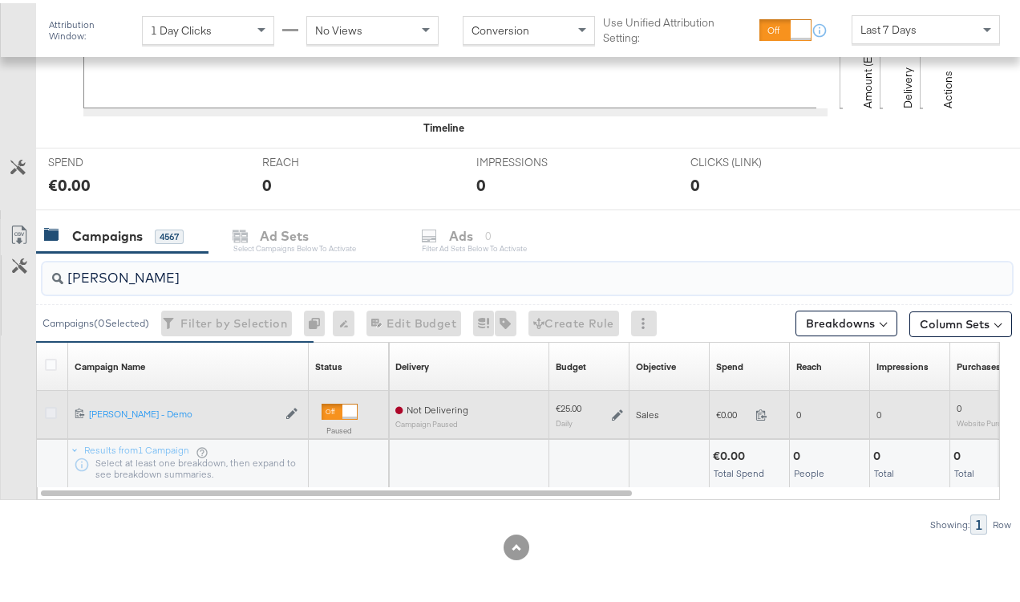
type input "[PERSON_NAME]"
click at [47, 412] on icon at bounding box center [51, 409] width 12 height 12
click at [0, 0] on input "checkbox" at bounding box center [0, 0] width 0 height 0
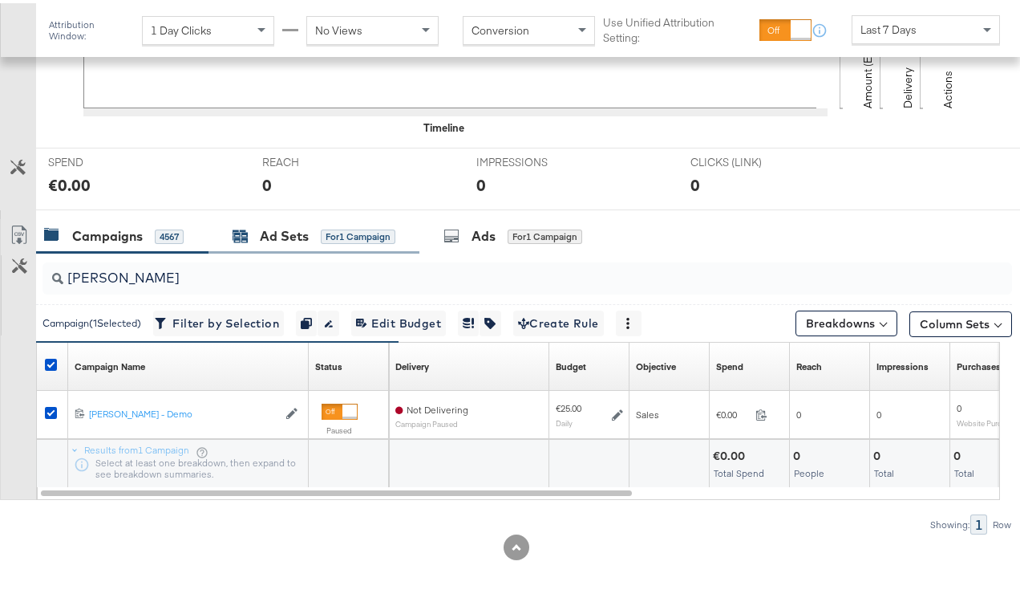
click at [302, 239] on div "Ad Sets" at bounding box center [284, 233] width 49 height 18
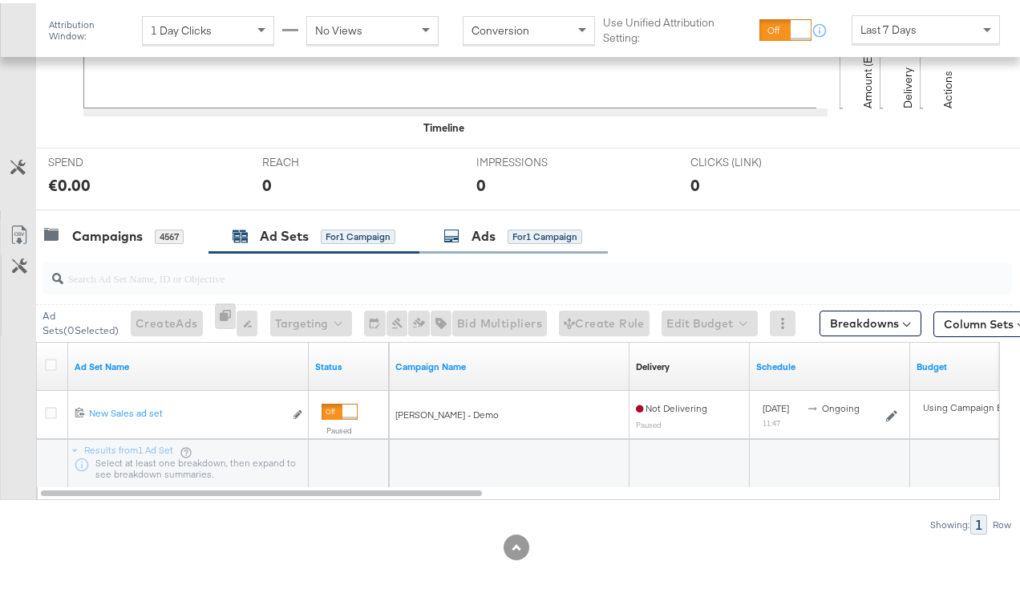
click at [531, 232] on div "for 1 Campaign" at bounding box center [545, 233] width 75 height 14
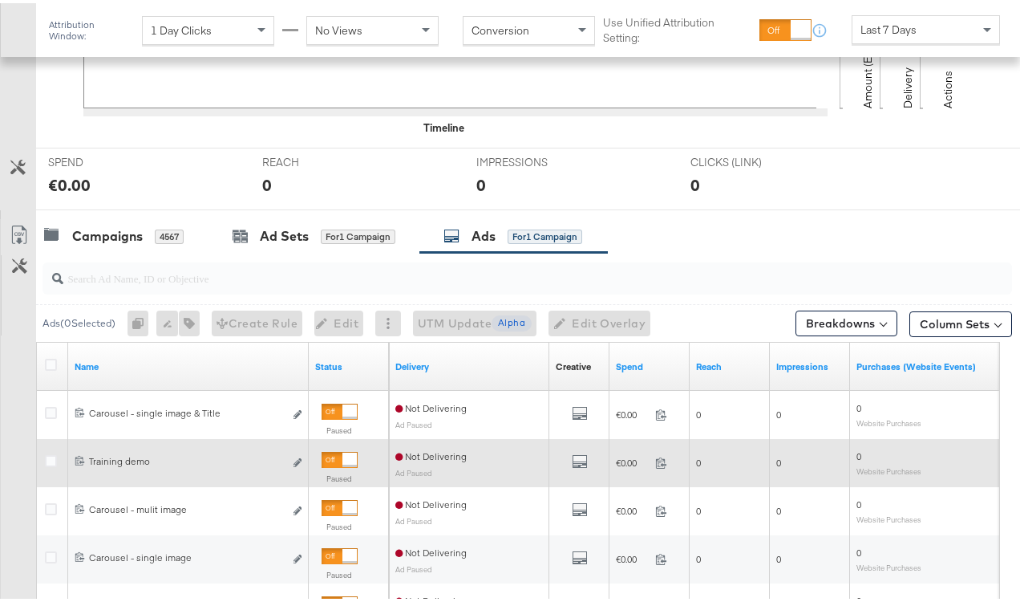
scroll to position [652, 0]
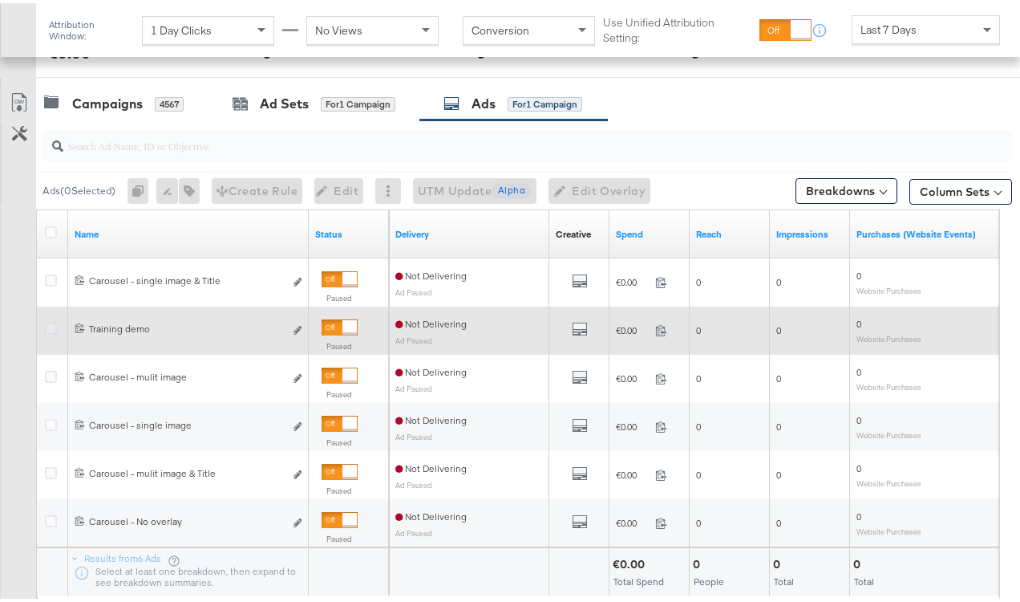
click at [46, 322] on icon at bounding box center [51, 325] width 12 height 12
click at [0, 0] on input "checkbox" at bounding box center [0, 0] width 0 height 0
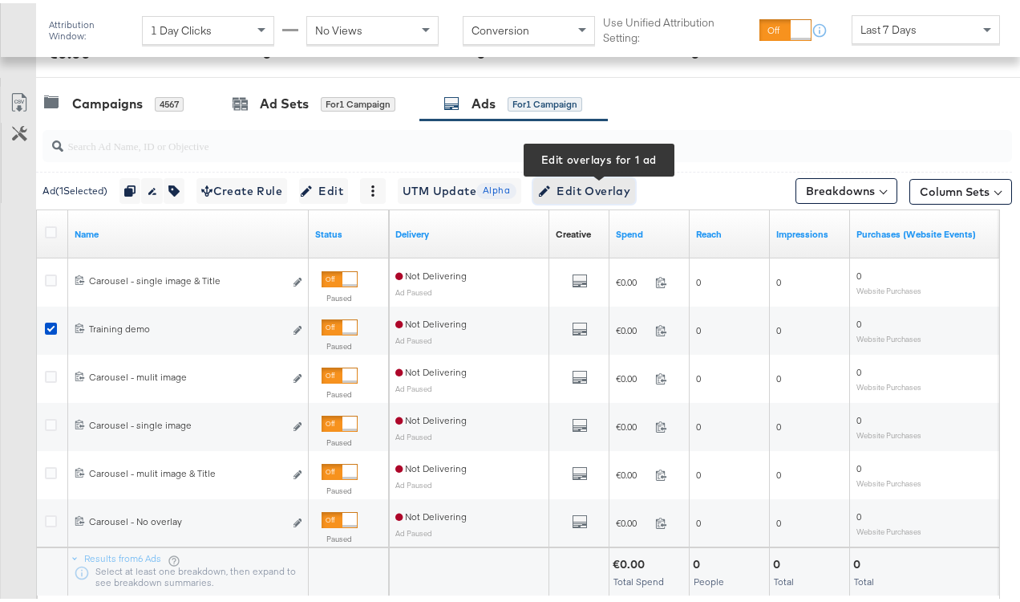
click at [568, 188] on span "Edit Overlay Edit overlays for 1 ad" at bounding box center [584, 188] width 92 height 20
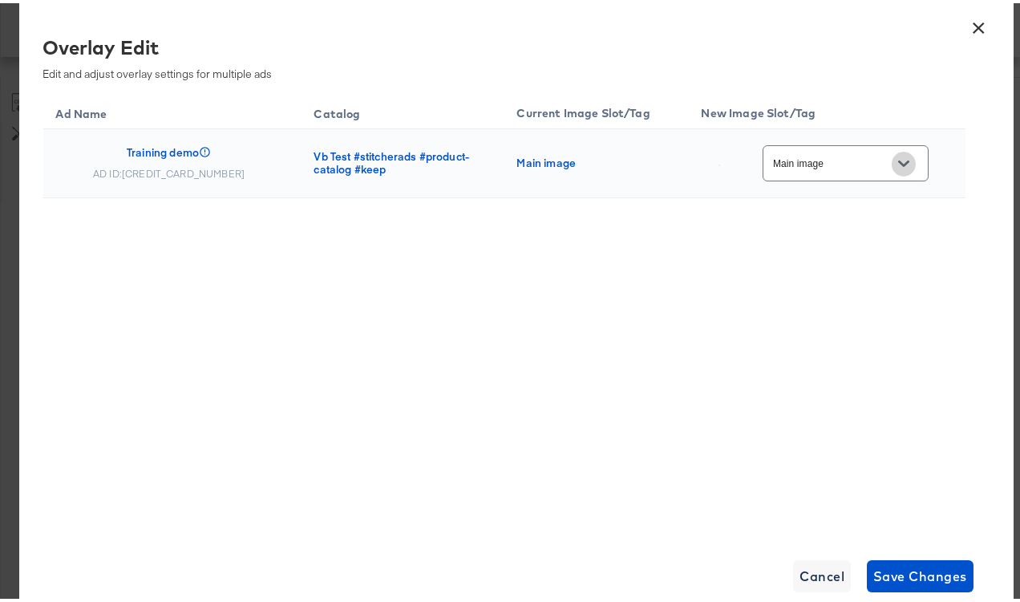
click at [903, 164] on icon "Open" at bounding box center [903, 160] width 11 height 11
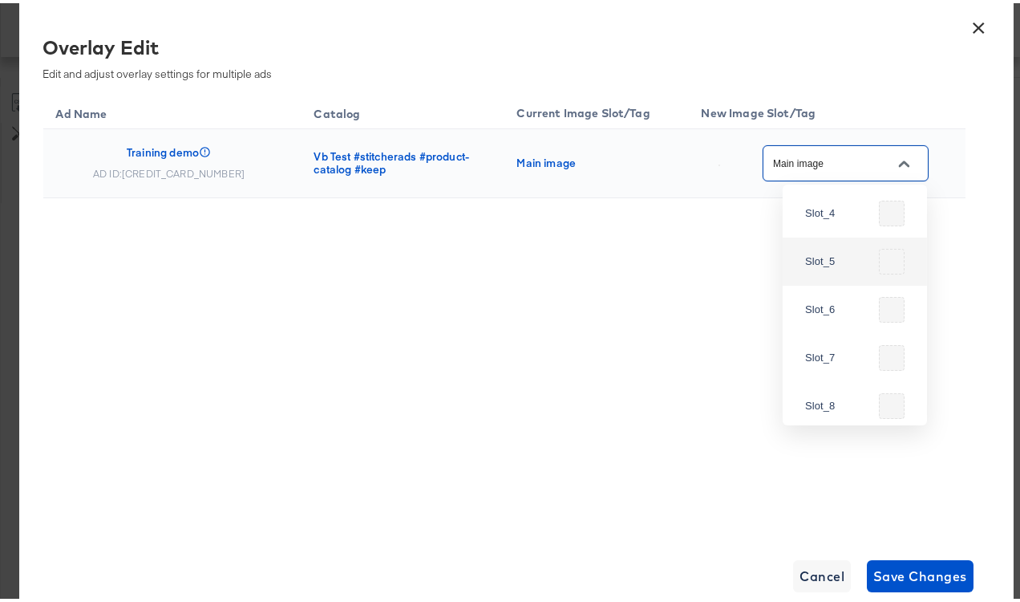
scroll to position [219, 0]
click at [828, 193] on div "Slot_2" at bounding box center [855, 178] width 119 height 29
type input "Slot_2"
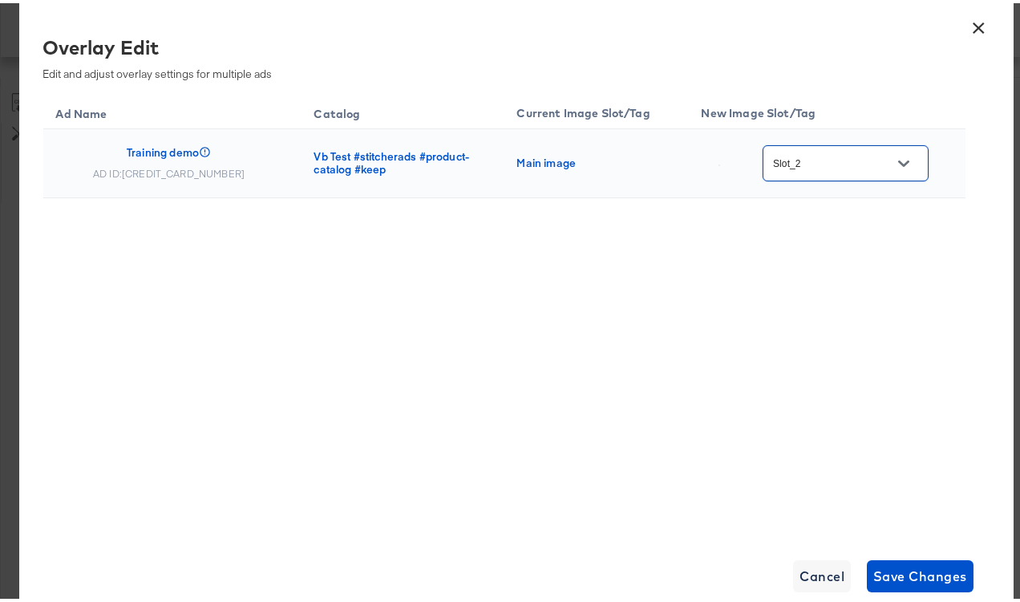
click at [967, 34] on button "×" at bounding box center [979, 20] width 29 height 29
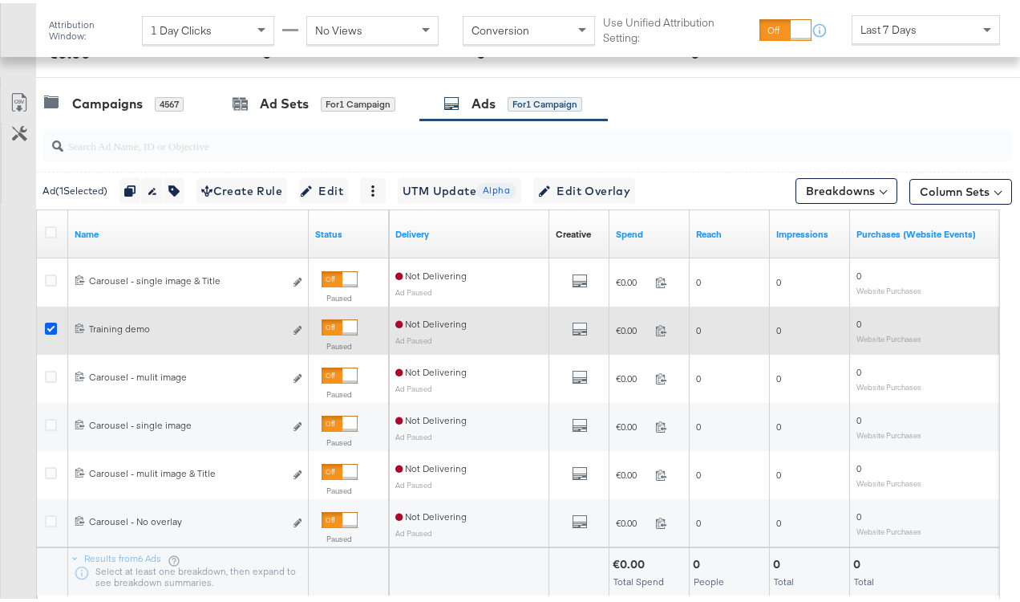
click at [47, 322] on icon at bounding box center [51, 325] width 12 height 12
click at [0, 0] on input "checkbox" at bounding box center [0, 0] width 0 height 0
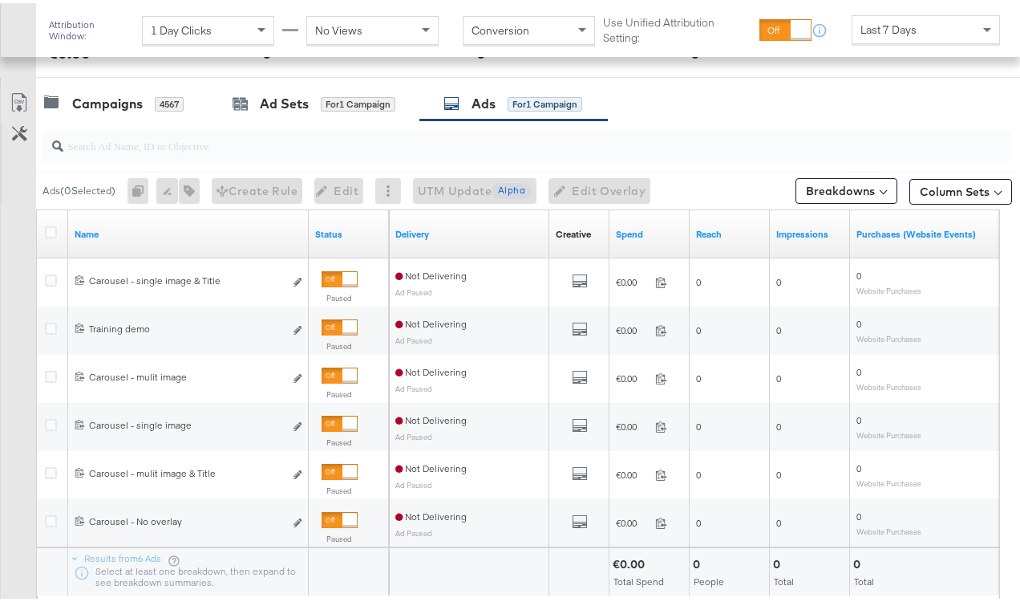
scroll to position [662, 0]
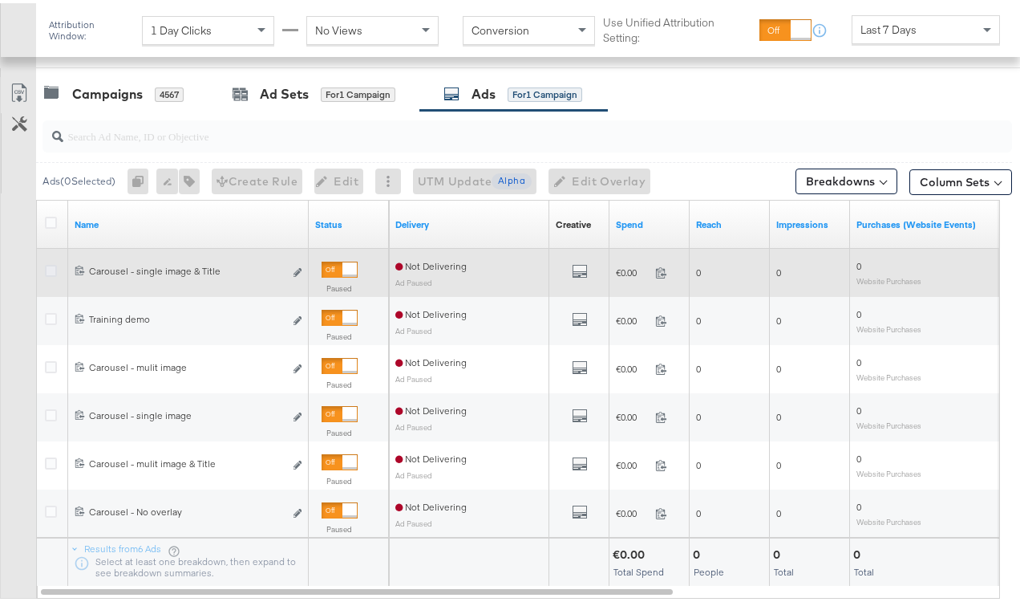
click at [52, 269] on icon at bounding box center [51, 267] width 12 height 12
click at [0, 0] on input "checkbox" at bounding box center [0, 0] width 0 height 0
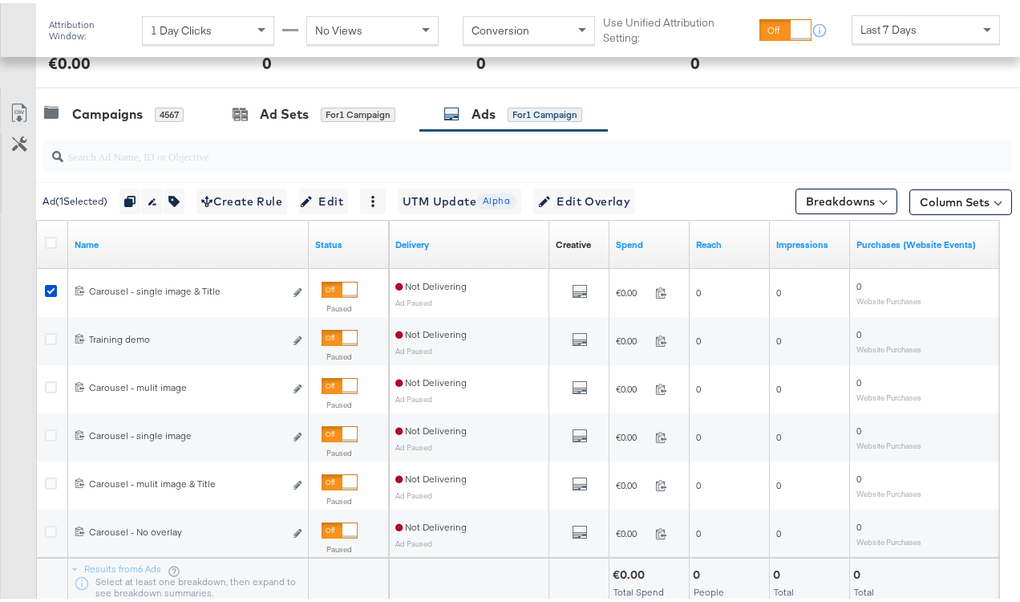
scroll to position [585, 0]
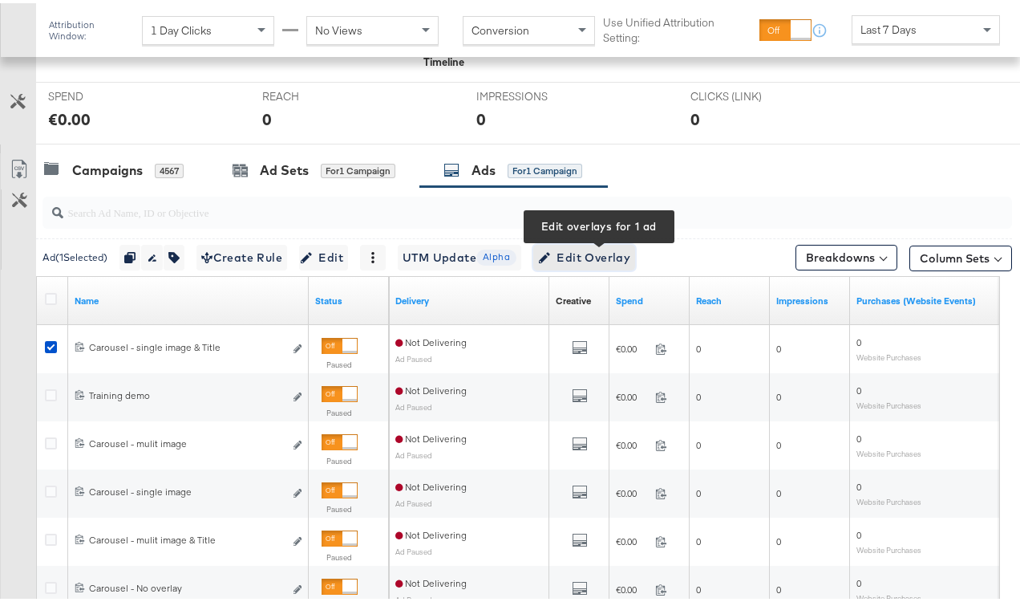
click at [618, 257] on span "Edit Overlay Edit overlays for 1 ad" at bounding box center [584, 255] width 92 height 20
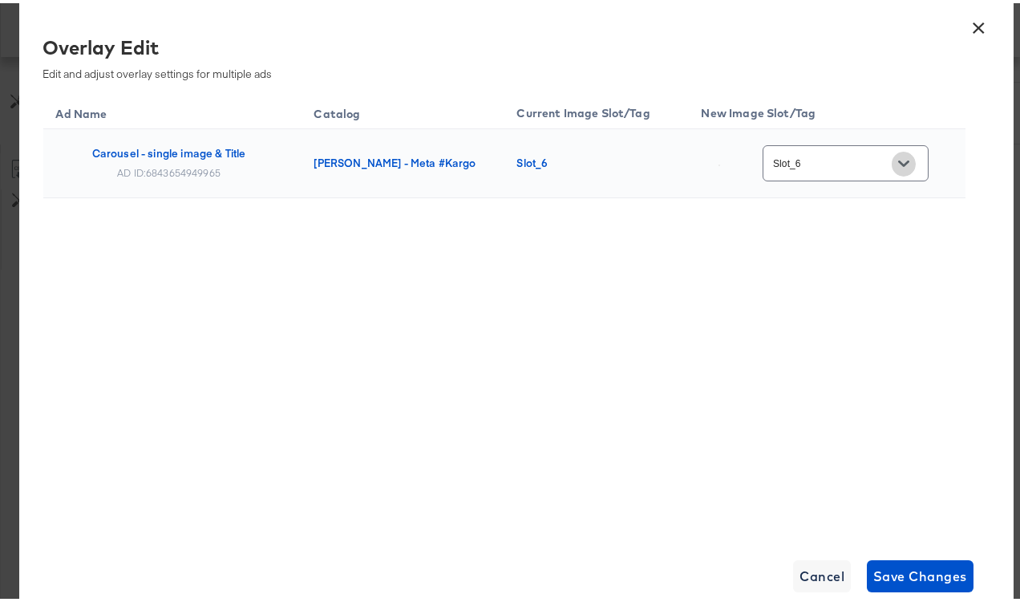
click at [909, 152] on button "Open" at bounding box center [904, 160] width 24 height 24
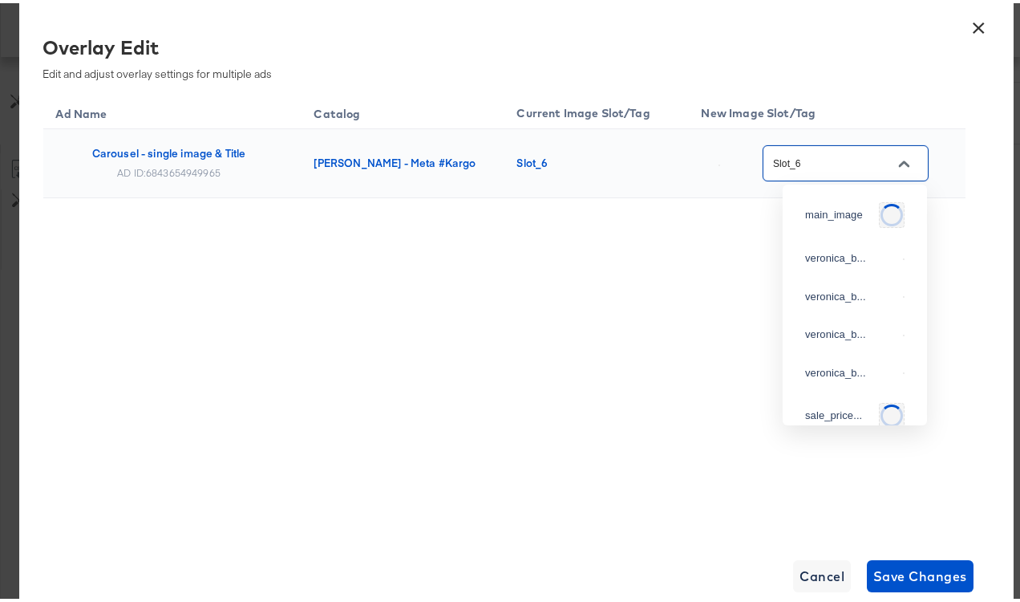
scroll to position [448, 0]
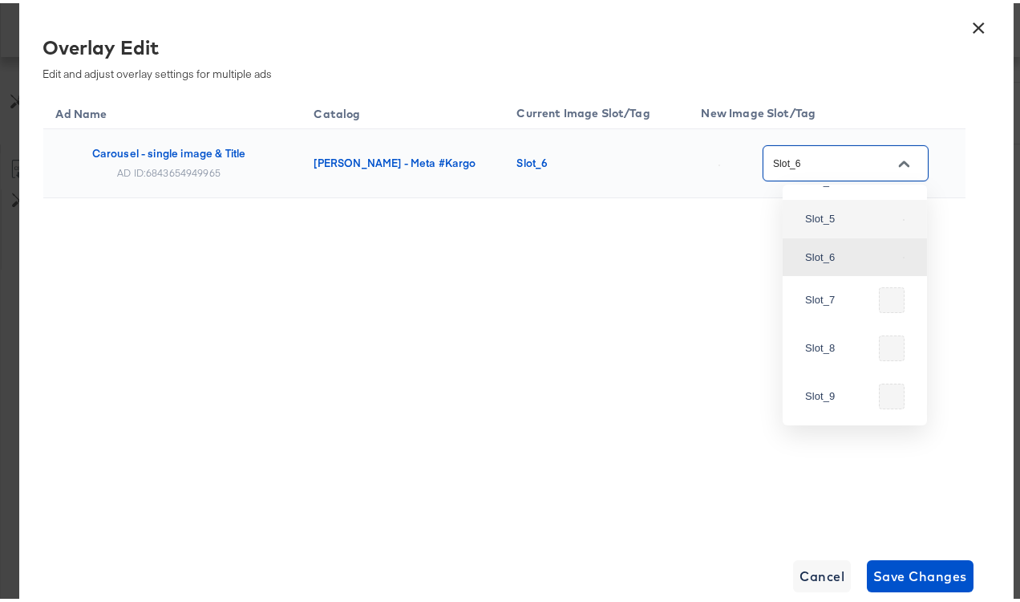
click at [845, 230] on div "Slot_5" at bounding box center [855, 215] width 119 height 29
type input "Slot_5"
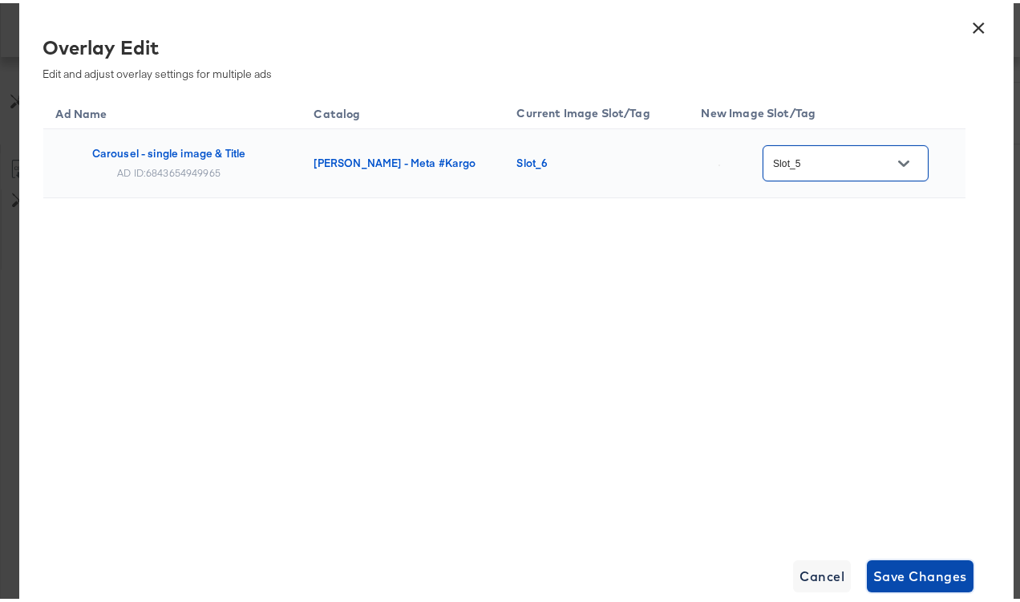
click at [905, 569] on span "Save Changes" at bounding box center [920, 572] width 94 height 22
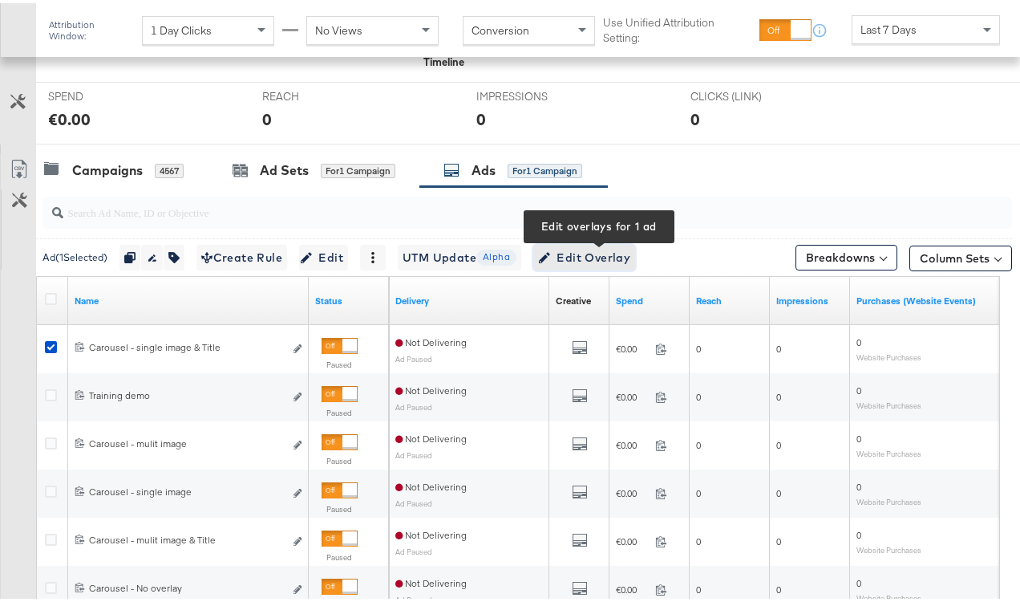
click at [618, 256] on span "Edit Overlay Edit overlays for 1 ad" at bounding box center [584, 255] width 92 height 20
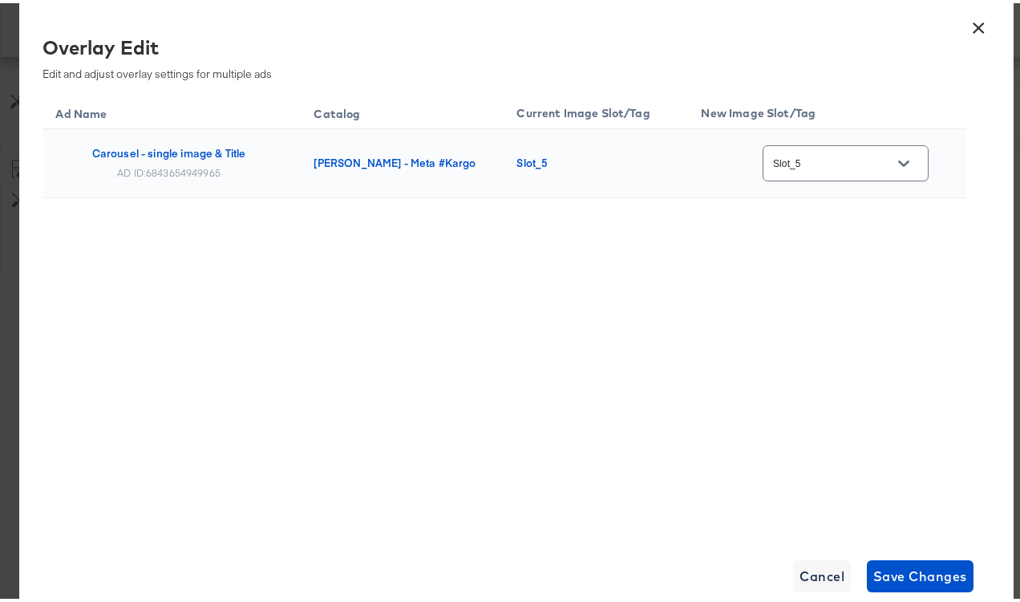
click at [888, 148] on div "Slot_5" at bounding box center [846, 160] width 166 height 36
click at [898, 159] on icon "Open" at bounding box center [903, 160] width 11 height 6
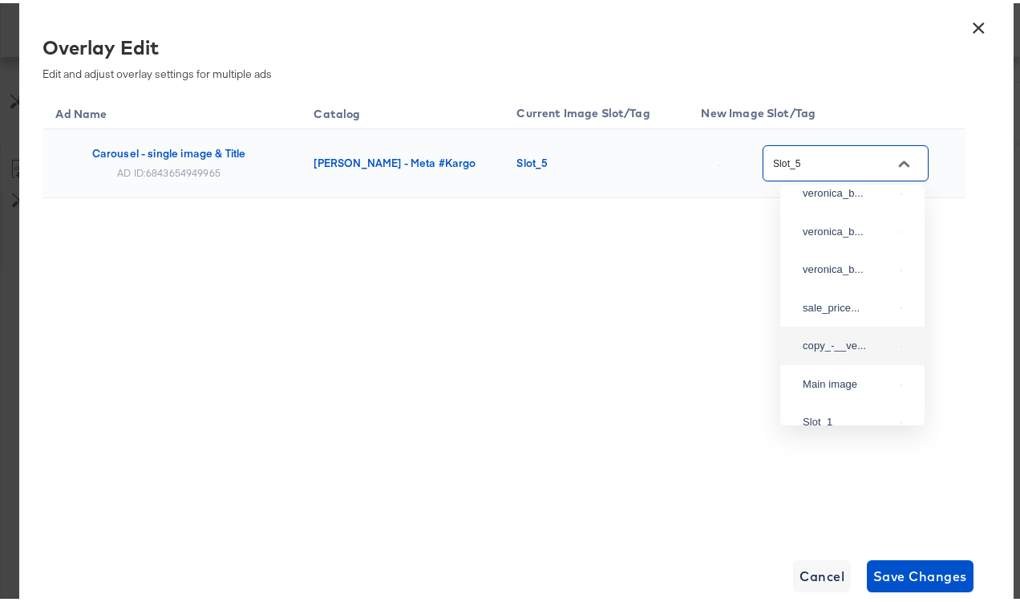
scroll to position [103, 0]
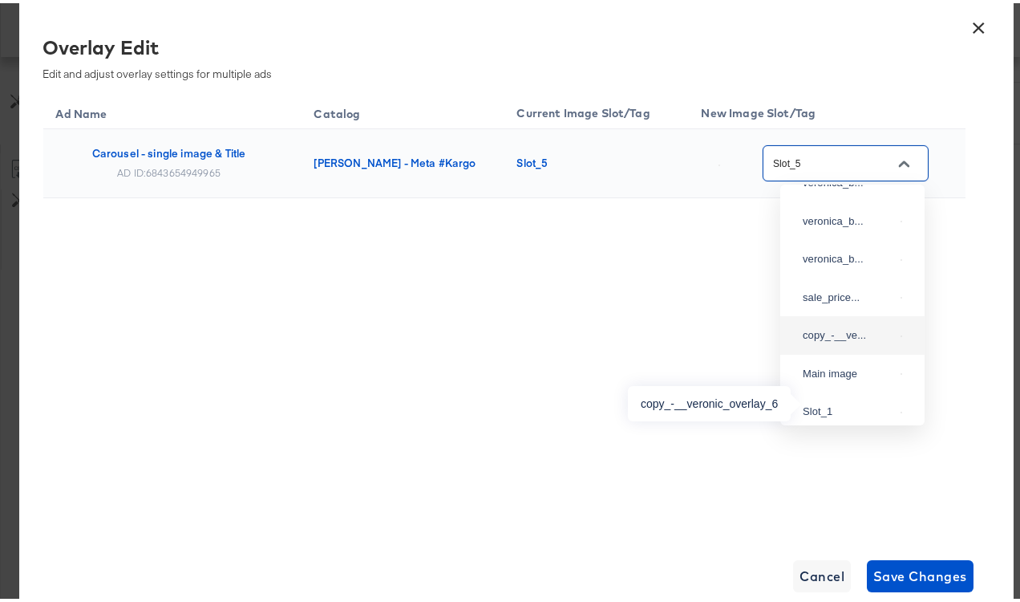
click at [836, 340] on div "copy_-__ve..." at bounding box center [848, 332] width 91 height 16
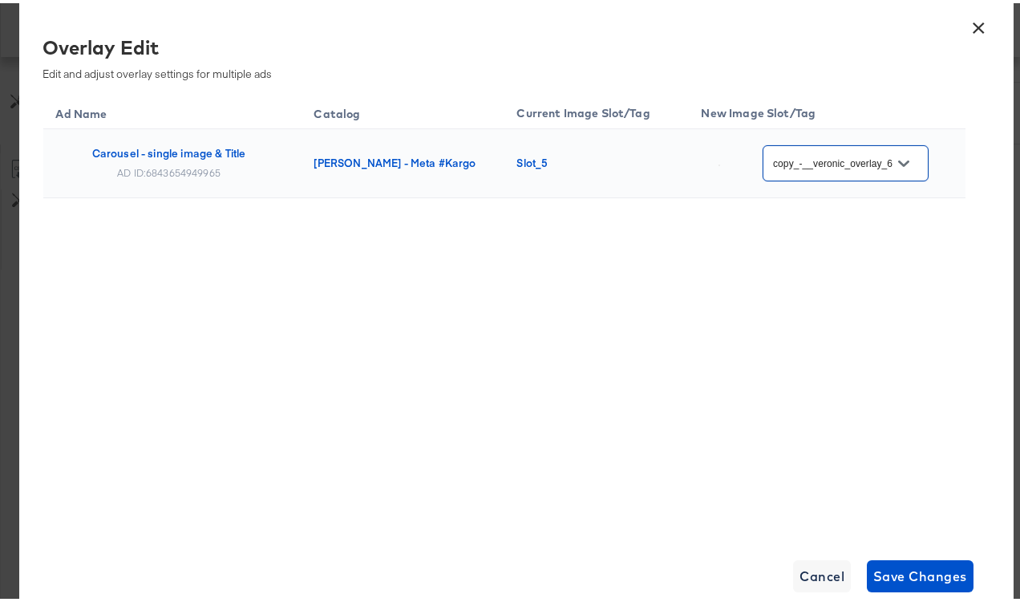
click at [683, 310] on div "Ad Name Catalog Current Image Slot/Tag New Image Slot/Tag Carousel - single ima…" at bounding box center [504, 310] width 922 height 441
click at [912, 160] on button "Open" at bounding box center [904, 160] width 24 height 24
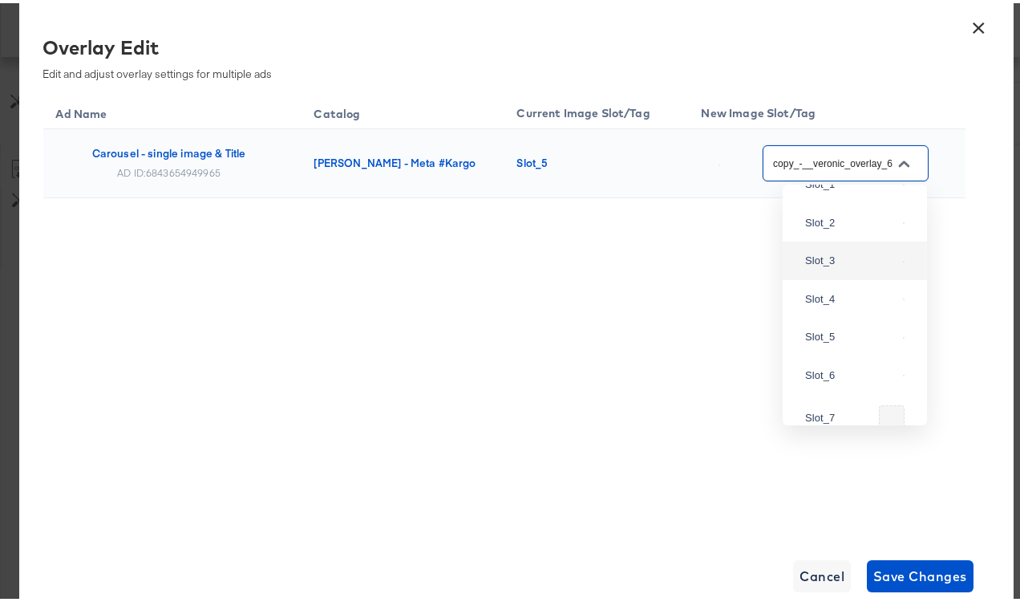
scroll to position [525, 0]
click at [838, 192] on div "Slot_6" at bounding box center [855, 177] width 119 height 29
type input "Slot_6"
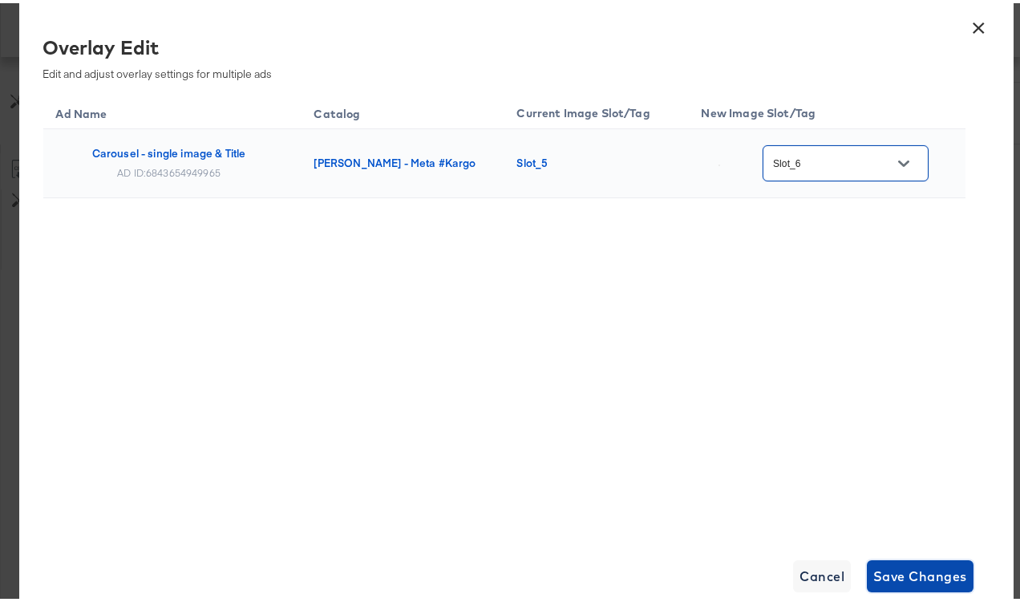
click at [905, 568] on span "Save Changes" at bounding box center [920, 572] width 94 height 22
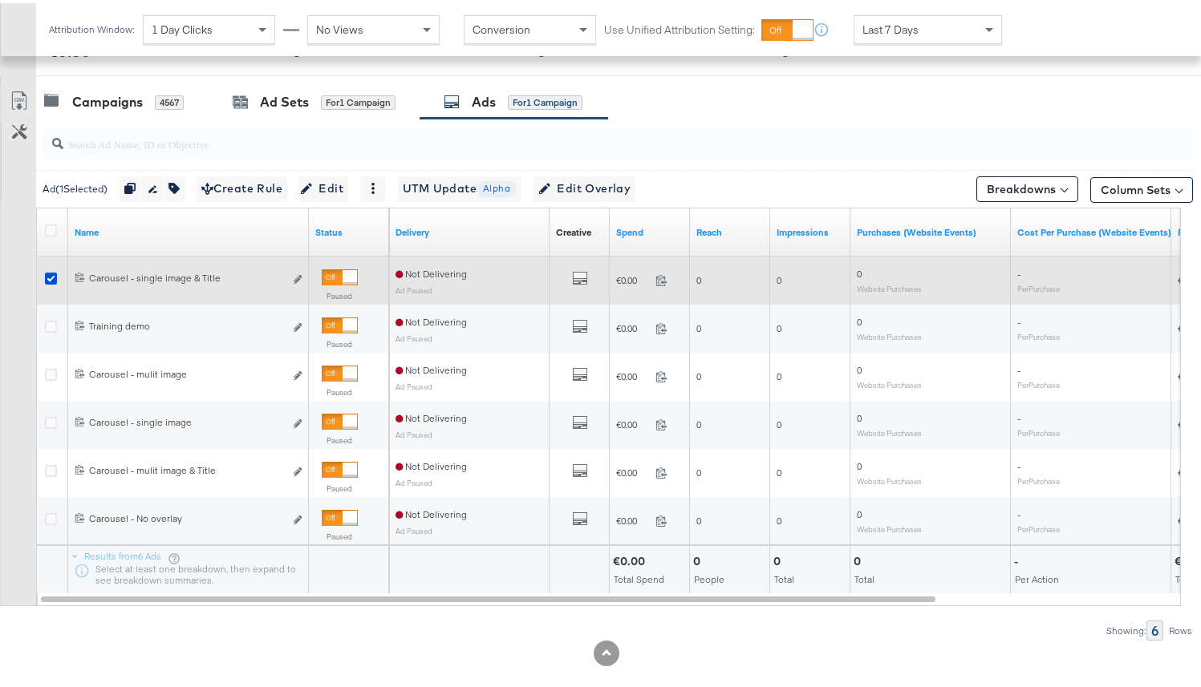
scroll to position [674, 0]
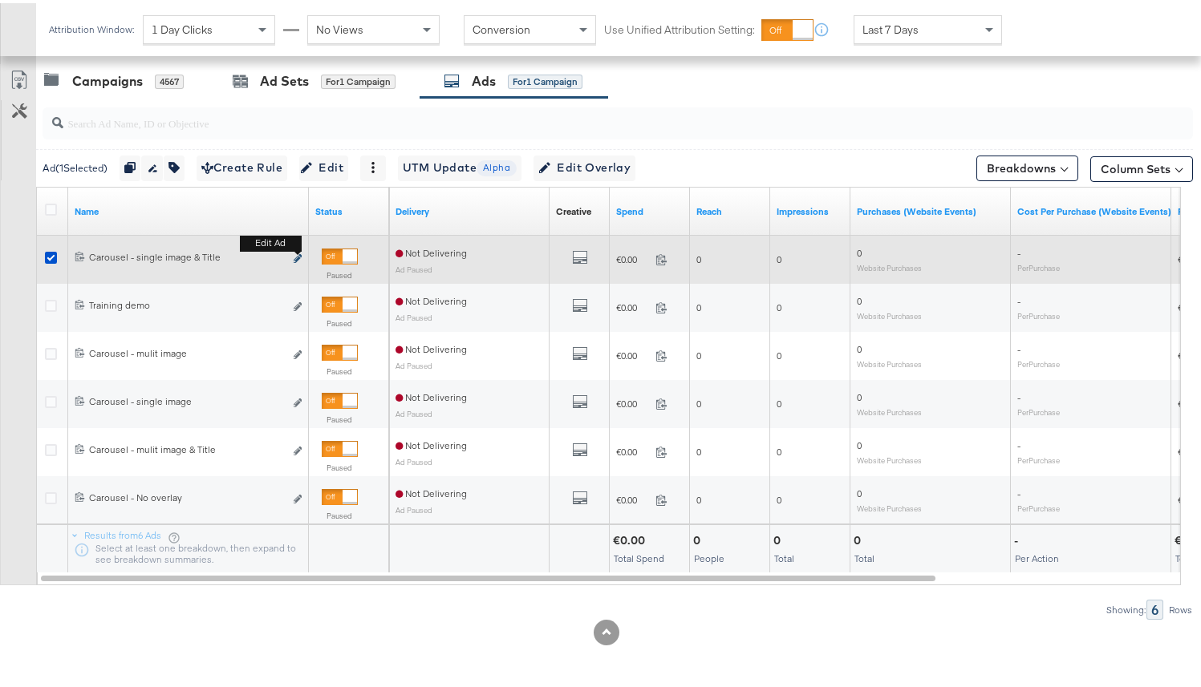
click at [298, 259] on icon "link" at bounding box center [298, 255] width 8 height 9
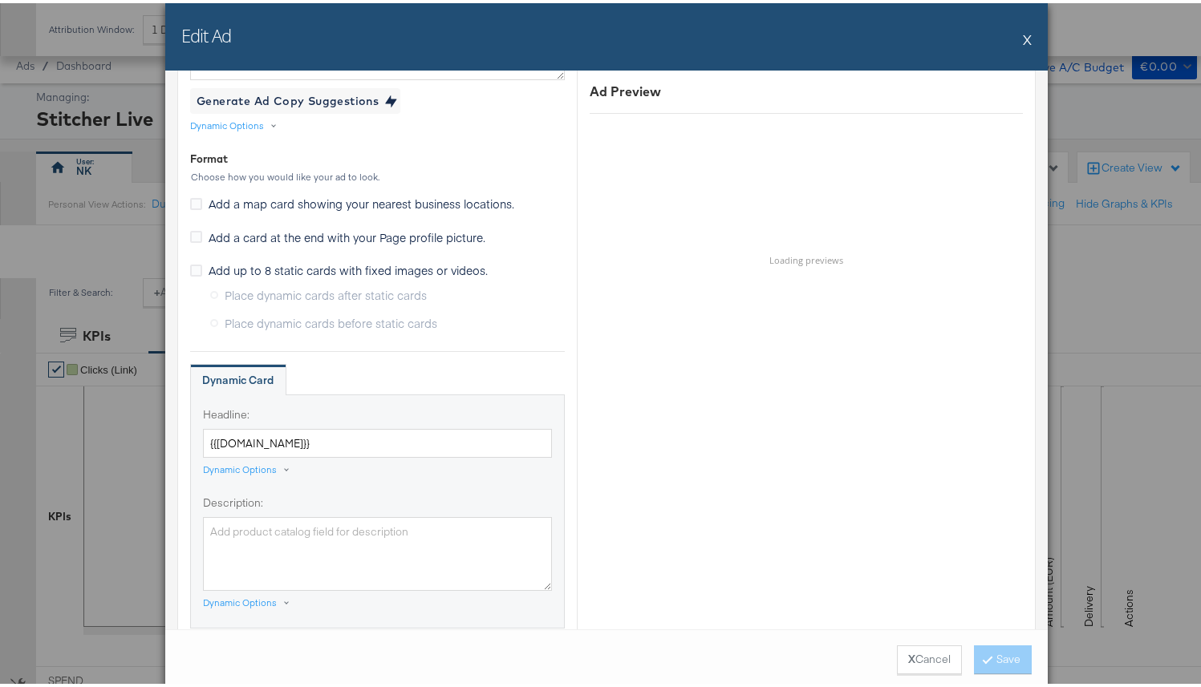
scroll to position [0, 0]
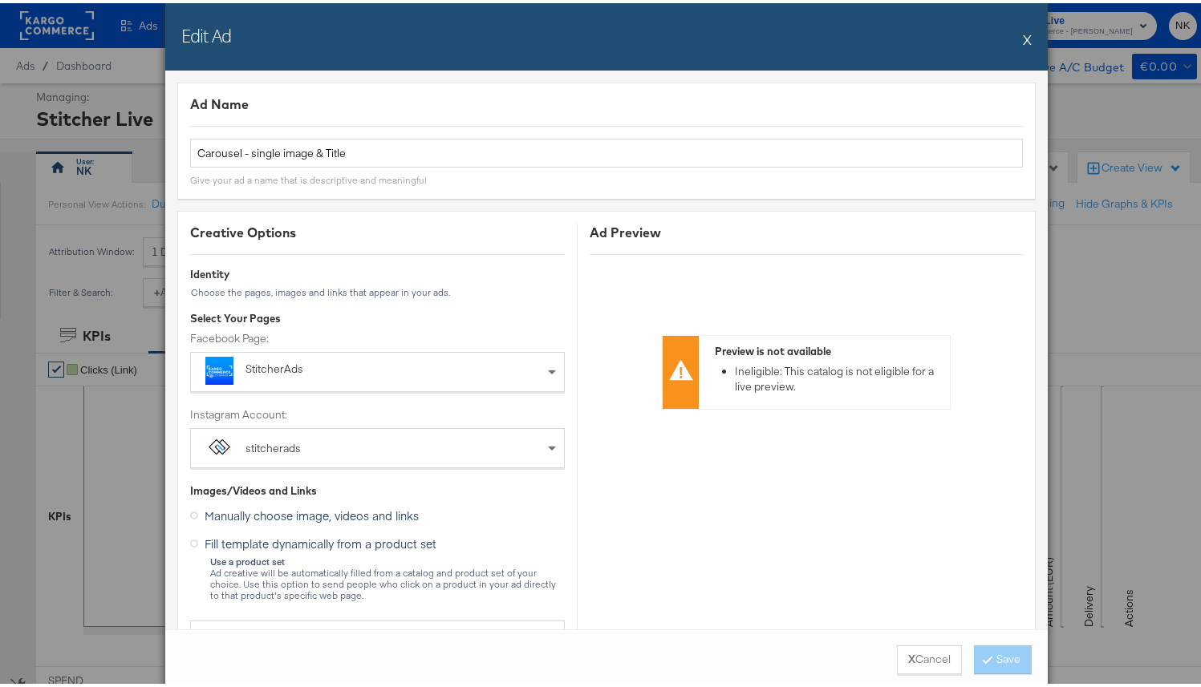
click at [1015, 39] on div "Edit Ad X" at bounding box center [606, 33] width 882 height 67
click at [1023, 38] on button "X" at bounding box center [1027, 36] width 9 height 32
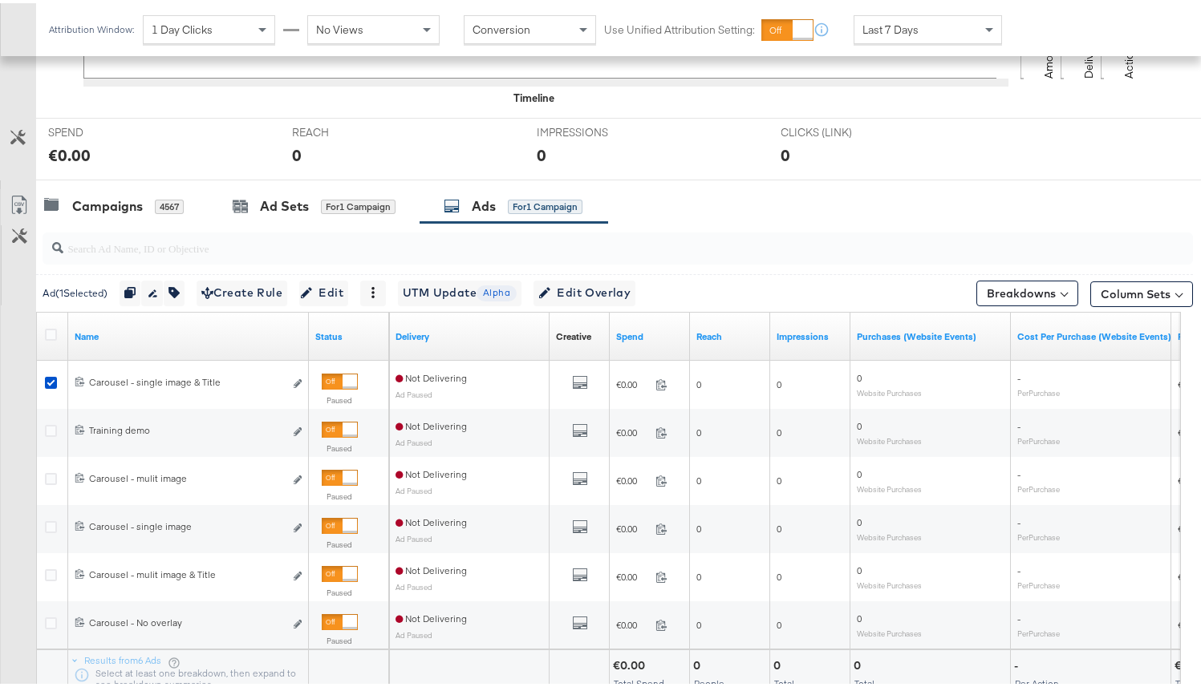
scroll to position [674, 0]
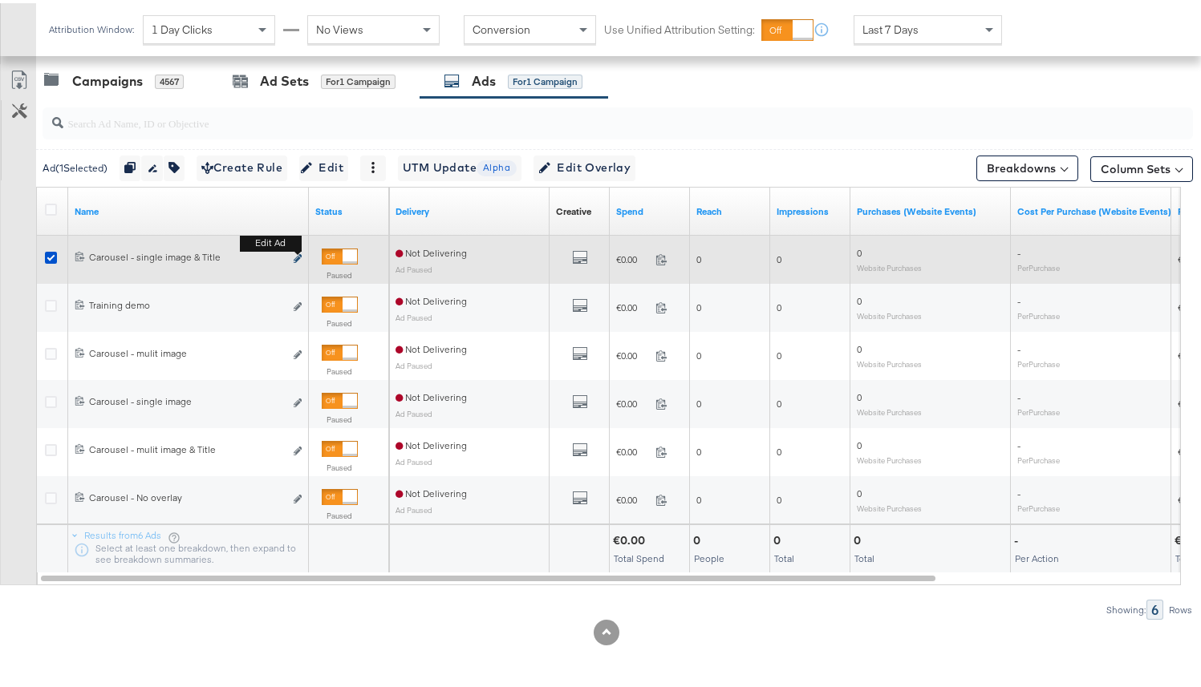
click at [298, 255] on icon "link" at bounding box center [298, 255] width 8 height 9
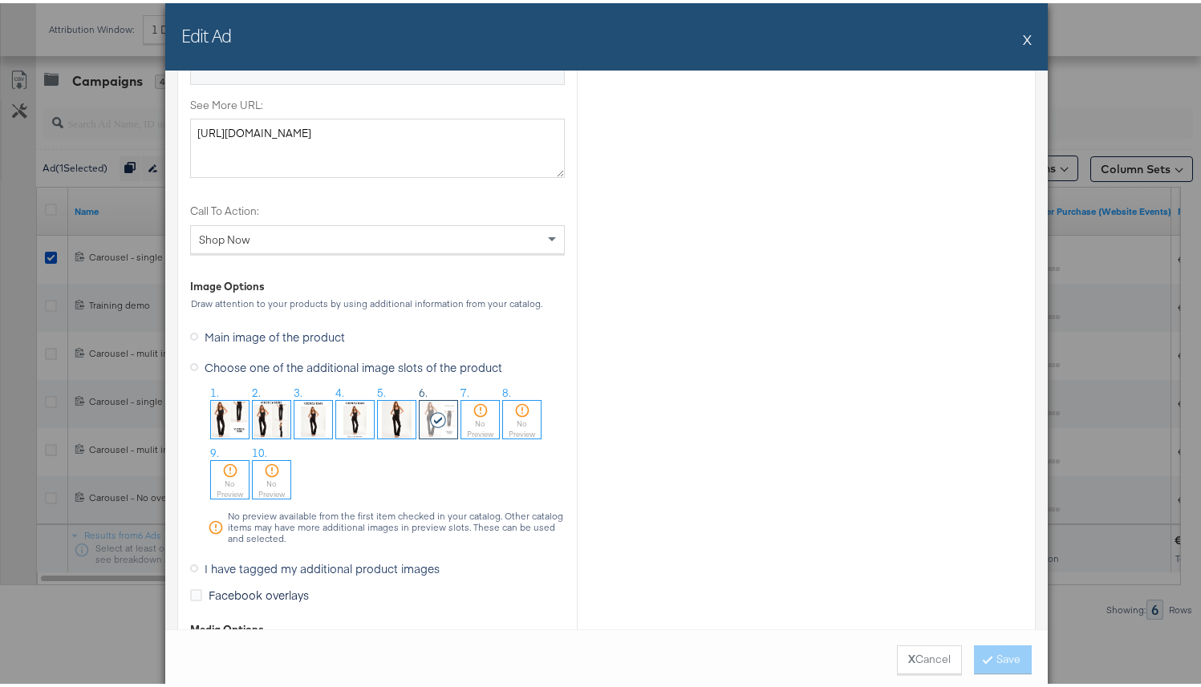
scroll to position [2175, 0]
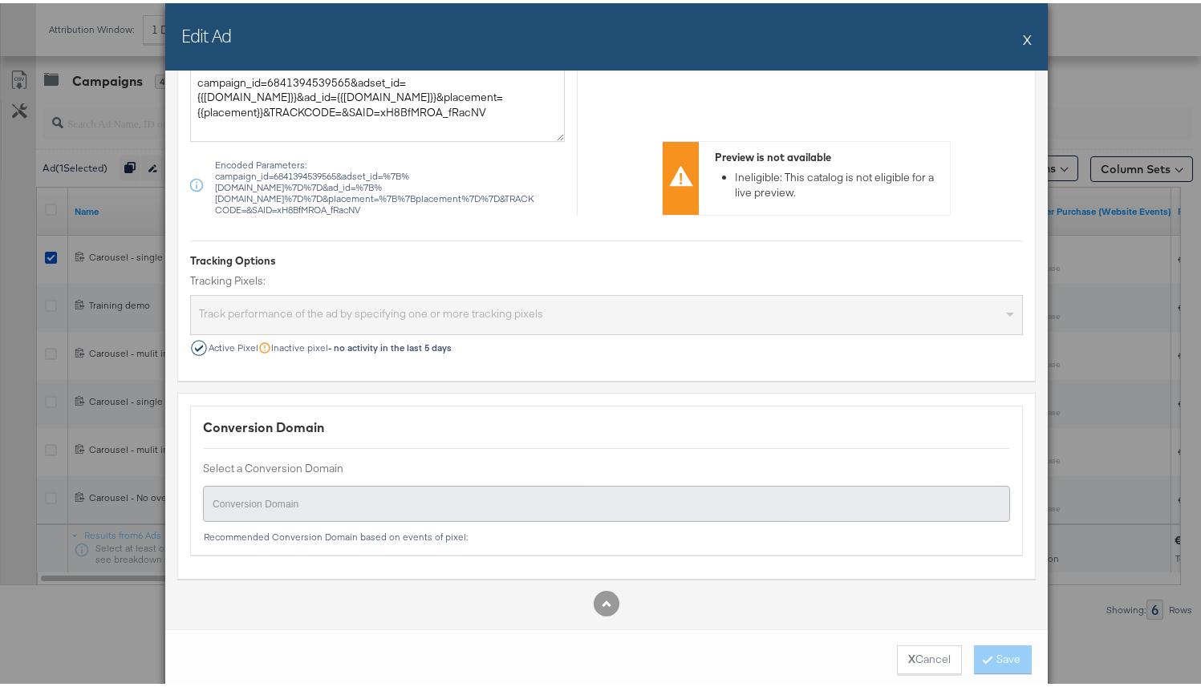
click at [1023, 33] on button "X" at bounding box center [1027, 36] width 9 height 32
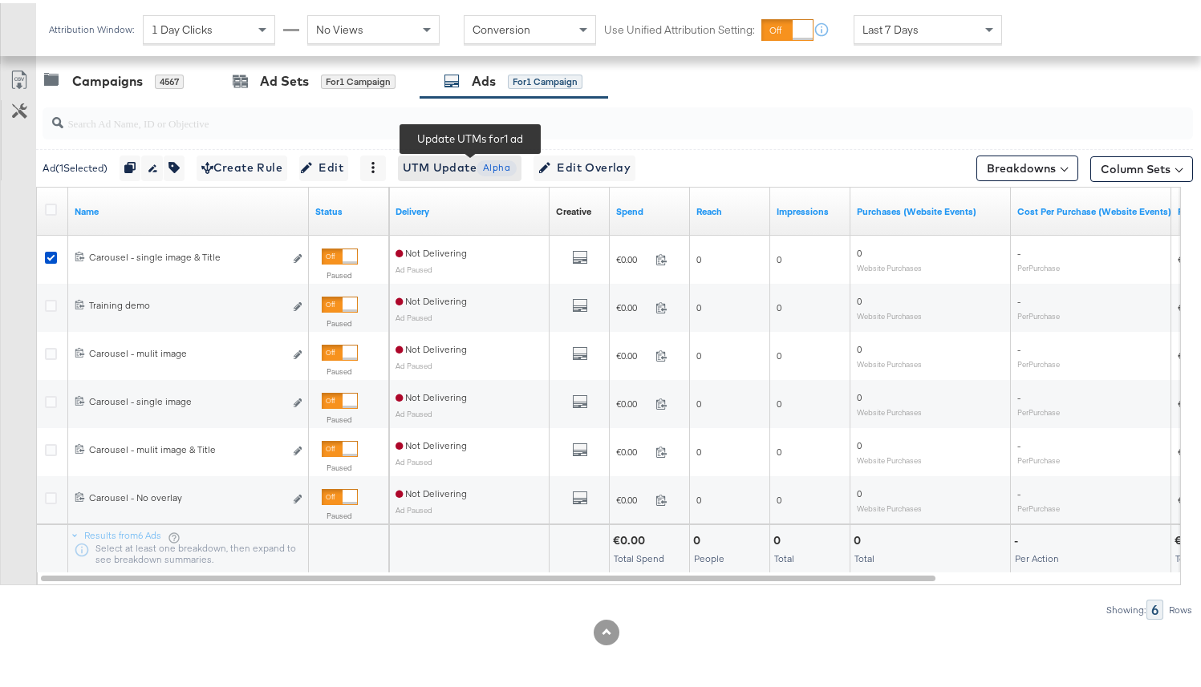
scroll to position [673, 0]
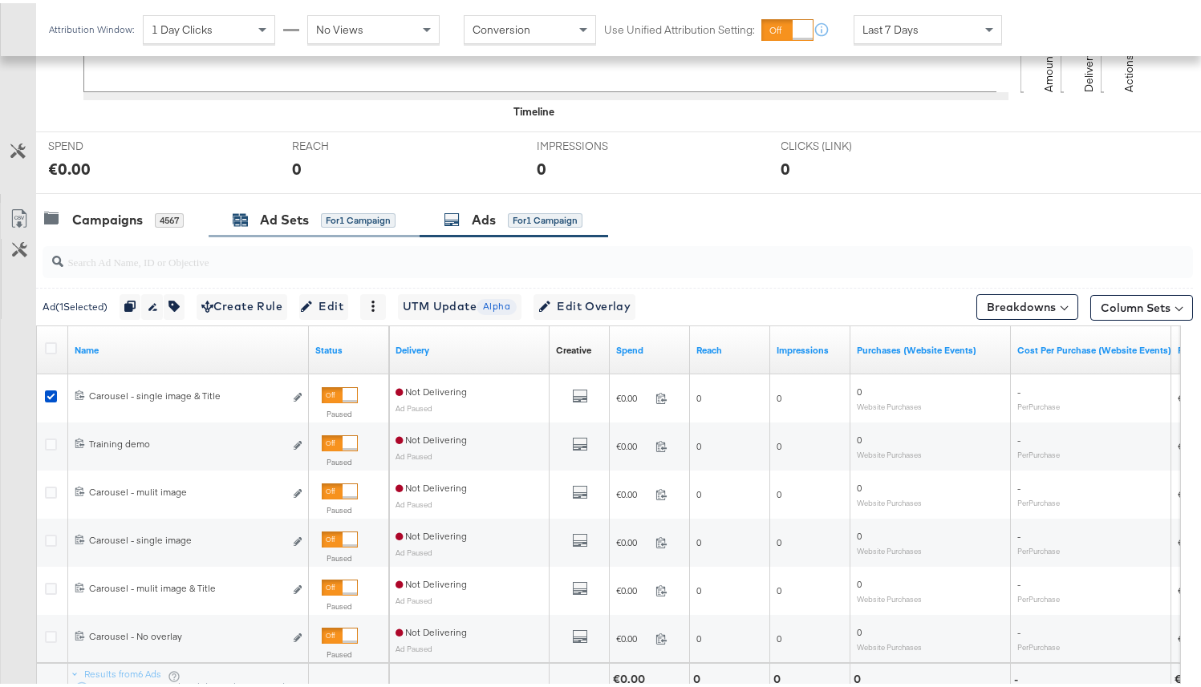
click at [306, 211] on div "Ad Sets" at bounding box center [284, 217] width 49 height 18
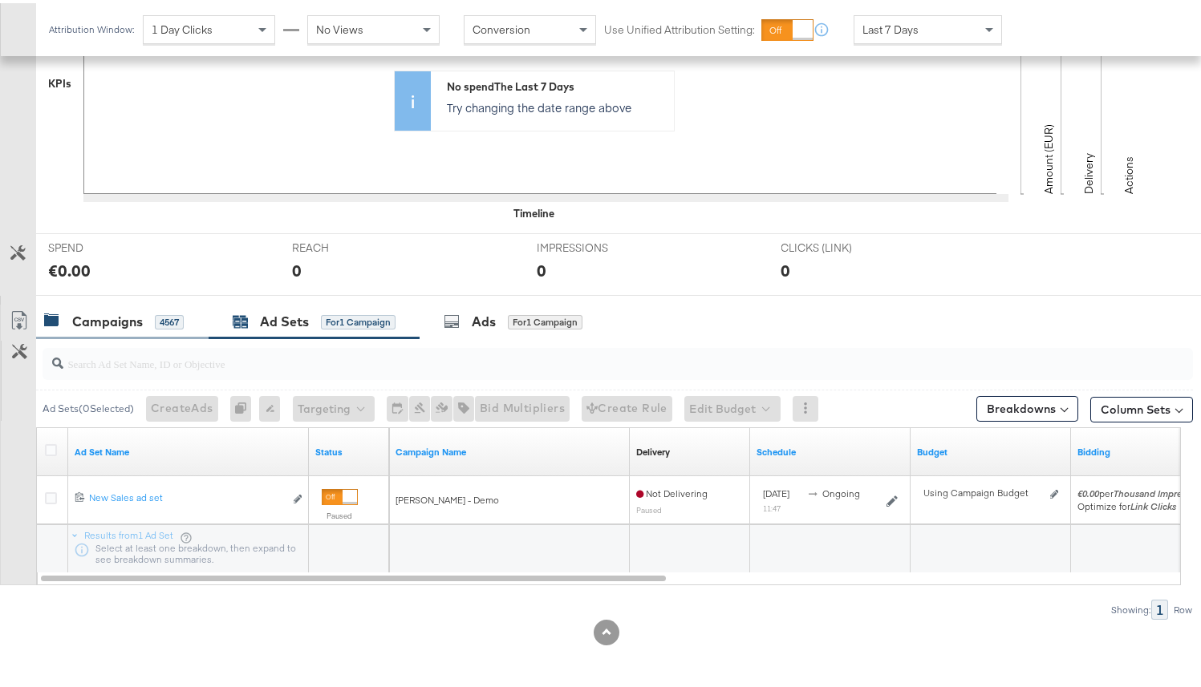
click at [131, 310] on div "Campaigns" at bounding box center [107, 319] width 71 height 18
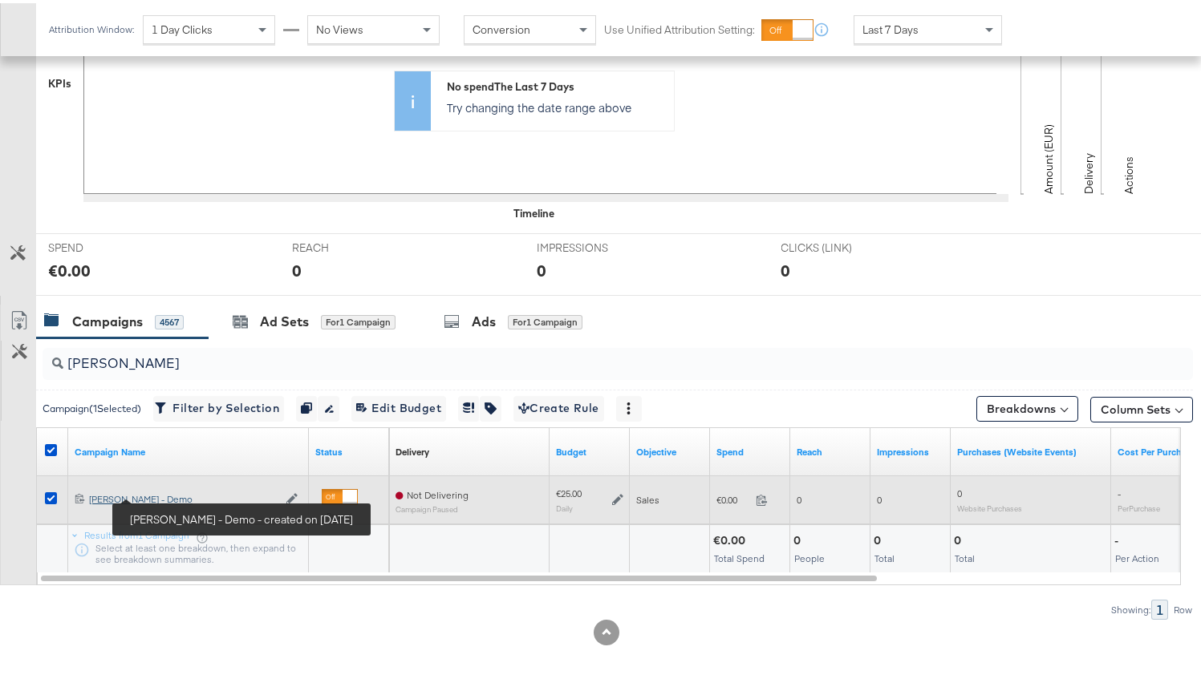
click at [171, 494] on div "[PERSON_NAME] - Demo [PERSON_NAME] - Demo" at bounding box center [183, 496] width 188 height 13
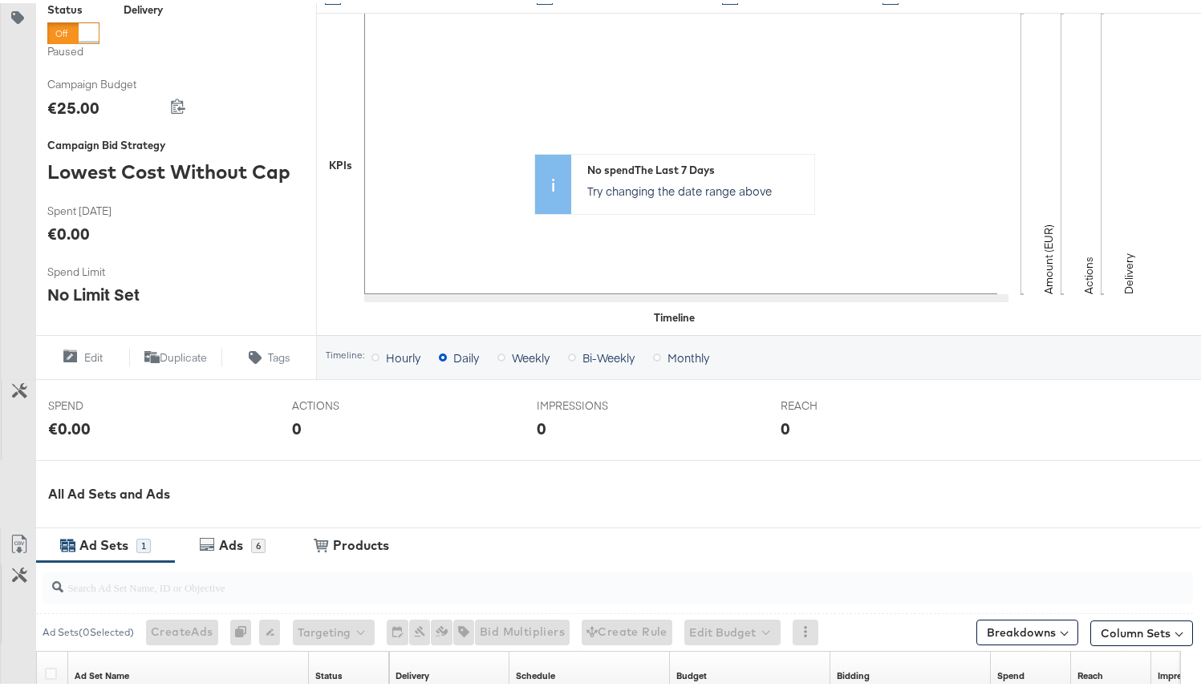
scroll to position [537, 0]
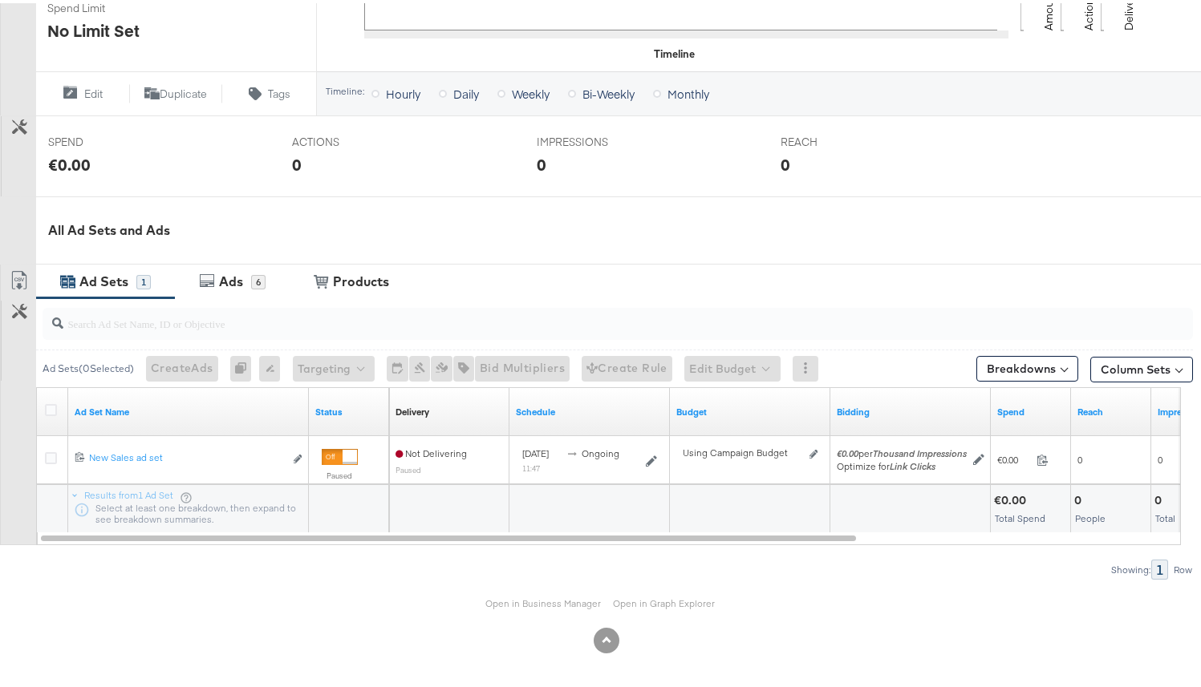
click at [533, 610] on div "Open in Business Manager Open in Graph Explorer" at bounding box center [606, 601] width 1213 height 48
click at [536, 605] on link "Open in Business Manager" at bounding box center [543, 600] width 115 height 12
click at [215, 272] on icon at bounding box center [207, 277] width 16 height 16
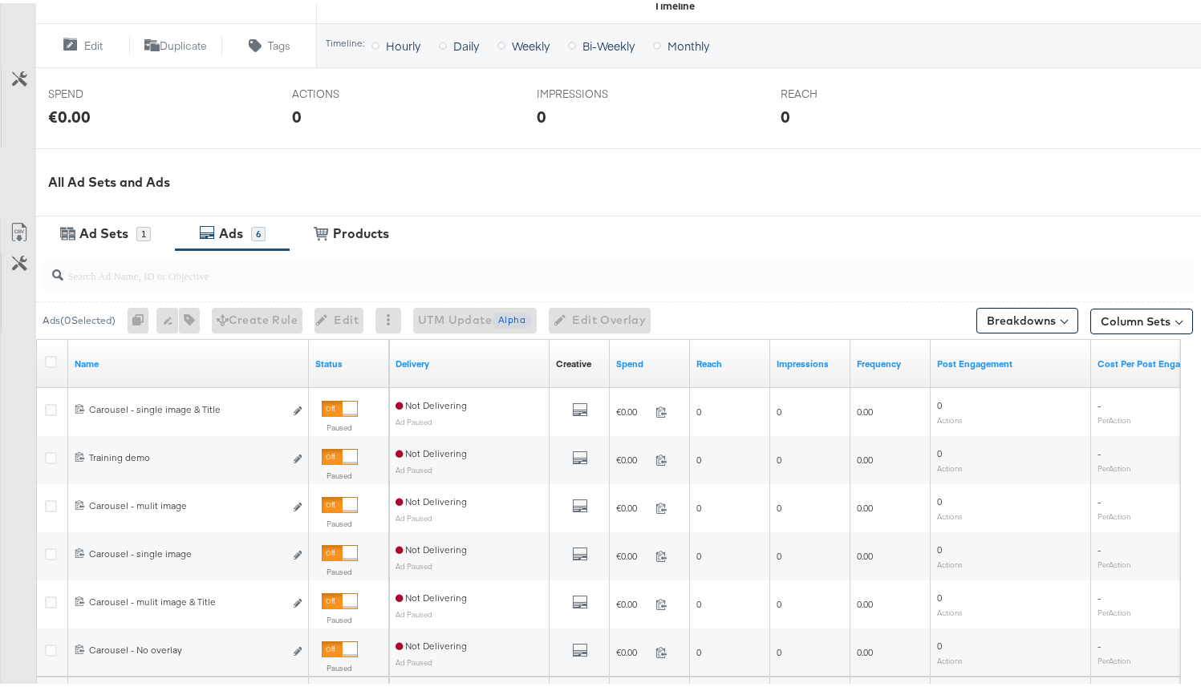
scroll to position [618, 0]
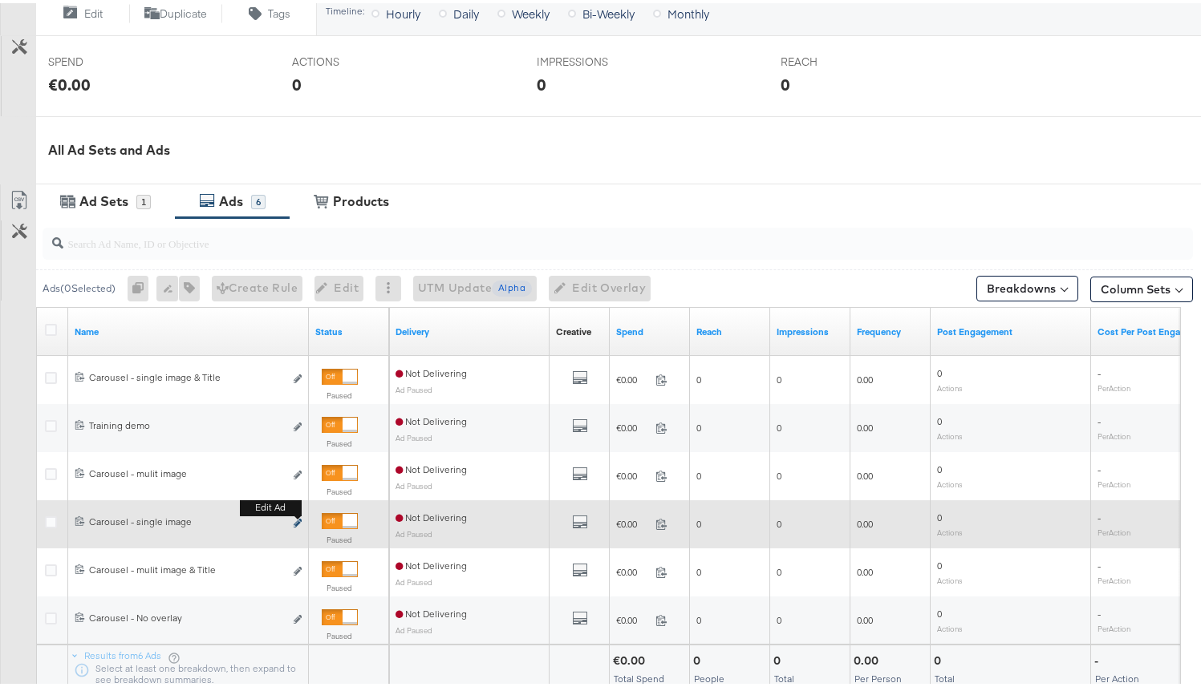
click at [294, 517] on icon "link" at bounding box center [298, 520] width 8 height 9
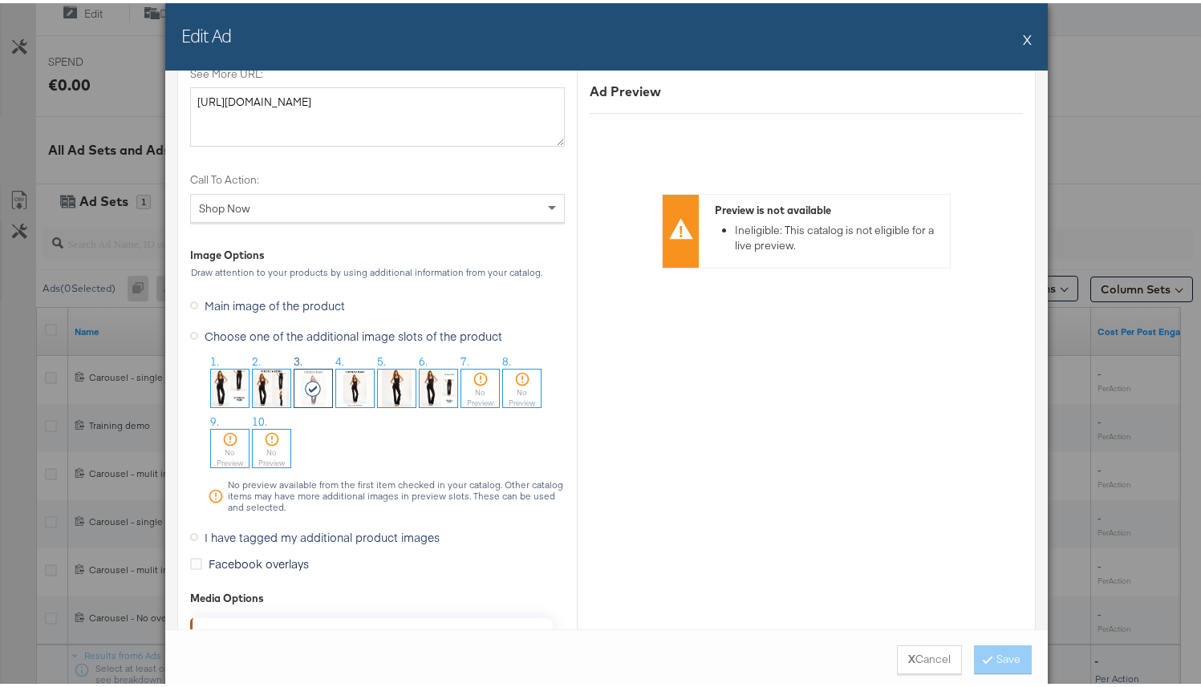
scroll to position [1505, 0]
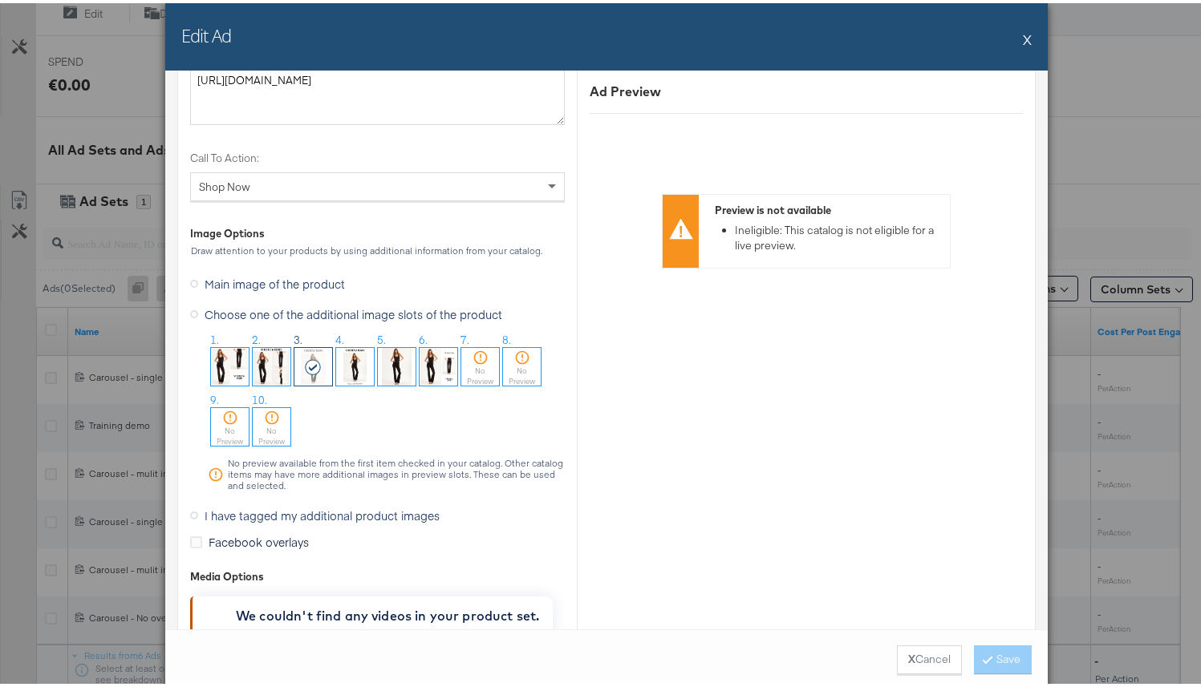
click at [376, 508] on span "I have tagged my additional product images" at bounding box center [322, 512] width 235 height 16
click at [0, 0] on input "I have tagged my additional product images" at bounding box center [0, 0] width 0 height 0
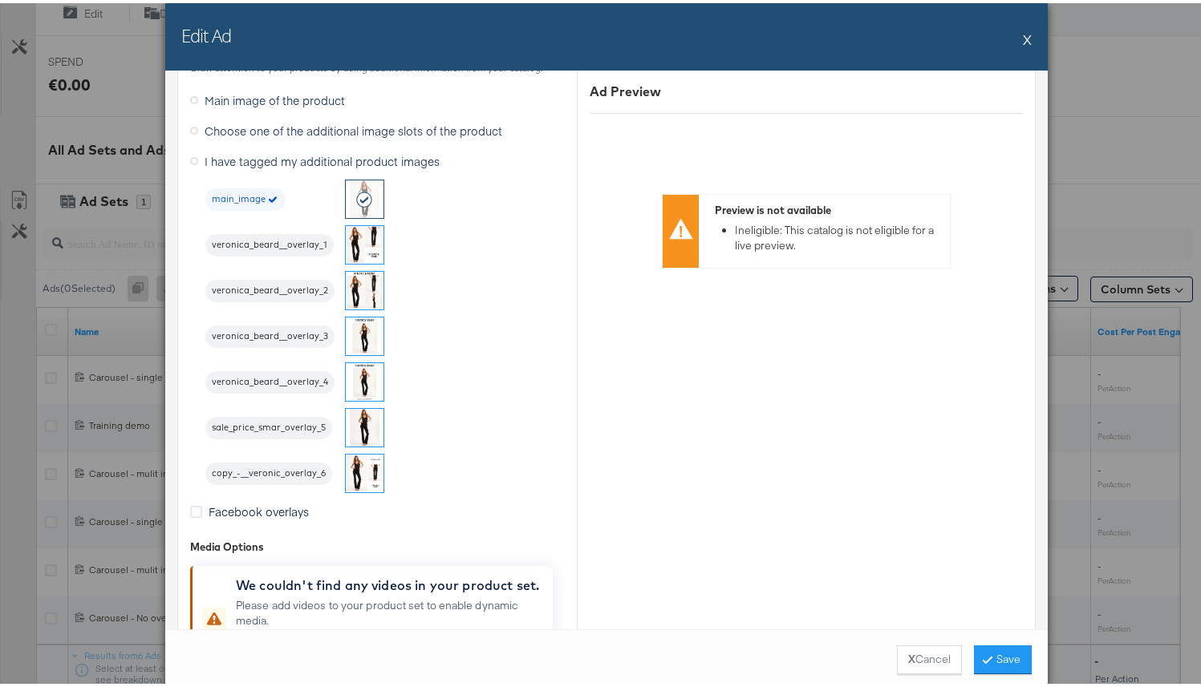
scroll to position [1482, 0]
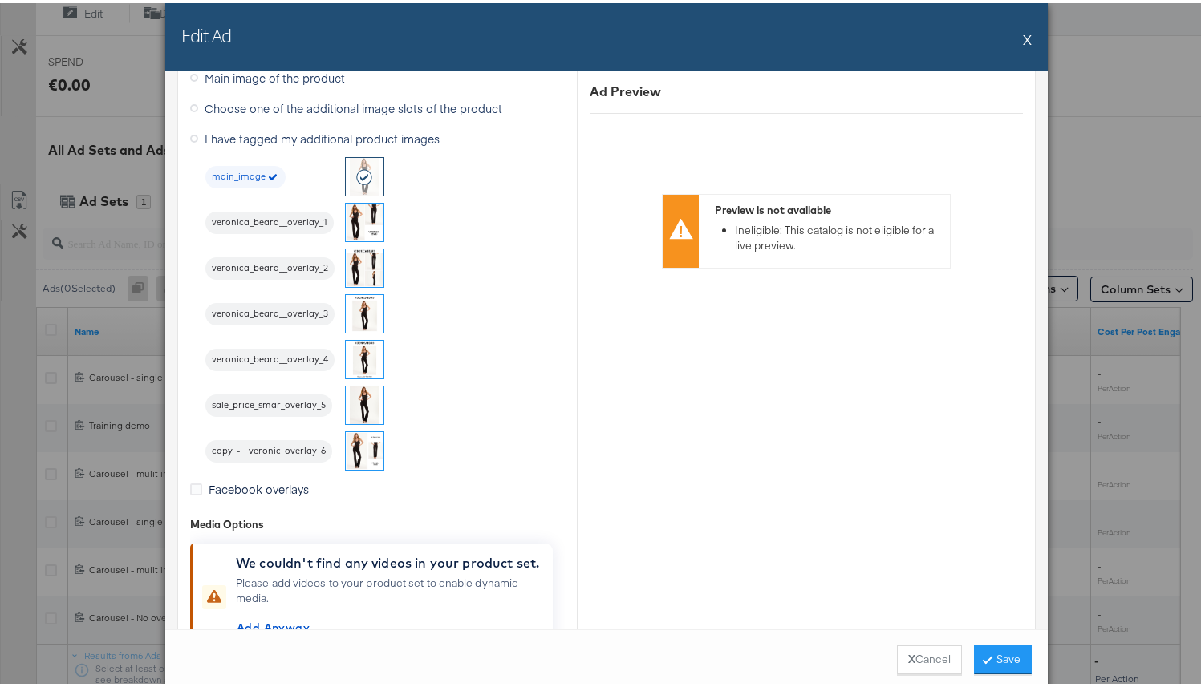
click at [1023, 32] on button "X" at bounding box center [1027, 36] width 9 height 32
